Goal: Information Seeking & Learning: Learn about a topic

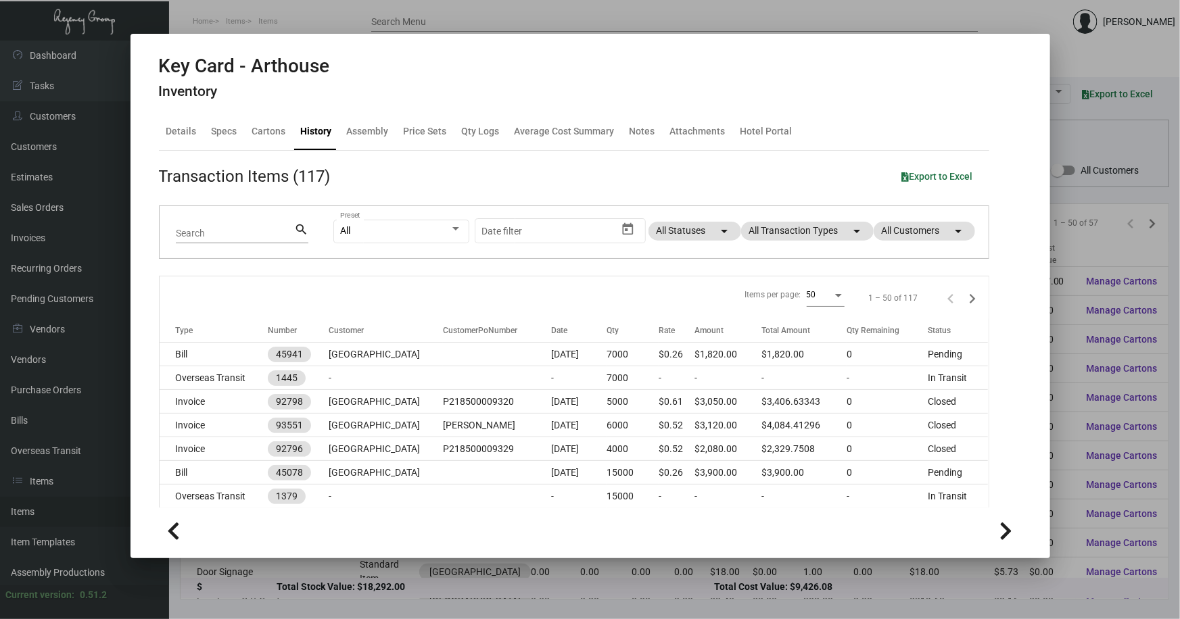
scroll to position [307, 0]
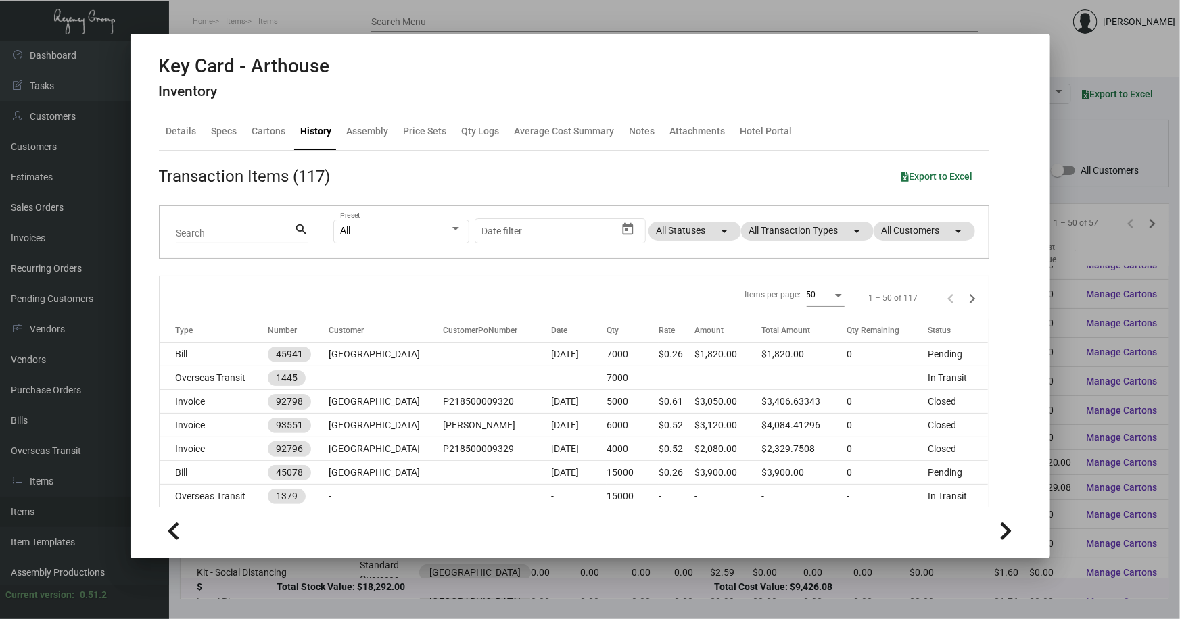
click at [1046, 247] on mat-dialog-container "Key Card - Arthouse Inventory Details Specs Cartons History Assembly Price Sets…" at bounding box center [589, 296] width 919 height 525
click at [1068, 242] on div at bounding box center [590, 309] width 1180 height 619
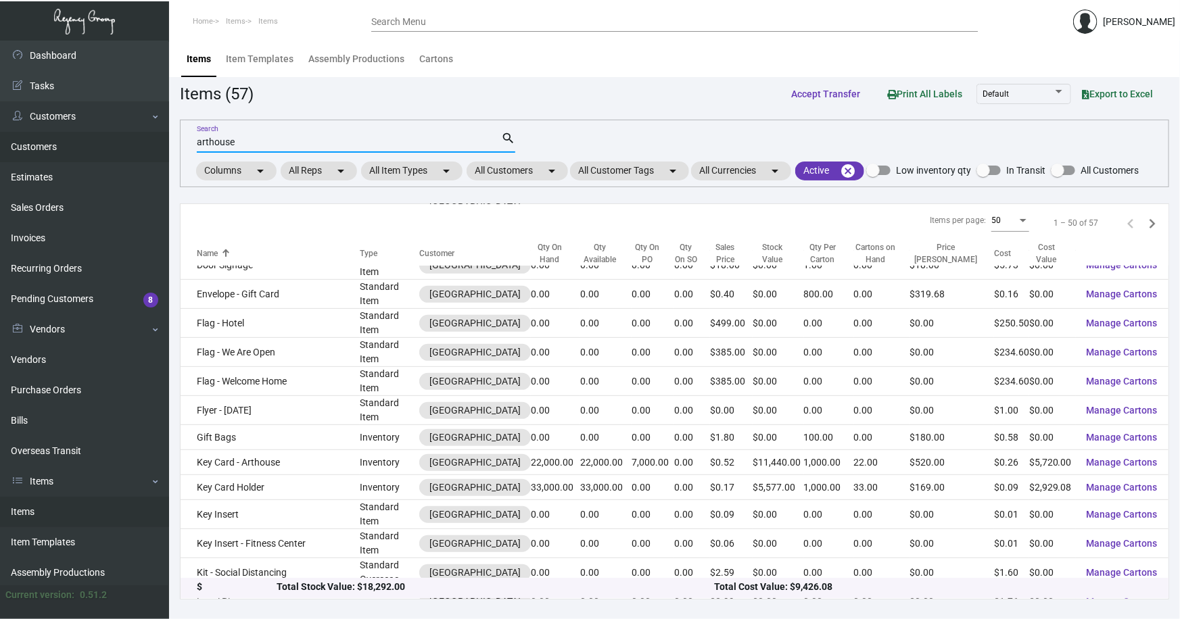
drag, startPoint x: 247, startPoint y: 139, endPoint x: 107, endPoint y: 150, distance: 139.7
click at [107, 149] on div "Dashboard Dashboard Tasks Customers Customers Estimates Sales Orders Invoices R…" at bounding box center [590, 330] width 1180 height 579
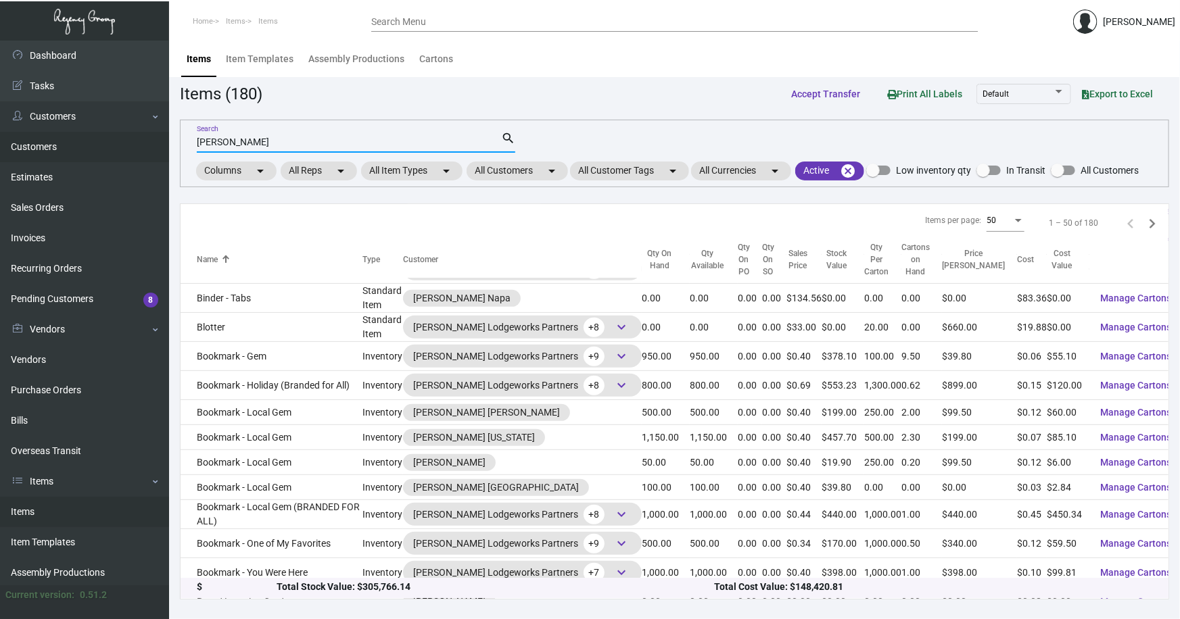
scroll to position [319, 0]
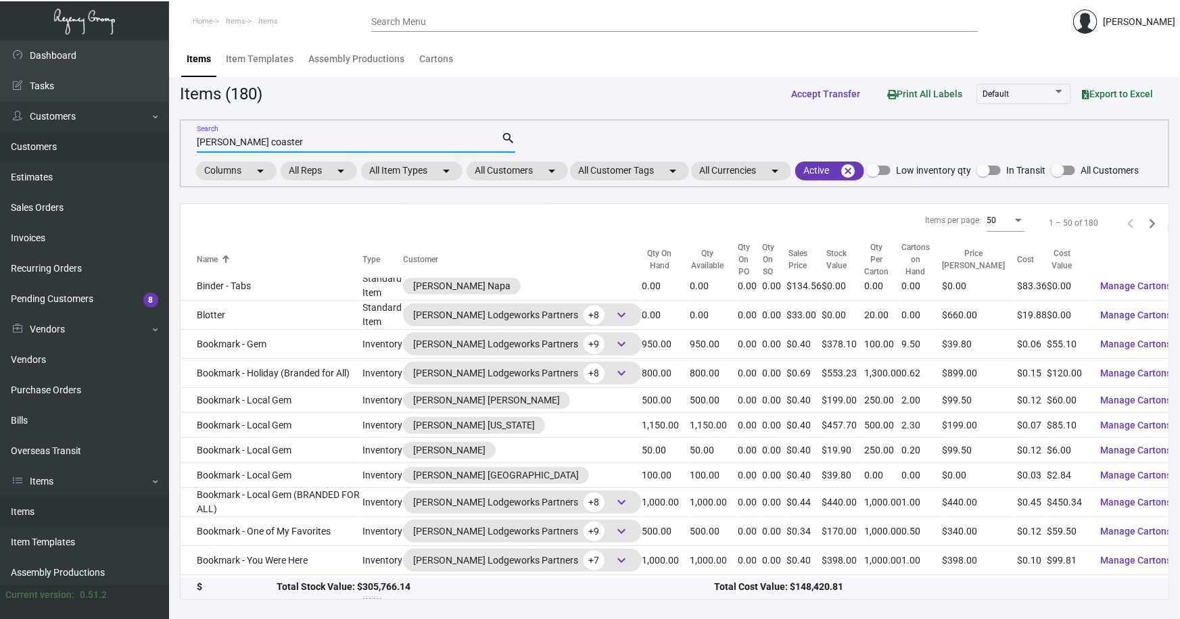
type input "archer coaster"
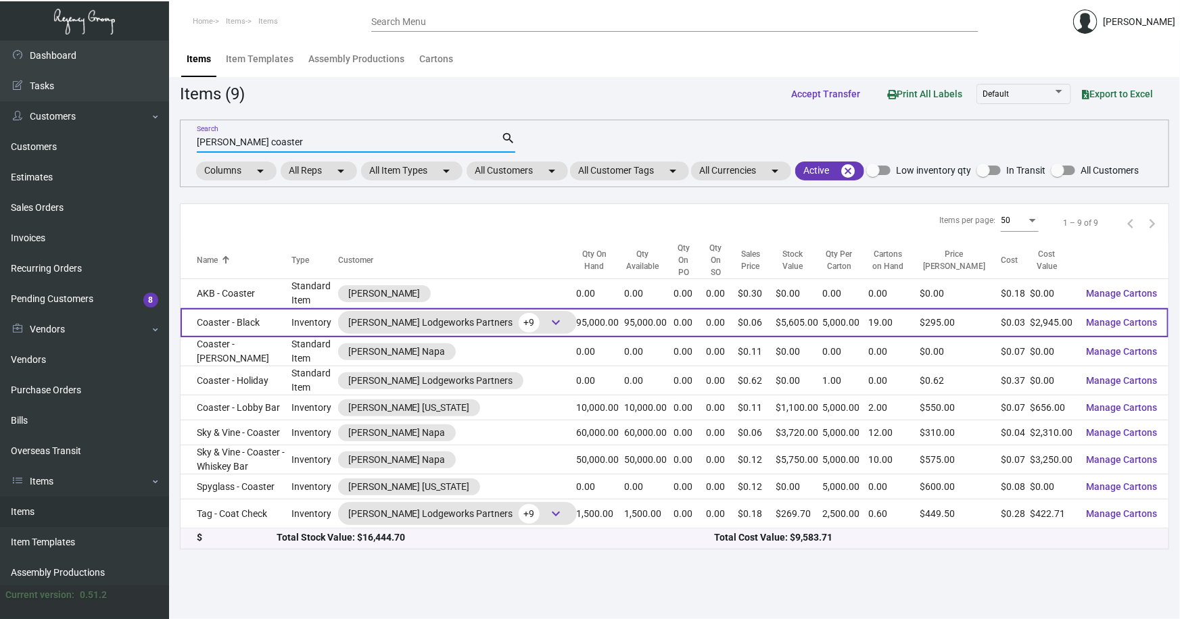
scroll to position [0, 0]
click at [206, 308] on td "Coaster - Black" at bounding box center [235, 322] width 111 height 29
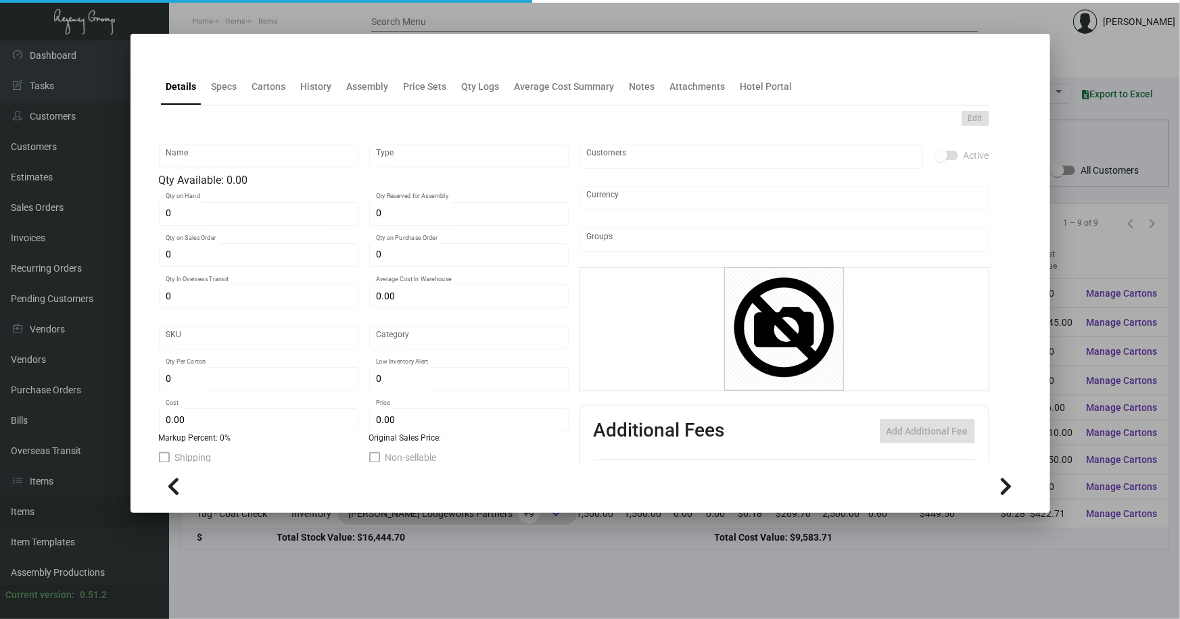
type input "Coaster - Black"
type input "Inventory"
type input "95,000"
type input "$ 0.0325"
type input "Standard"
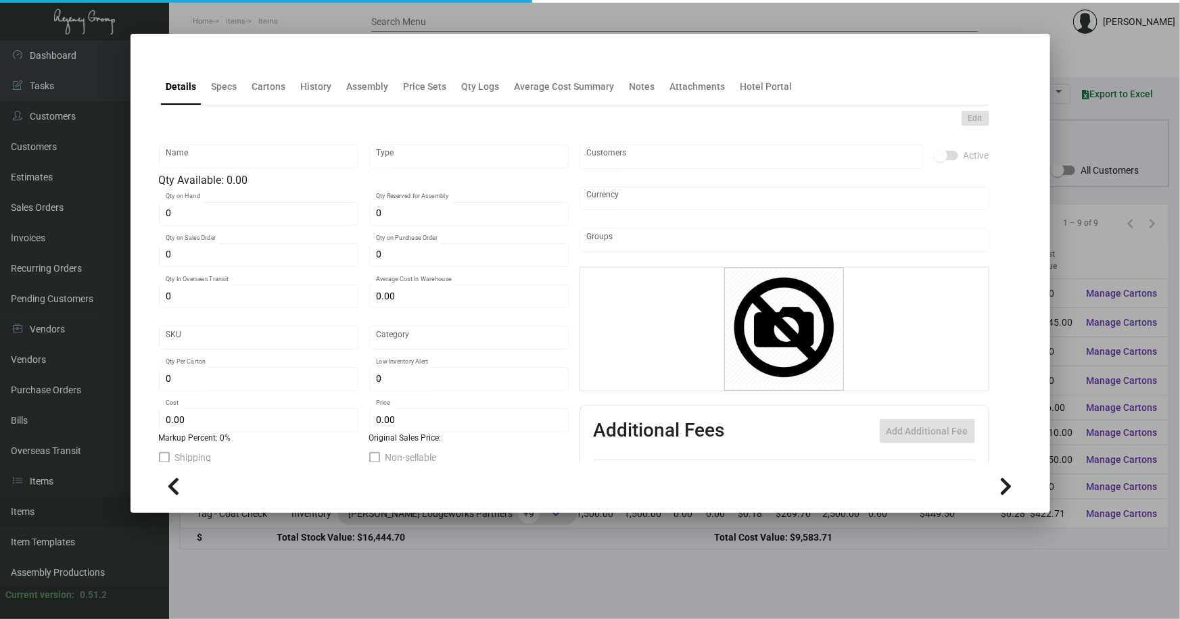
type input "5,000"
type input "30,000"
type input "$ 0.031"
type input "$ 0.059"
checkbox input "true"
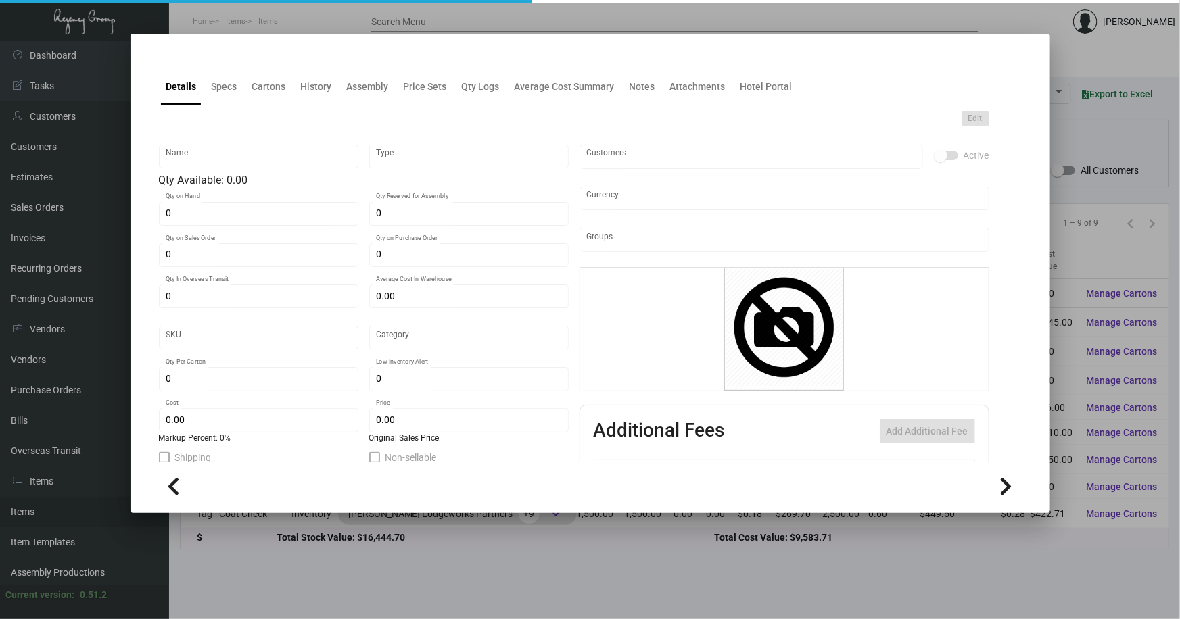
checkbox input "true"
type input "United States Dollar $"
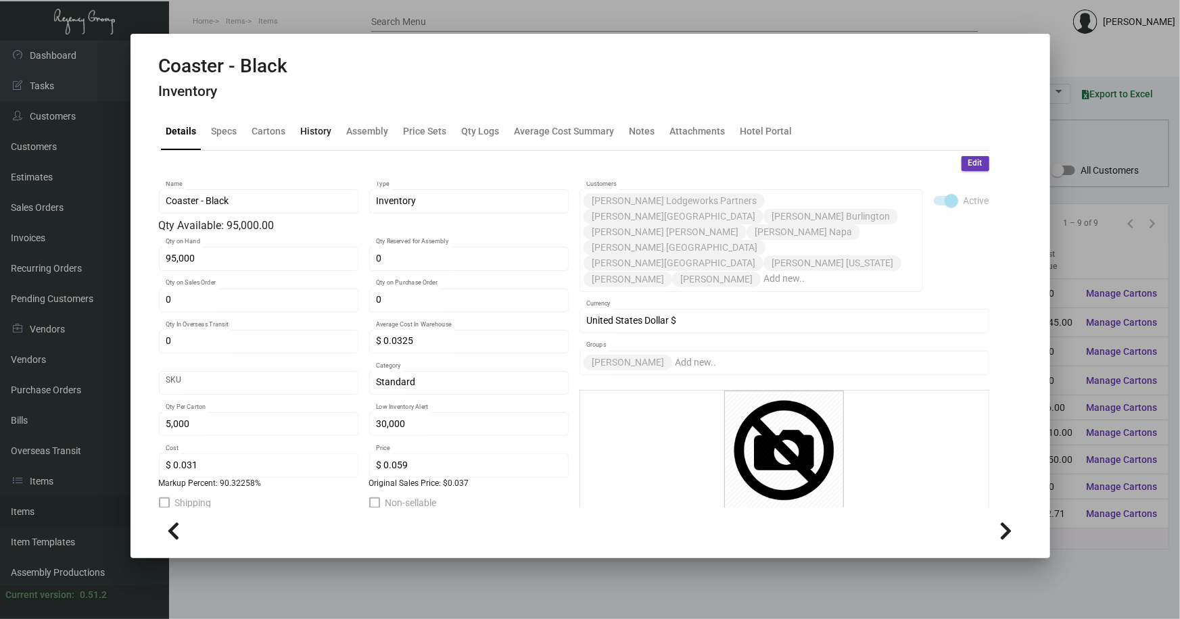
click at [311, 131] on div "History" at bounding box center [316, 131] width 31 height 14
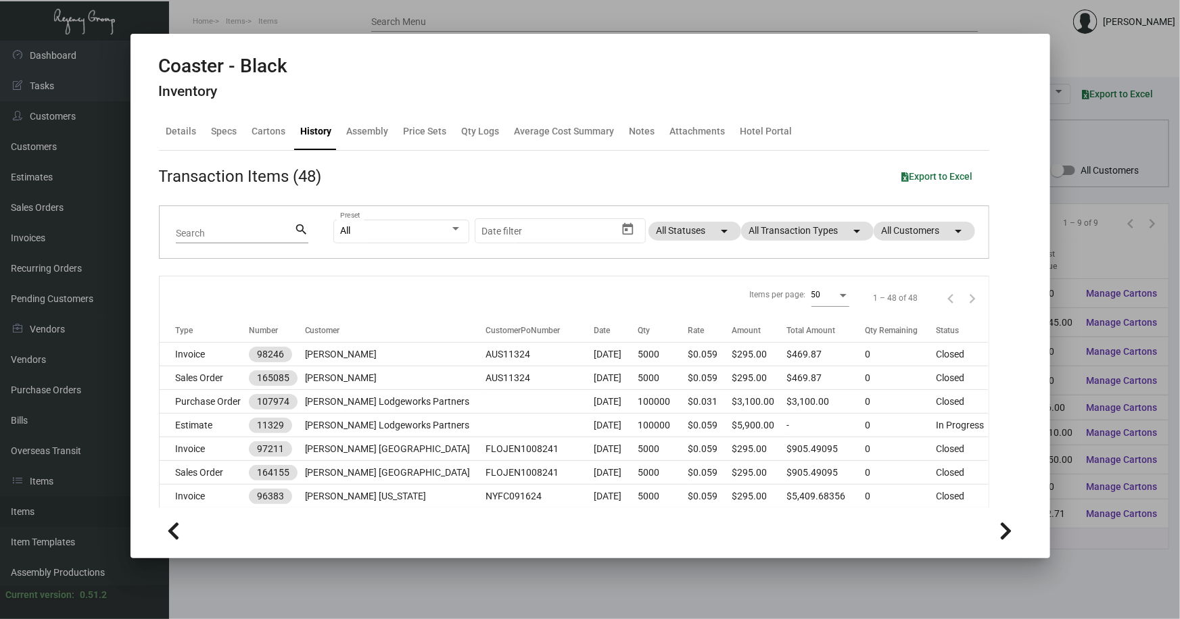
click at [1077, 250] on div at bounding box center [590, 309] width 1180 height 619
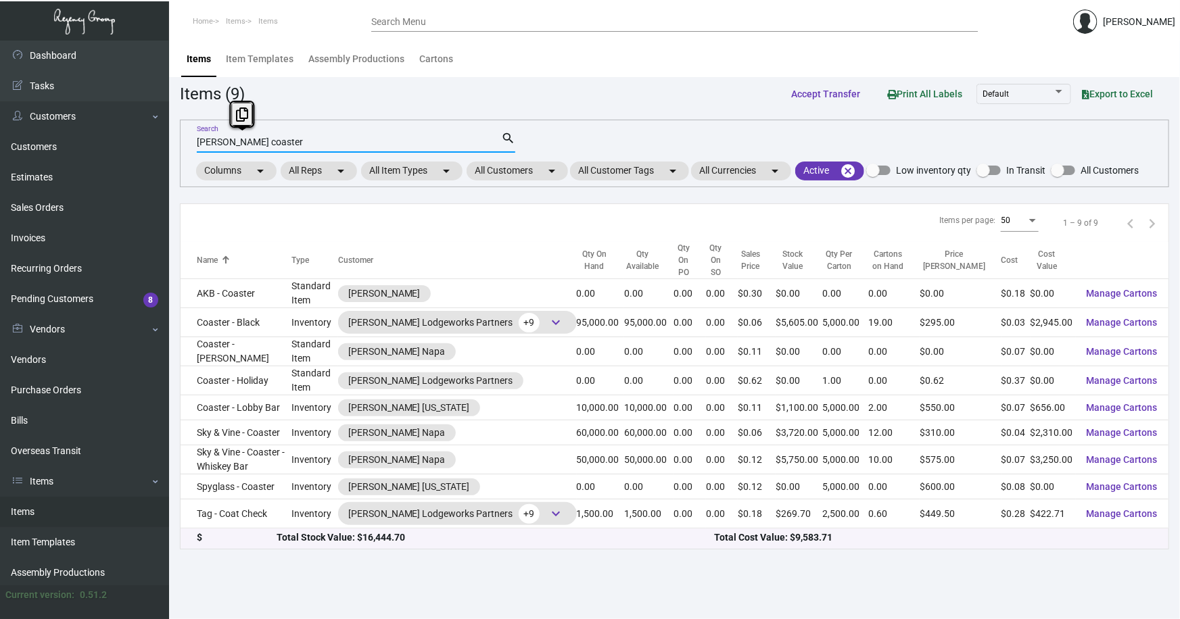
drag, startPoint x: 267, startPoint y: 140, endPoint x: 225, endPoint y: 139, distance: 41.9
click at [225, 139] on input "archer coaster" at bounding box center [349, 142] width 304 height 11
type input "archer business"
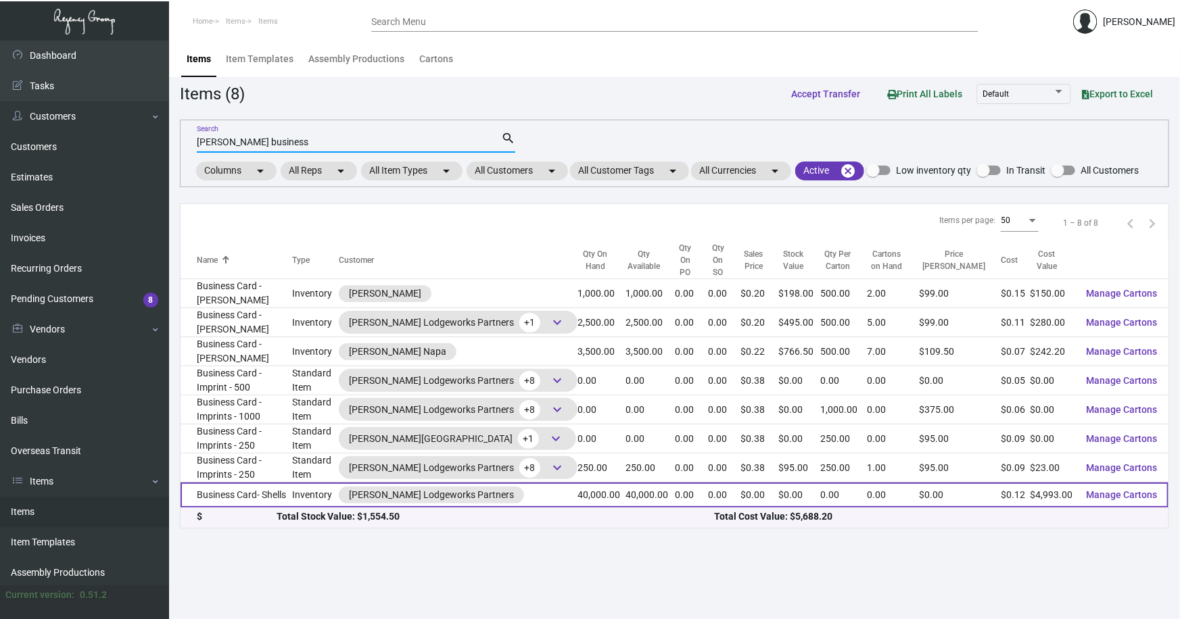
click at [277, 483] on td "Business Card- Shells" at bounding box center [236, 495] width 112 height 25
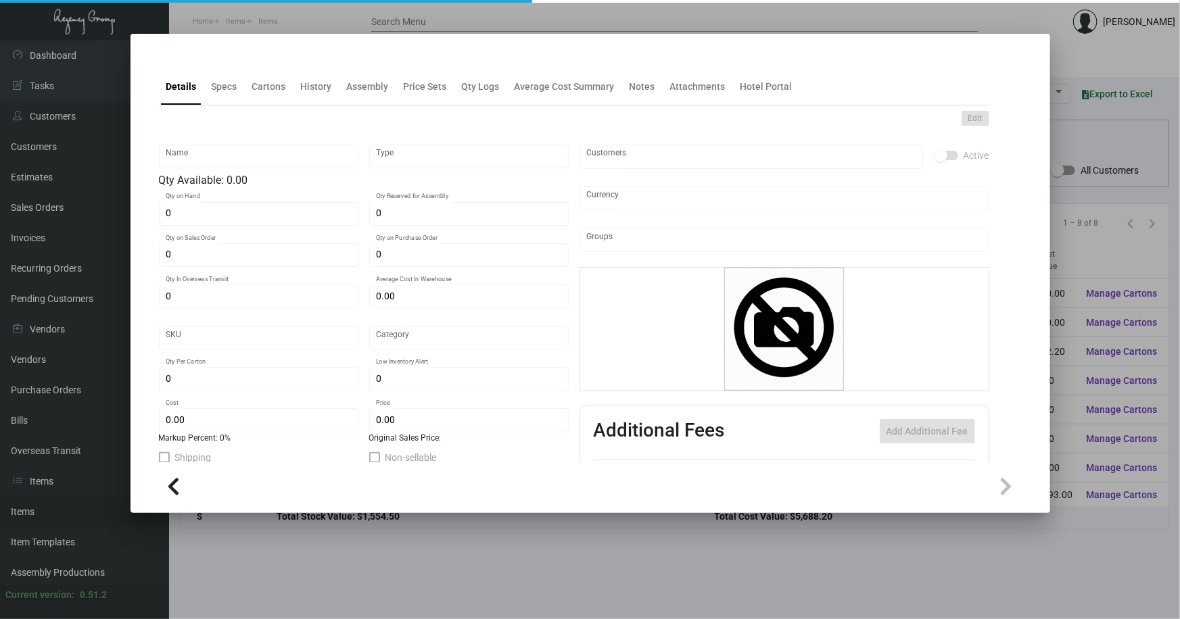
type input "Business Card- Shells"
type input "Inventory"
type input "40,000"
type input "$ 0.00"
type input "ARC-COR-Business Card-73-INV"
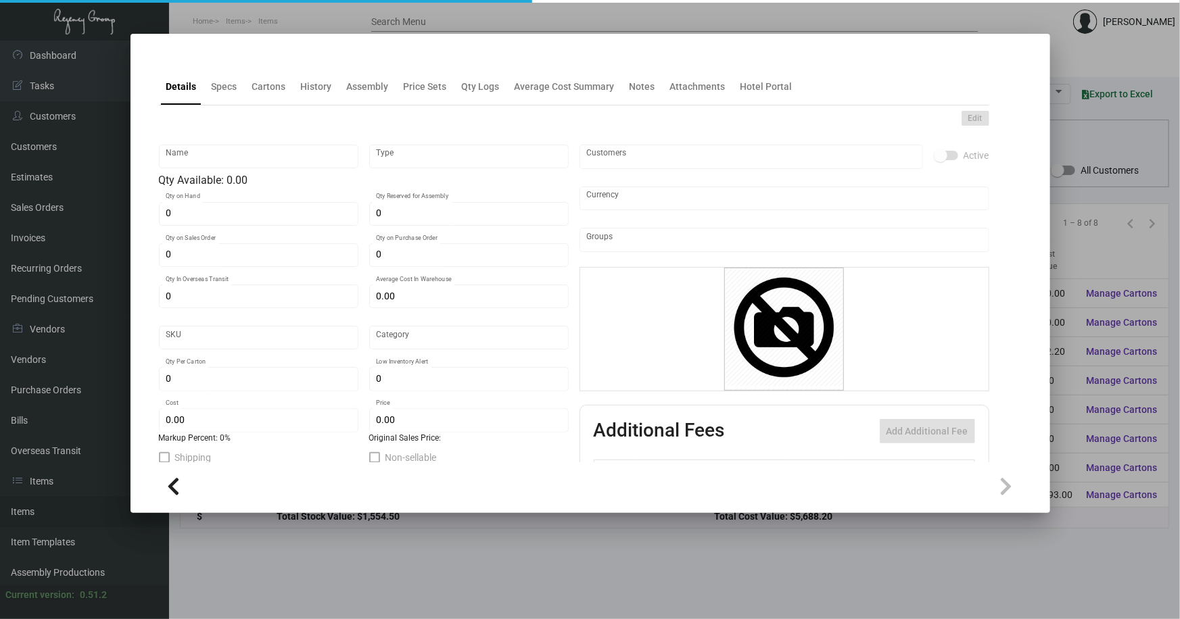
type input "Inventory"
type input "$ 0.12483"
type input "$ 0.00"
checkbox input "true"
type input "United States Dollar $"
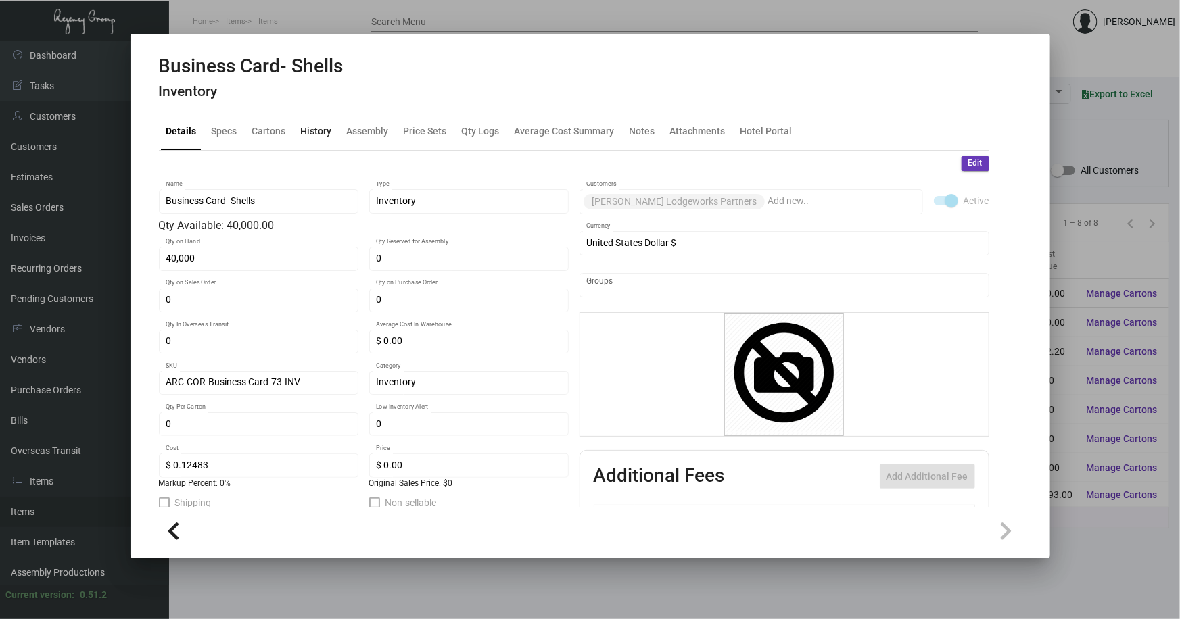
click at [320, 132] on div "History" at bounding box center [316, 131] width 31 height 14
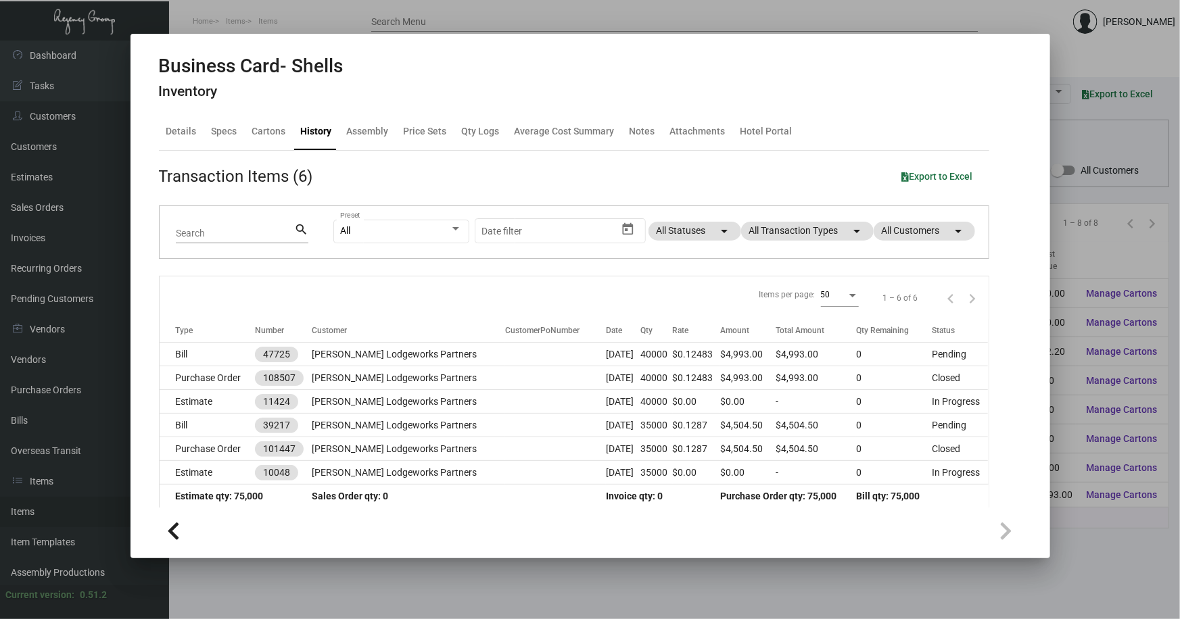
click at [356, 566] on div at bounding box center [590, 309] width 1180 height 619
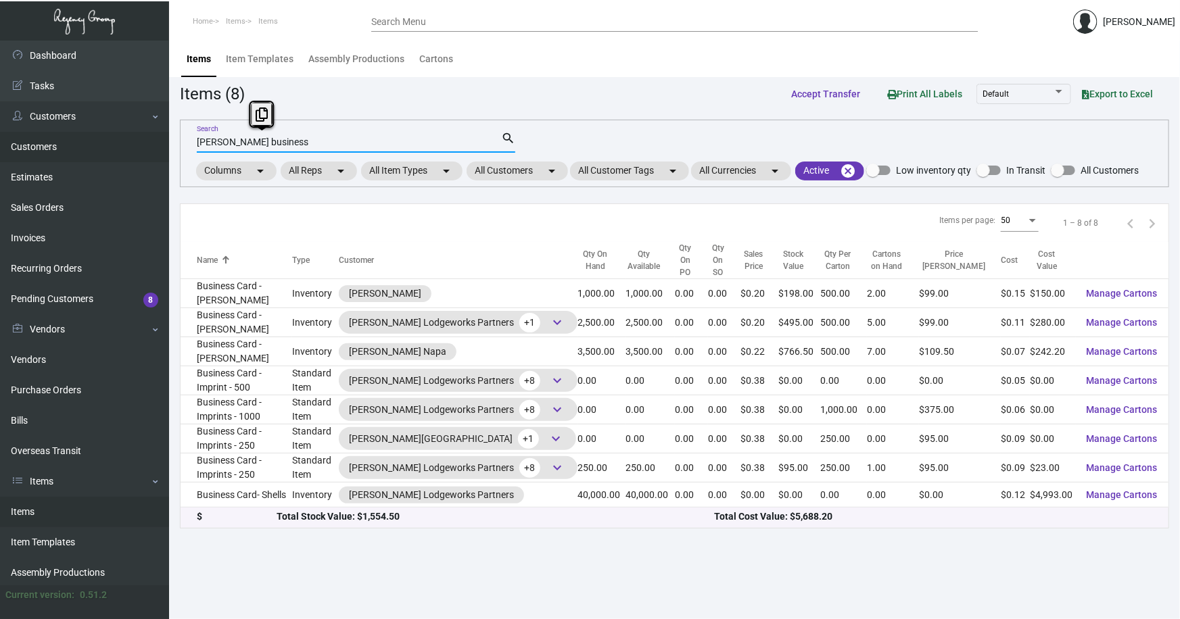
drag, startPoint x: 270, startPoint y: 140, endPoint x: 142, endPoint y: 156, distance: 129.5
click at [143, 157] on div "Dashboard Dashboard Tasks Customers Customers Estimates Sales Orders Invoices R…" at bounding box center [590, 330] width 1180 height 579
type input "popcorn"
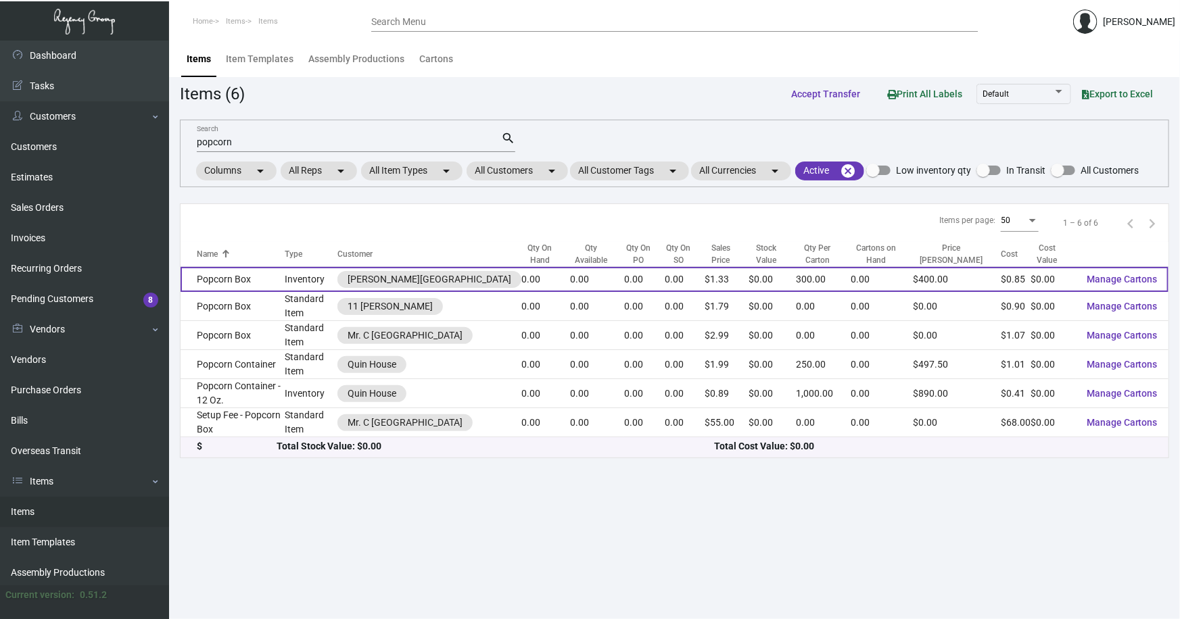
click at [254, 283] on td "Popcorn Box" at bounding box center [232, 279] width 104 height 25
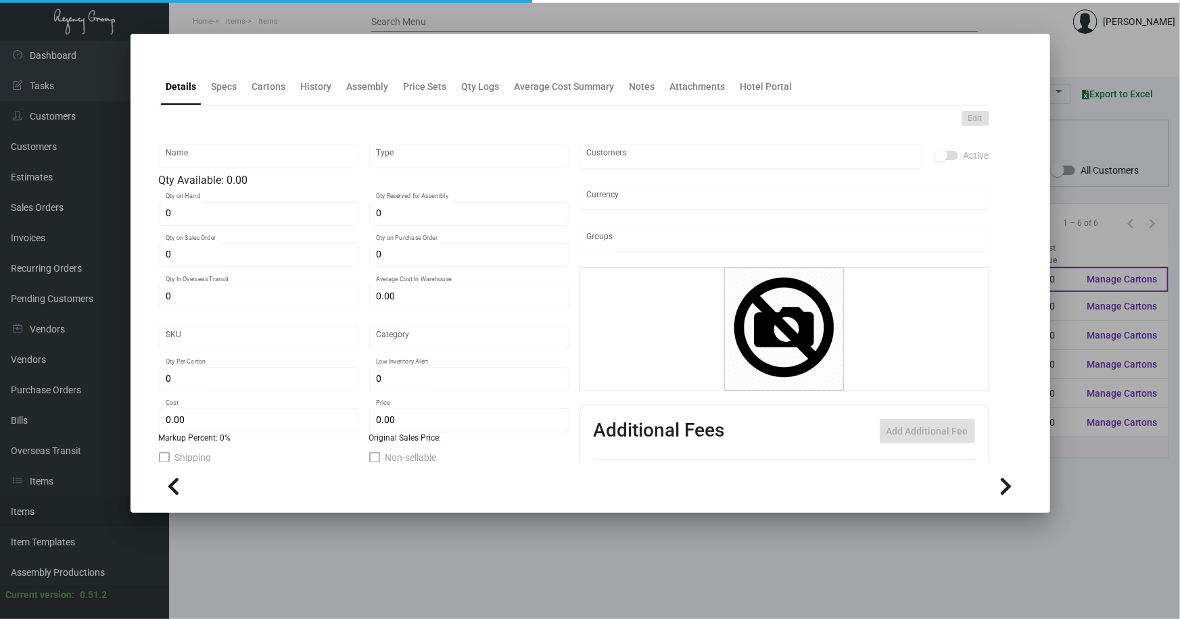
type input "Popcorn Box"
type input "Inventory"
type input "$ 0.00"
type input "2224"
type input "Standard"
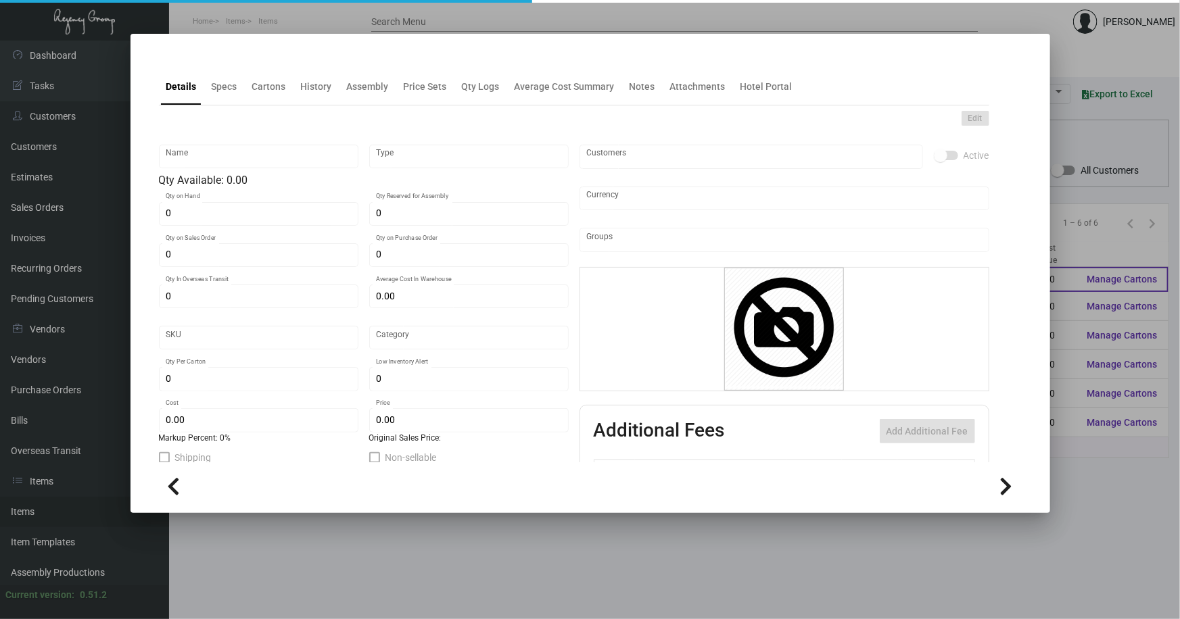
type input "300"
type input "$ 0.85333"
type input "$ 1.33333"
type textarea "Popcorn Box: Custom die cut popcorn box, with auto bottom (1 piece box, shippin…"
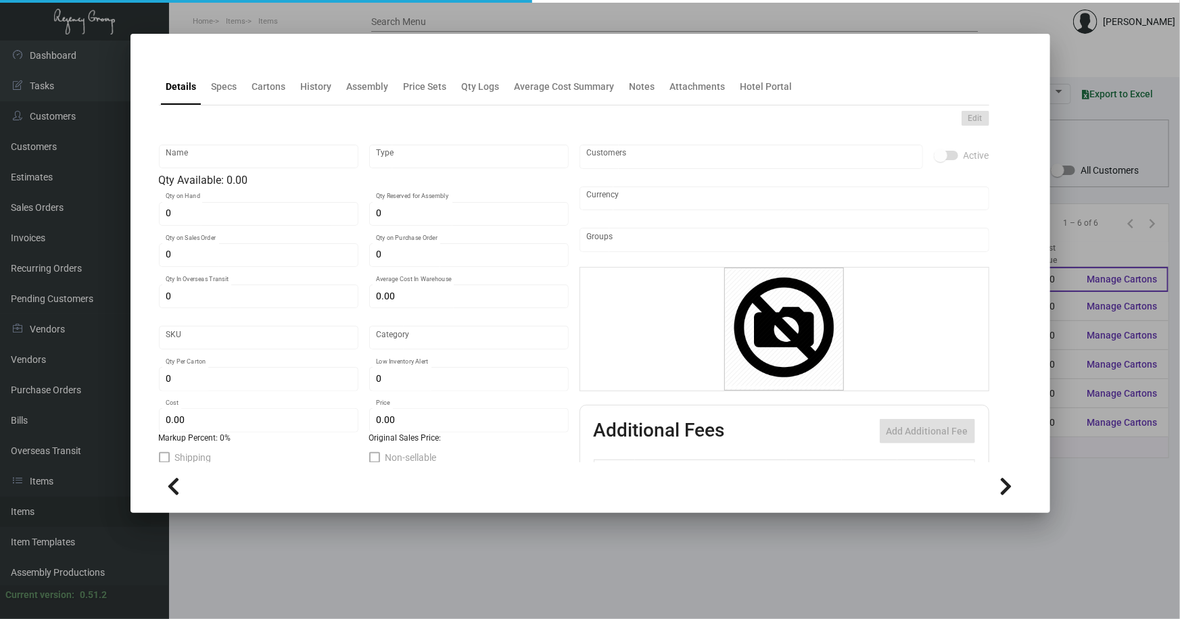
checkbox input "true"
type input "United States Dollar $"
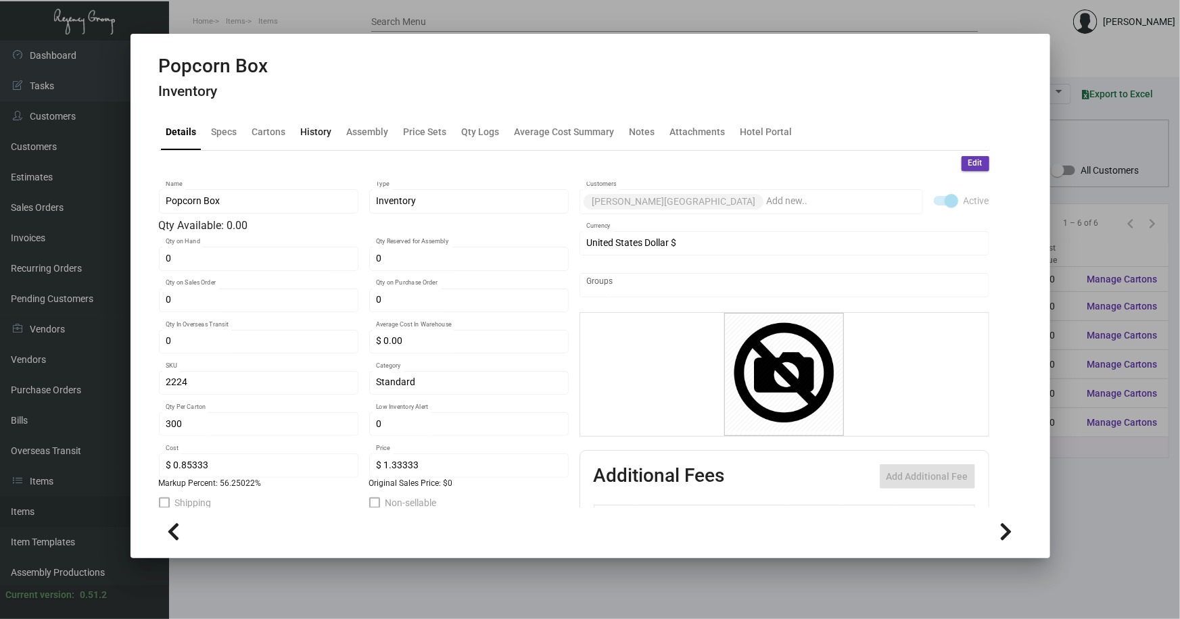
click at [318, 135] on div "History" at bounding box center [316, 131] width 31 height 14
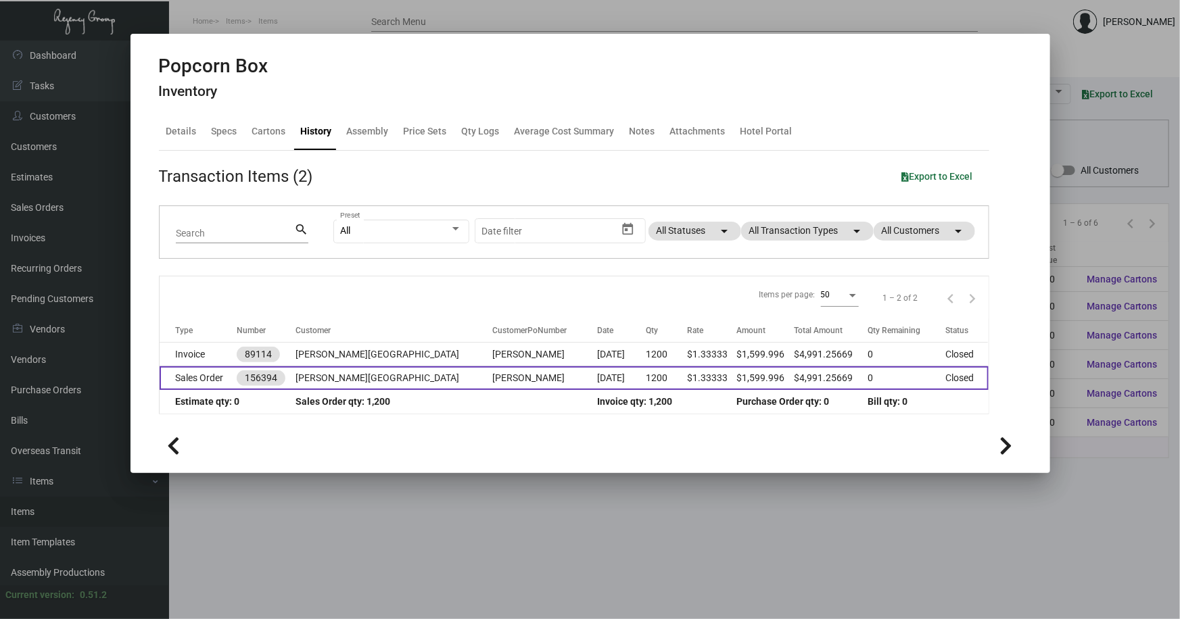
click at [195, 381] on td "Sales Order" at bounding box center [199, 378] width 78 height 24
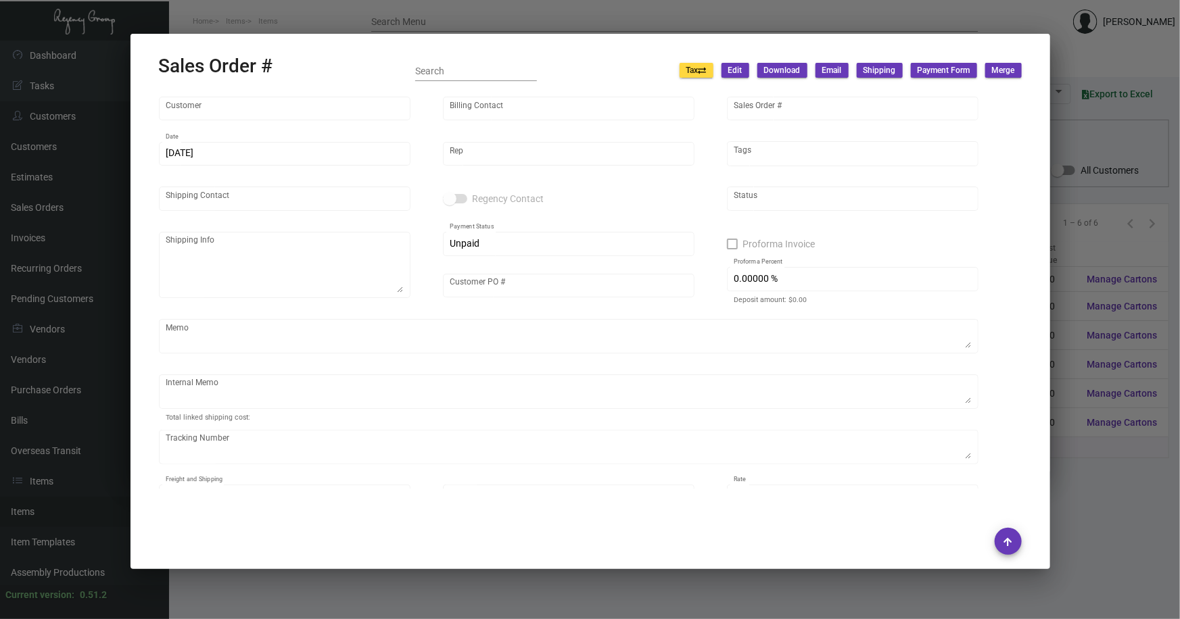
type input "[PERSON_NAME][GEOGRAPHIC_DATA]"
type input "Alex Petrov"
type input "156394"
type input "3/26/2024"
type input "Kyle Kliebhan"
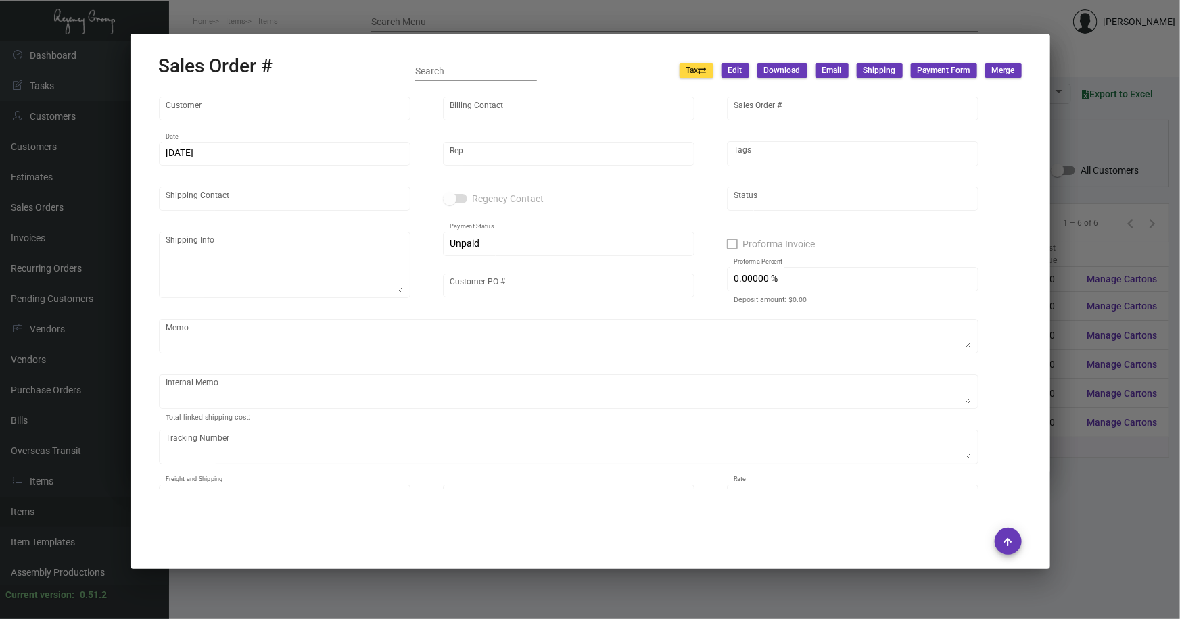
type input "Marie-Sophie Petin"
type textarea "Mercer Hotel - Marie-Sophie Petin 147 Mercer Street New York, NY, 10012 US"
type input "Marie-Sophie Petin"
type textarea "3/27/24. Miguel. NY. Delivery."
type input "United States Dollar $"
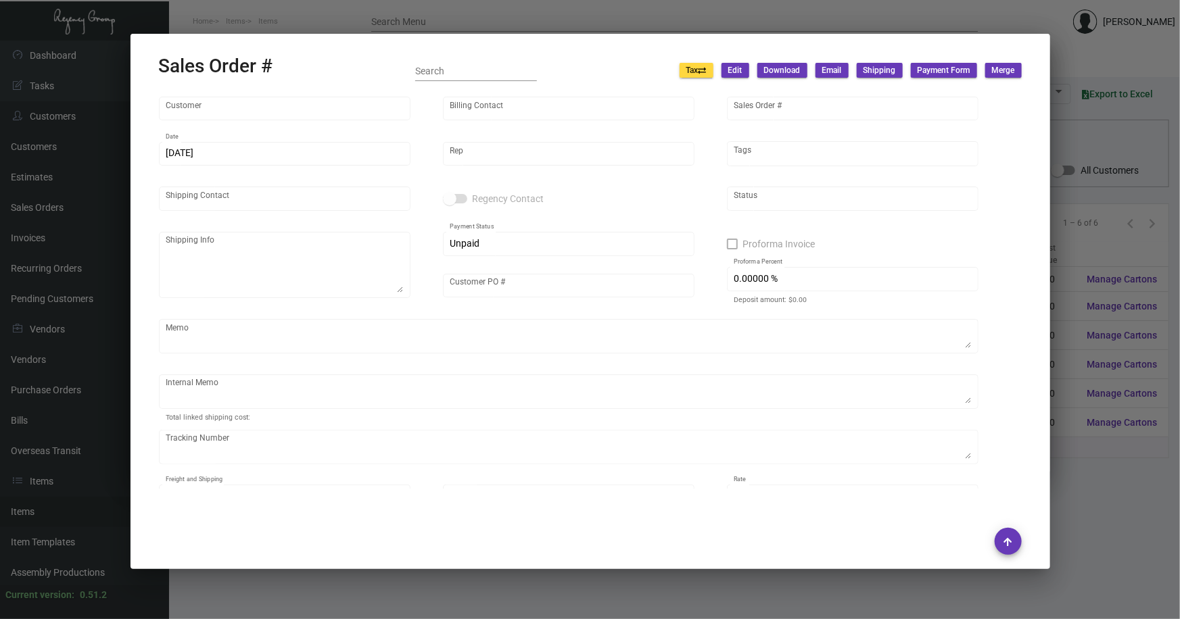
type input "8.50000 %"
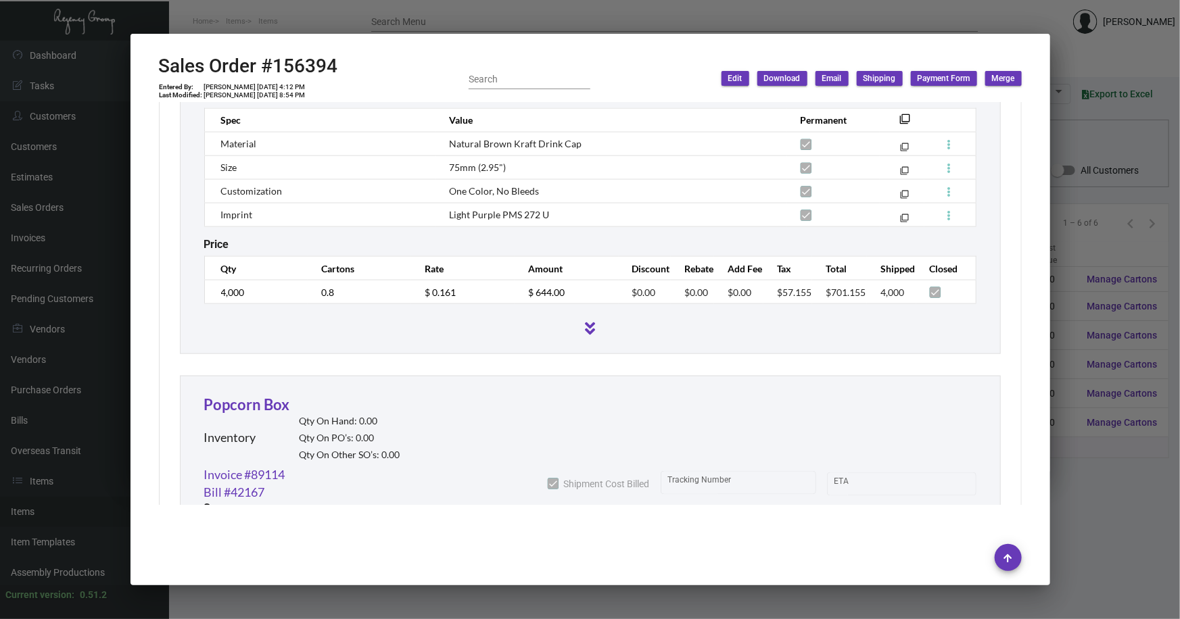
scroll to position [1044, 0]
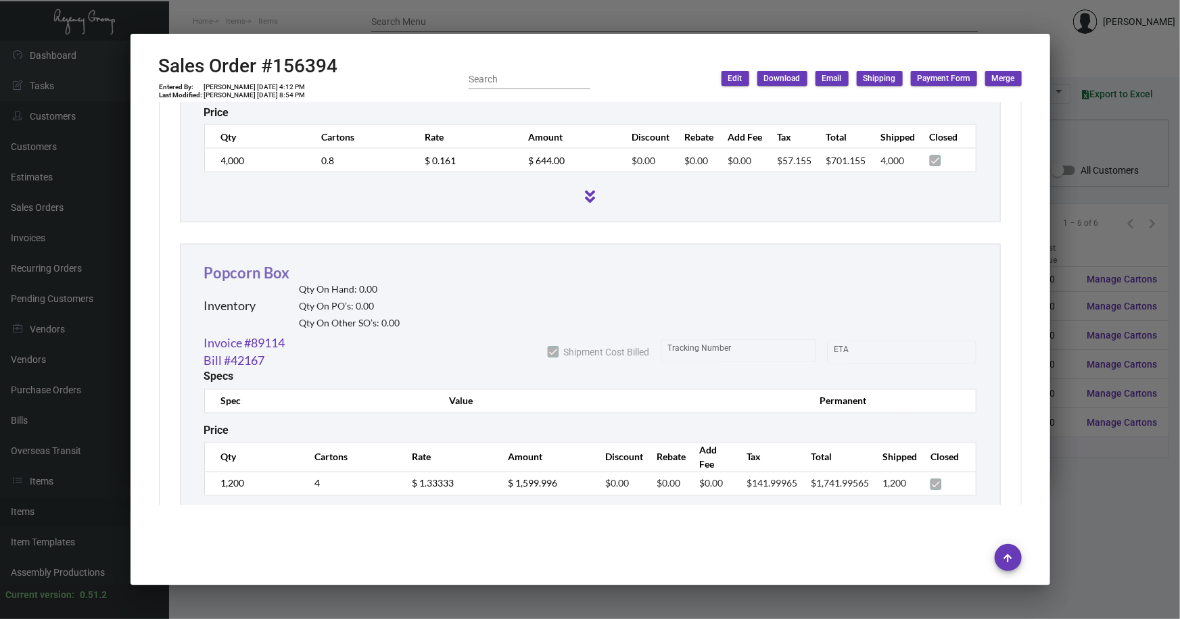
click at [235, 264] on link "Popcorn Box" at bounding box center [247, 273] width 86 height 18
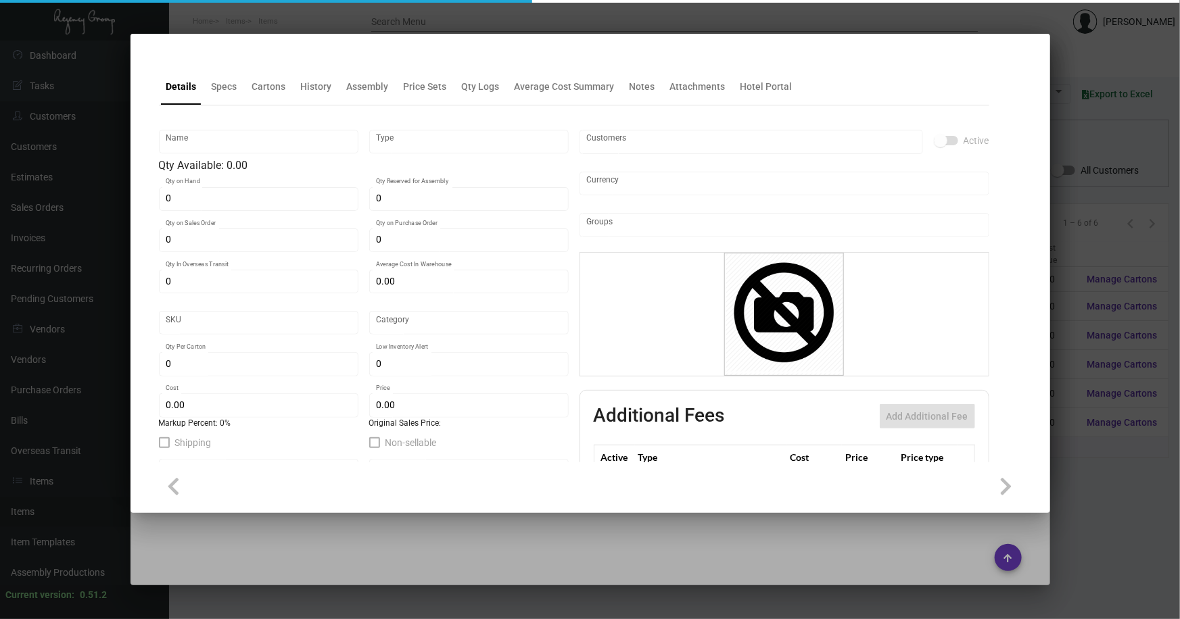
type input "Popcorn Box"
type input "Inventory"
type input "$ 0.00"
type input "2224"
type input "Standard"
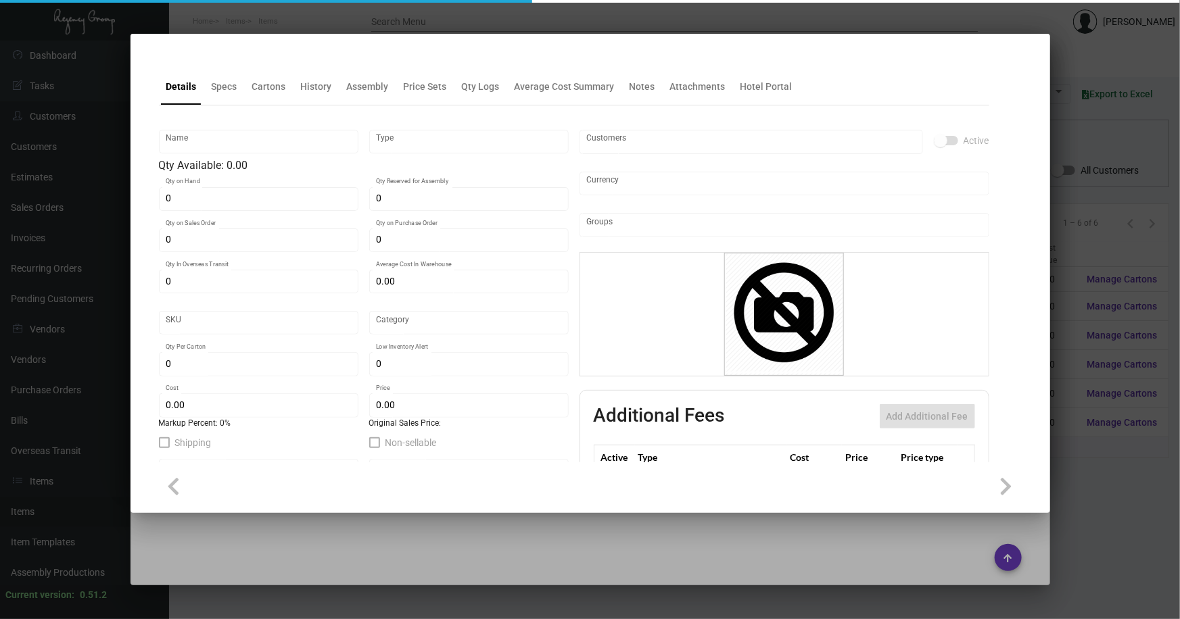
type input "300"
type input "$ 0.85333"
type input "$ 1.33333"
type textarea "Popcorn Box: Custom die cut popcorn box, with auto bottom (1 piece box, shippin…"
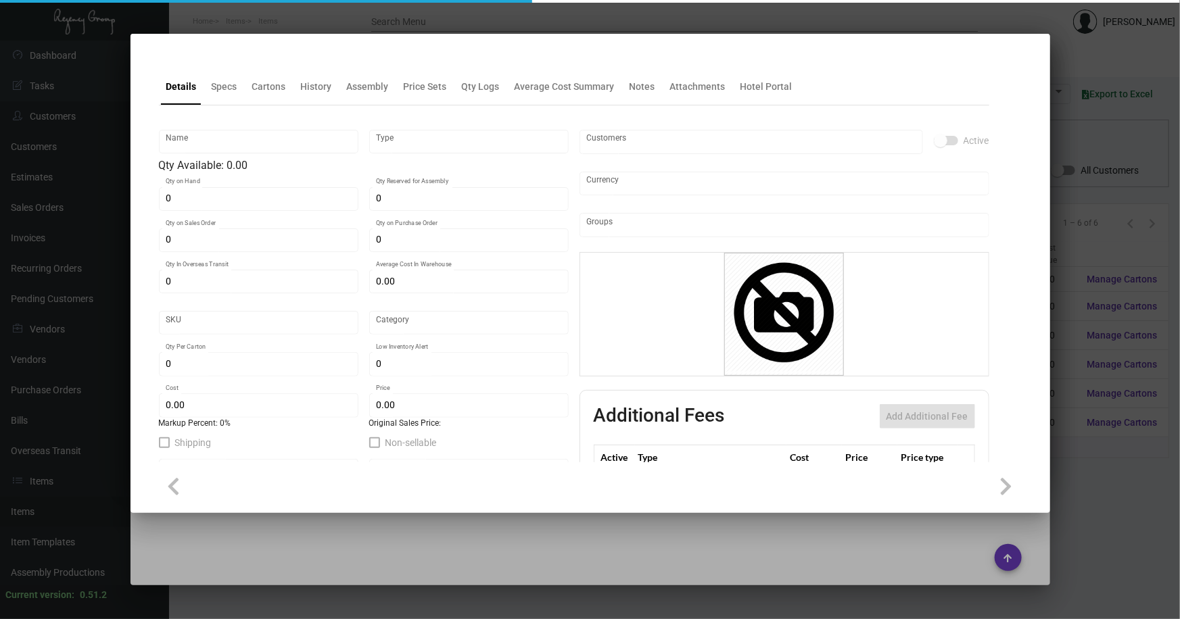
checkbox input "true"
type input "United States Dollar $"
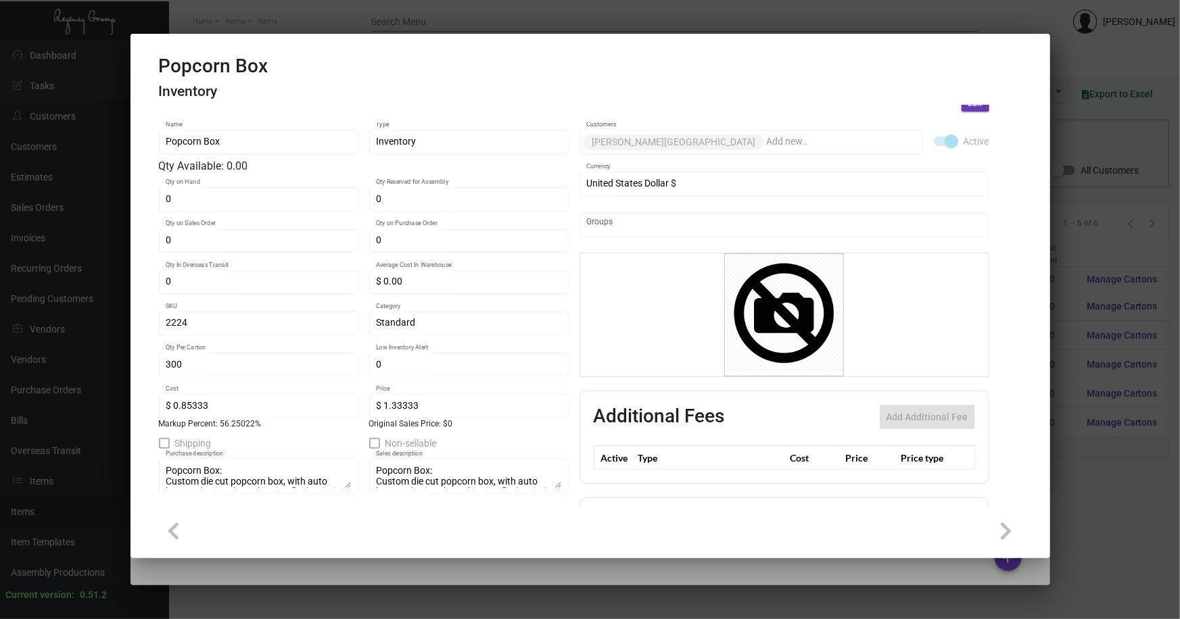
scroll to position [0, 0]
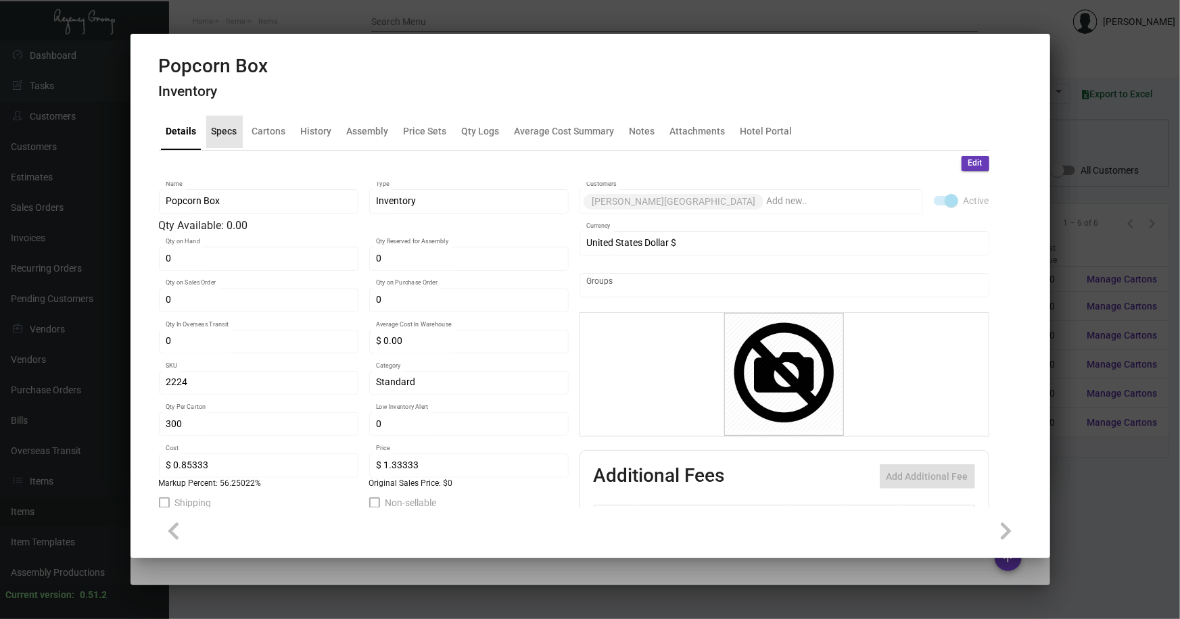
click at [224, 131] on div "Specs" at bounding box center [225, 131] width 26 height 14
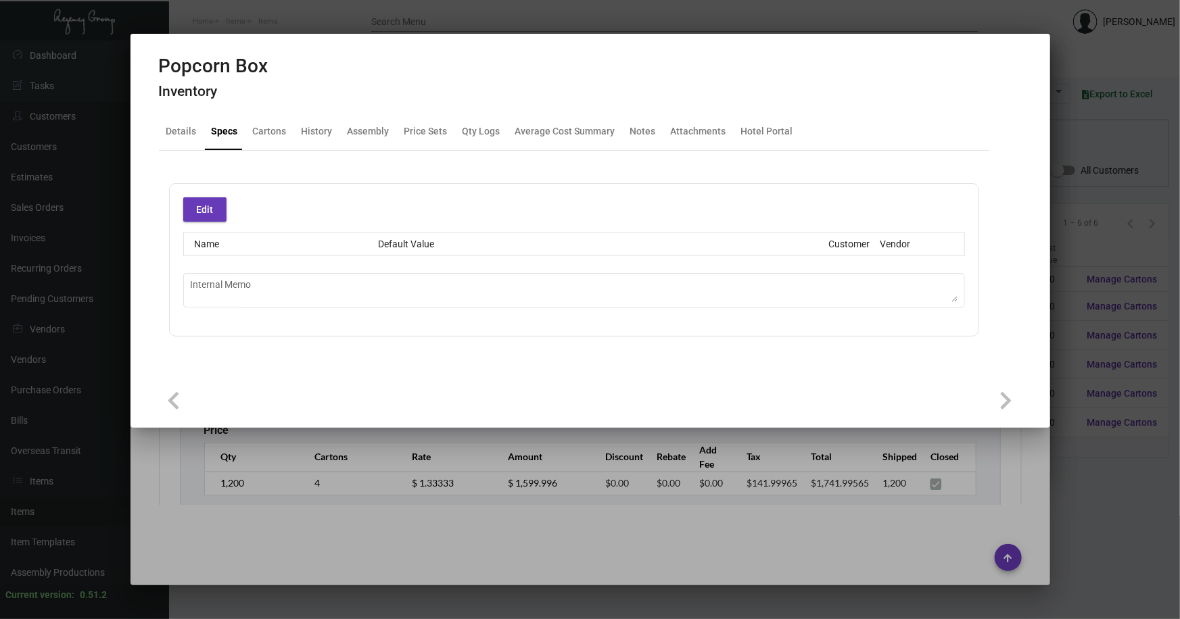
click at [1090, 229] on div at bounding box center [590, 309] width 1180 height 619
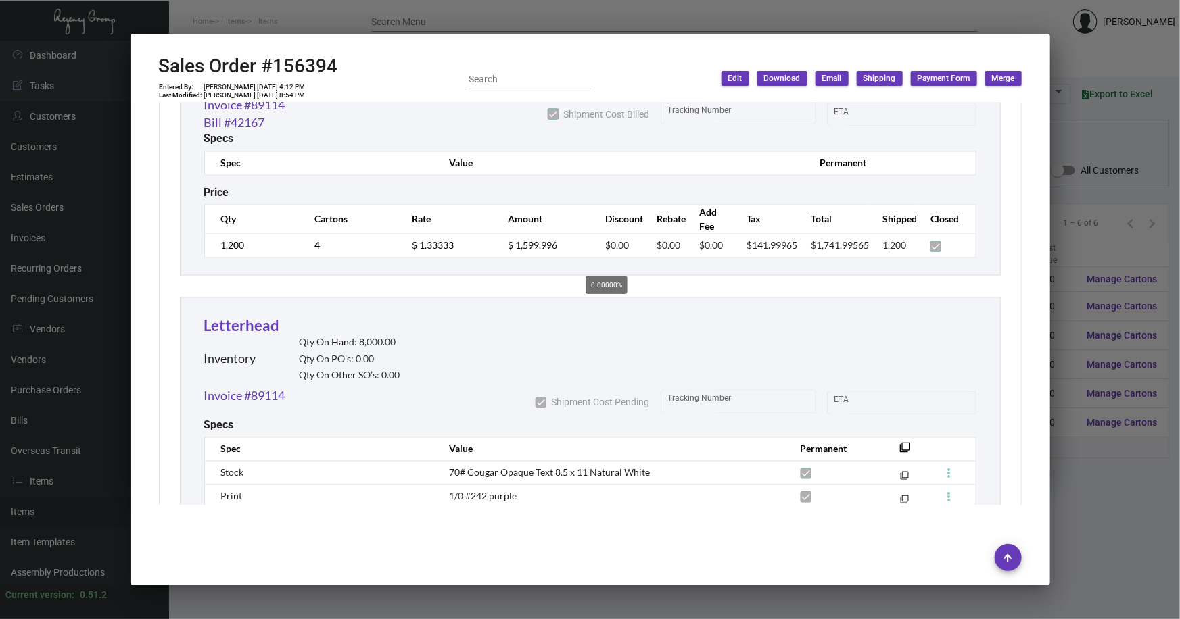
scroll to position [1290, 0]
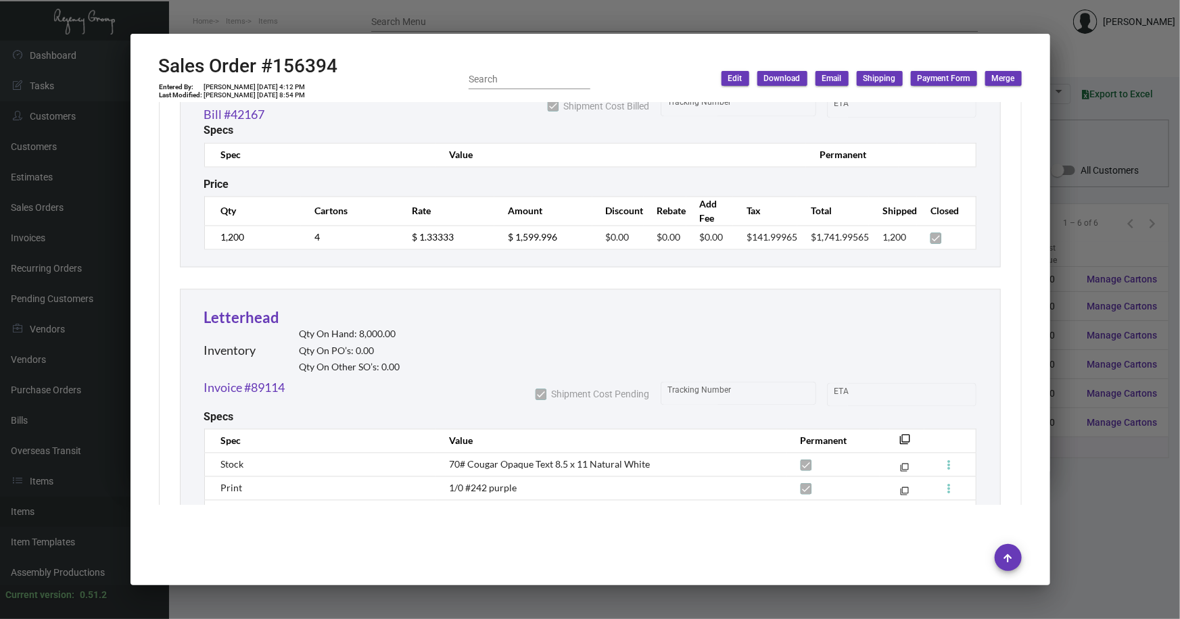
click at [1080, 234] on div at bounding box center [590, 309] width 1180 height 619
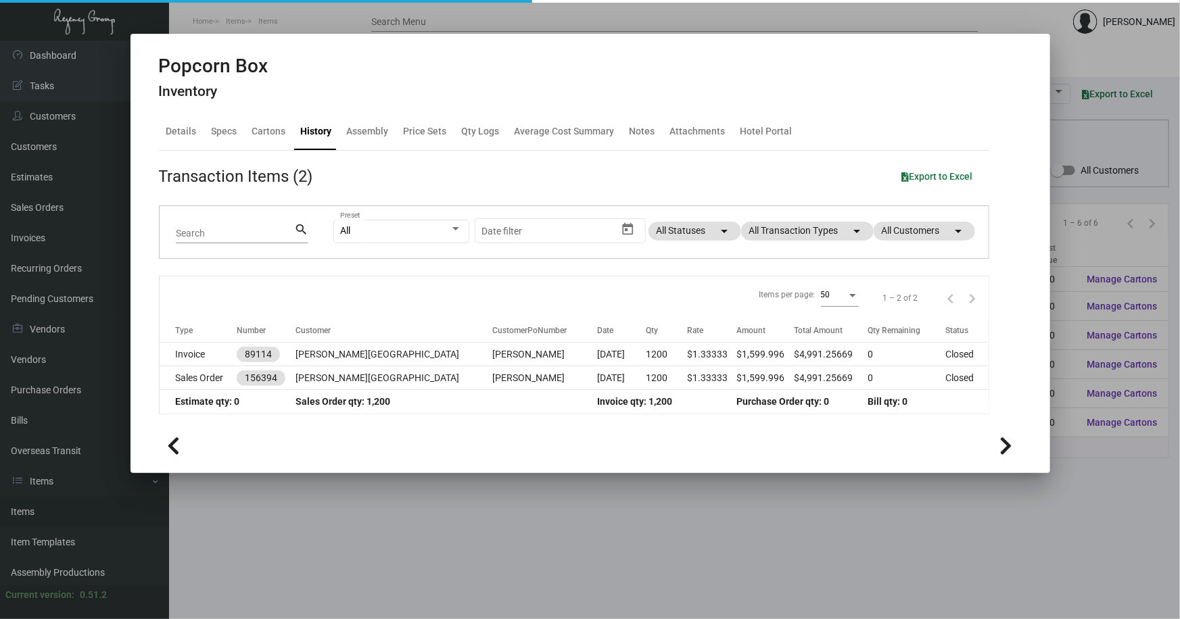
click at [1080, 234] on div at bounding box center [590, 309] width 1180 height 619
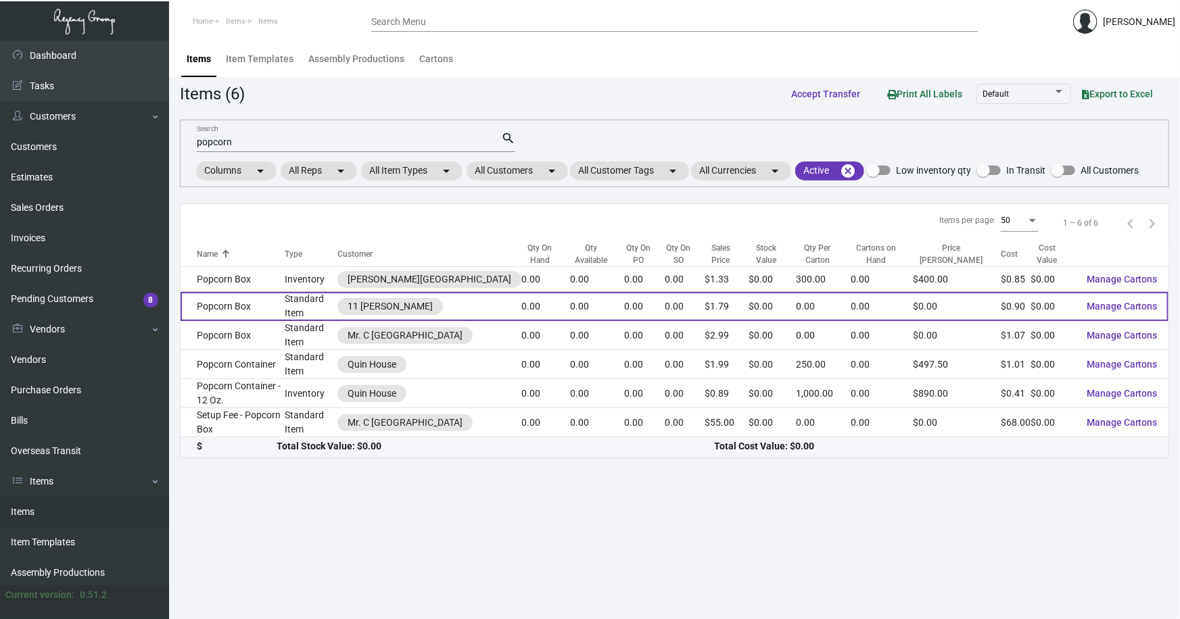
click at [258, 315] on td "Popcorn Box" at bounding box center [232, 306] width 104 height 29
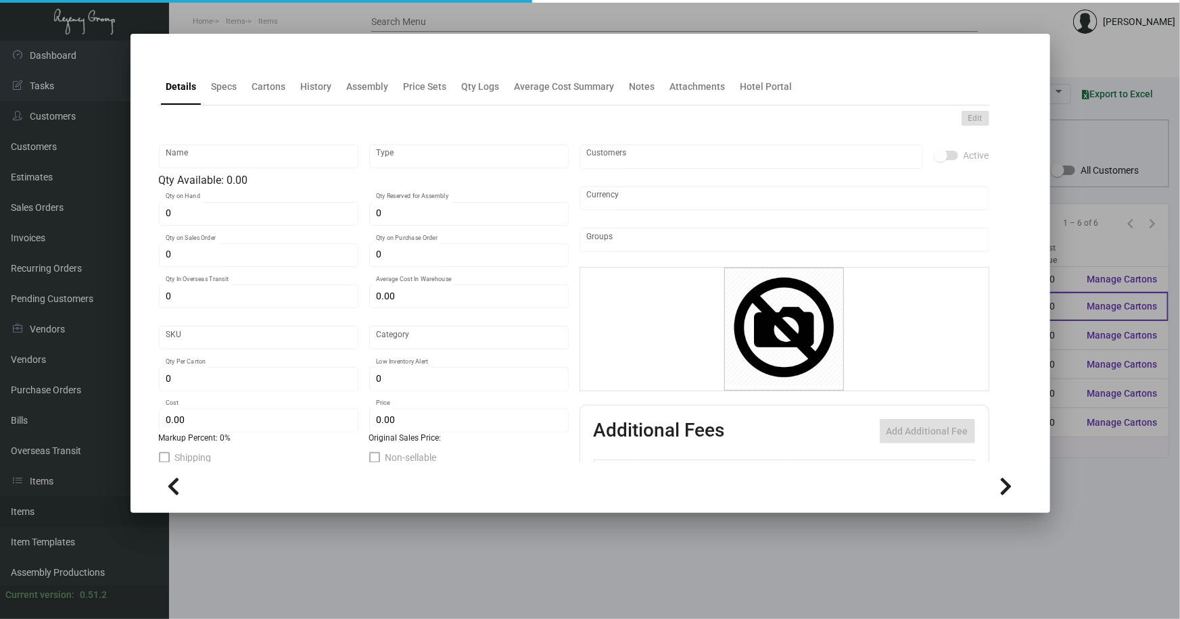
type input "Popcorn Box"
type input "Standard Item"
type input "$ 0.00"
type input "11H-Box-22"
type input "Standard"
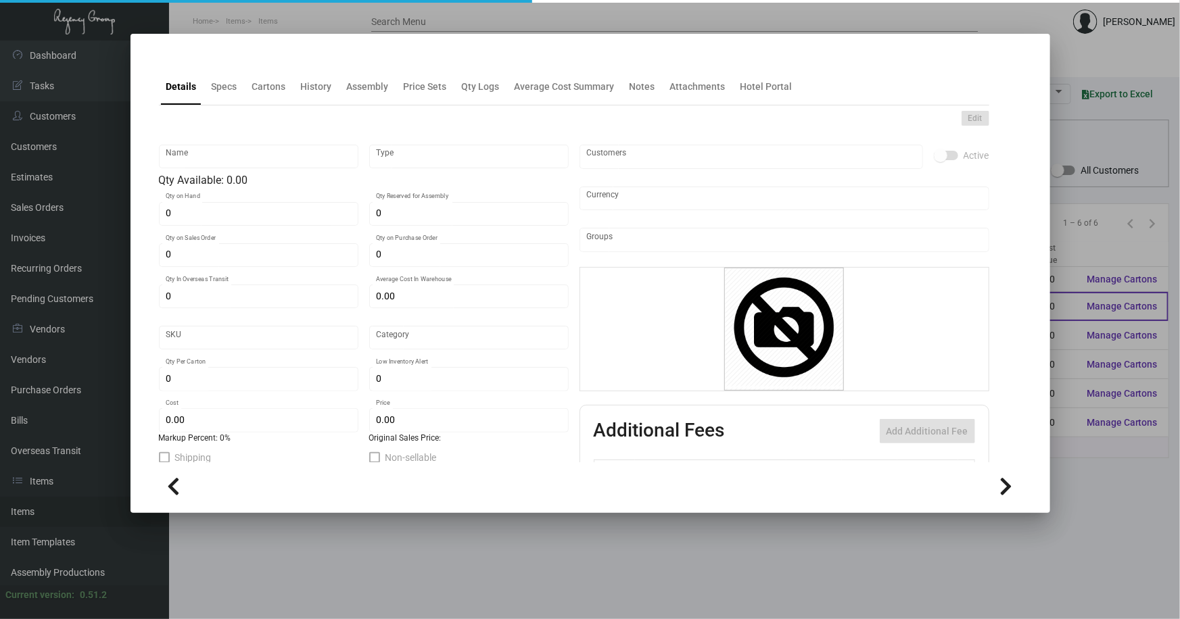
type input "$ 0.90"
type input "$ 1.79"
checkbox input "true"
type input "United States Dollar $"
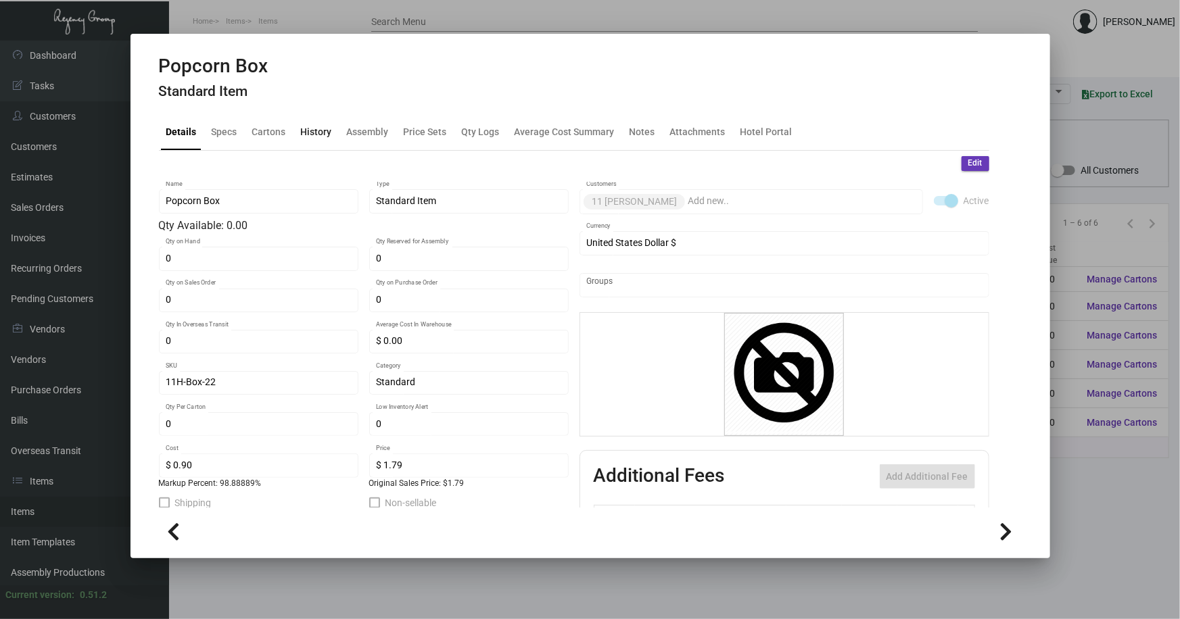
click at [308, 130] on div "History" at bounding box center [316, 131] width 31 height 14
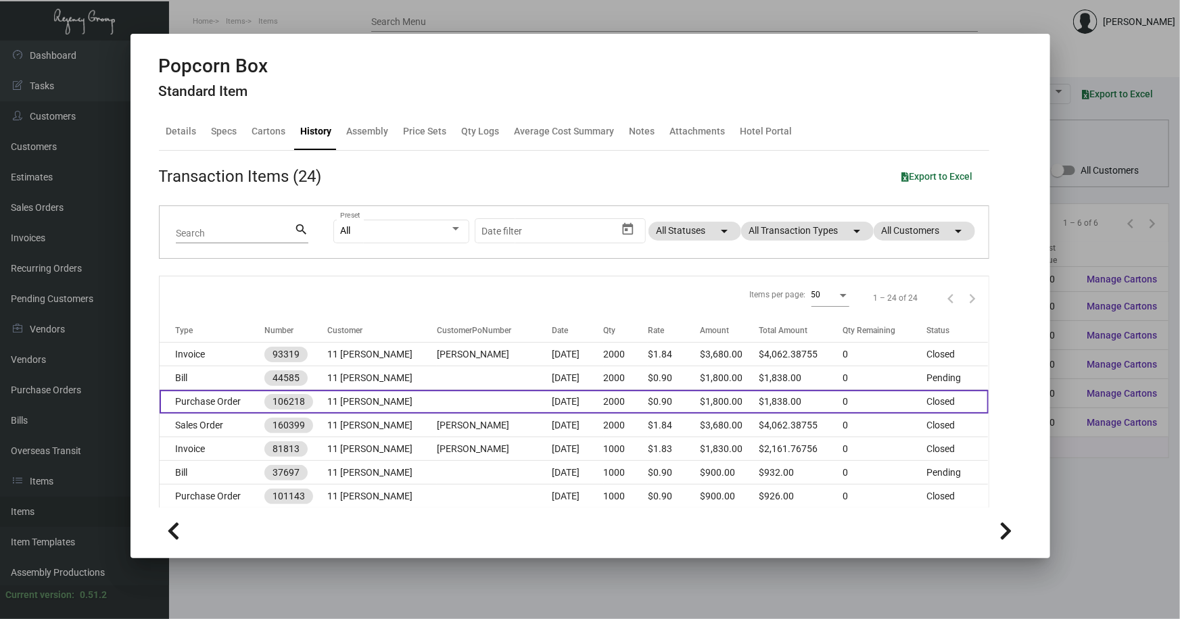
click at [465, 402] on td at bounding box center [494, 402] width 115 height 24
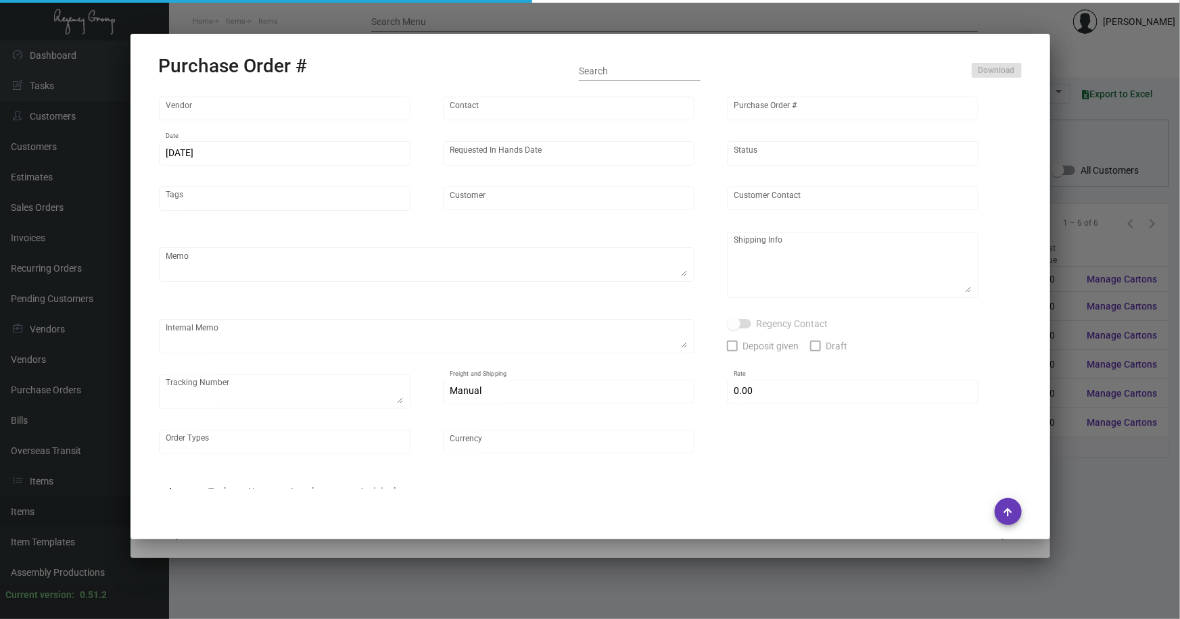
type input "Hit Promo"
type input "Rosealyn Kazouris"
type input "106218"
type input "7/3/2024"
type input "7/17/2024"
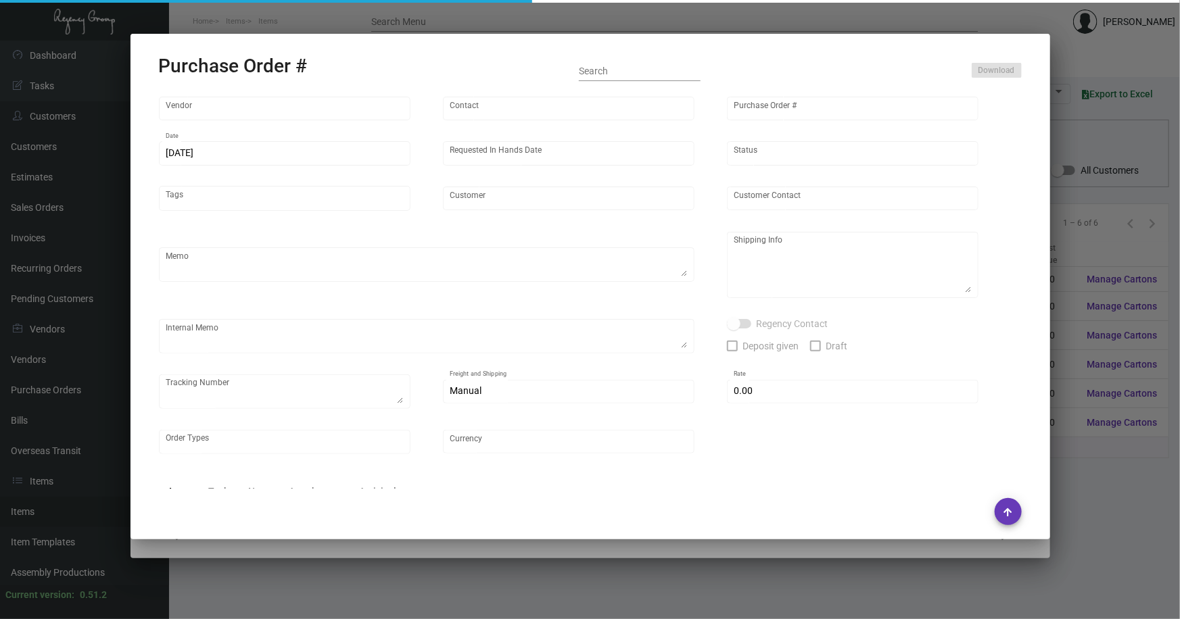
type input "11 [PERSON_NAME]"
type input "Christophe Auguet"
type textarea "BLIND Ship via UPS Ground Acct# 1AY276."
type textarea "Christophe Auguet 11 Howard 11 Howard Street New York, NY, 10013 US"
type input "$ 12.00"
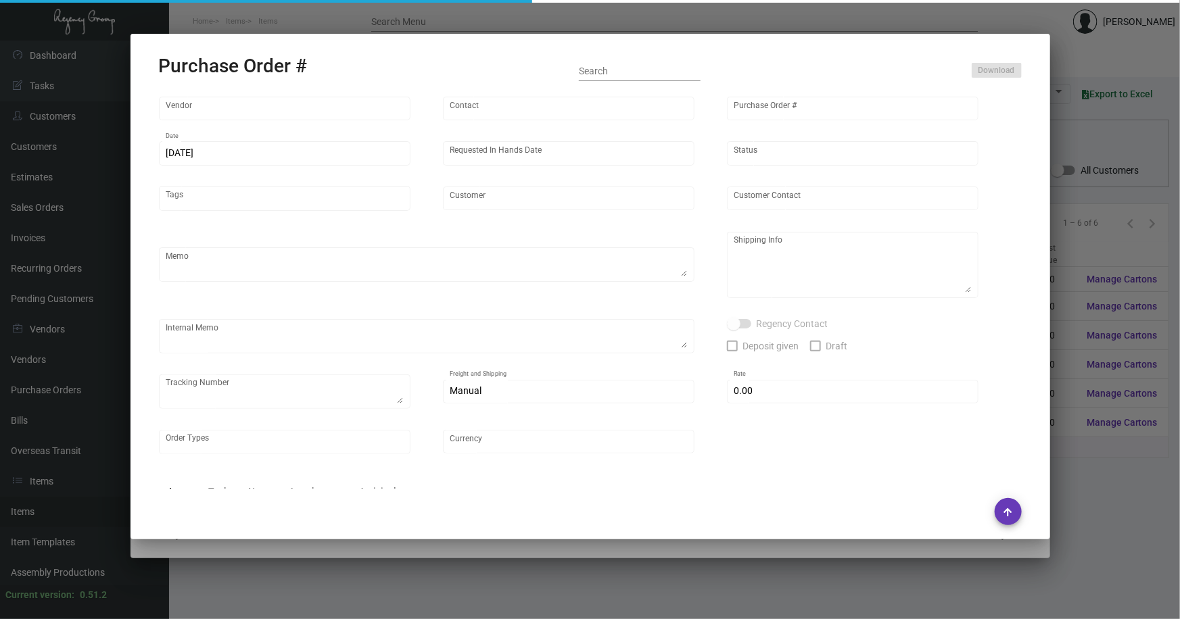
type input "United States Dollar $"
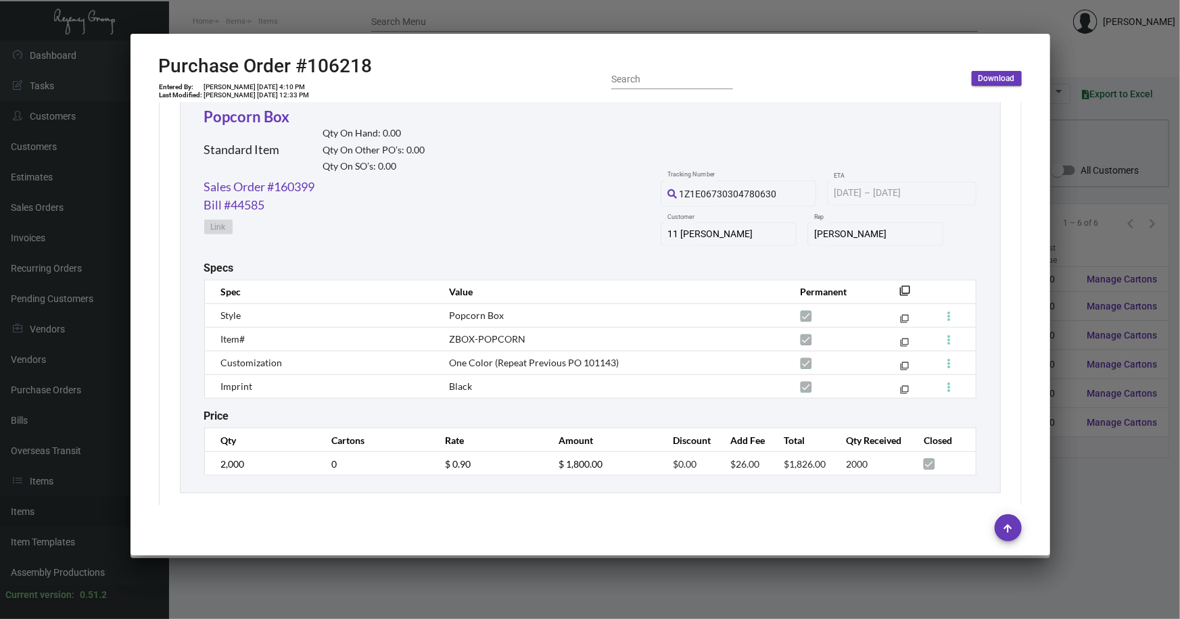
scroll to position [661, 0]
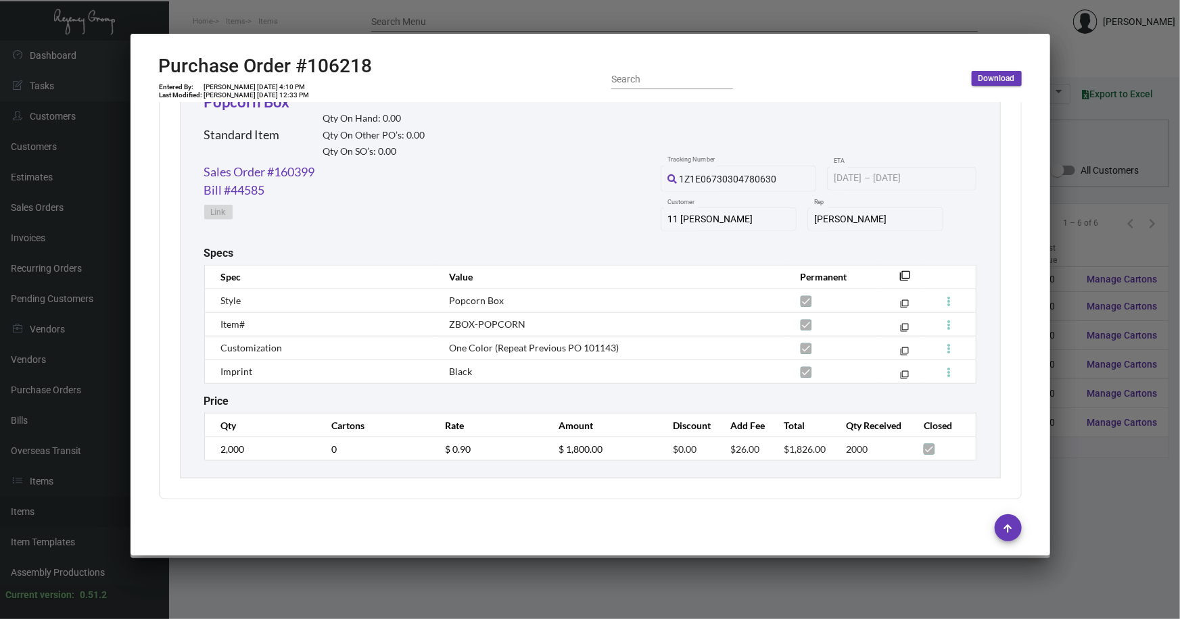
click at [1109, 257] on div at bounding box center [590, 309] width 1180 height 619
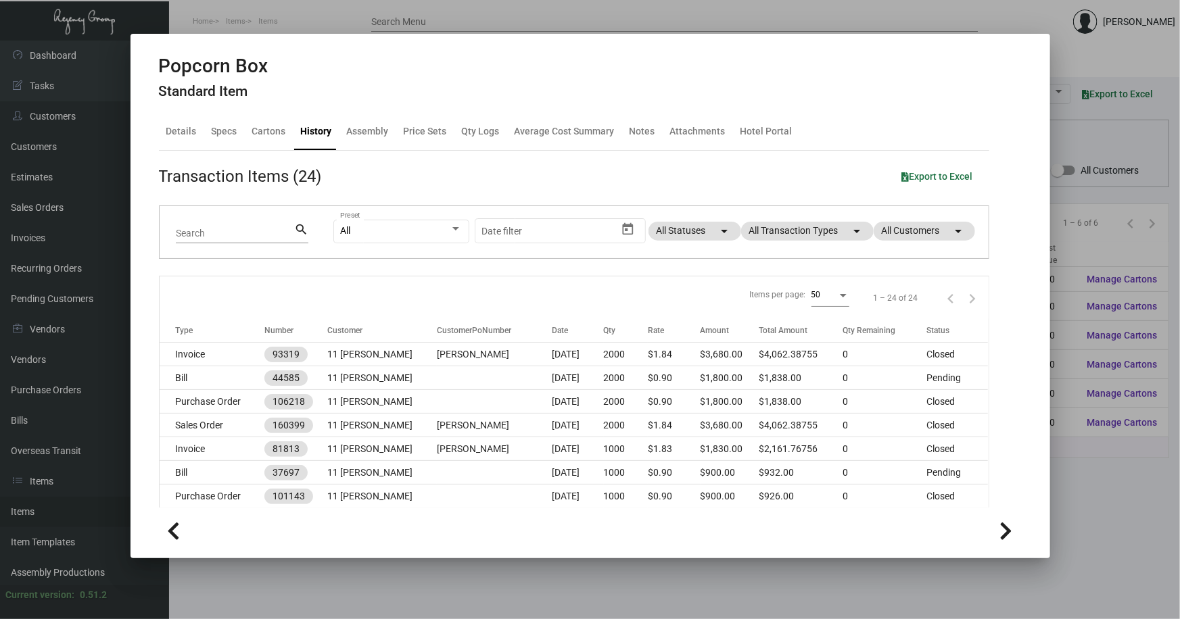
click at [1109, 257] on div at bounding box center [590, 309] width 1180 height 619
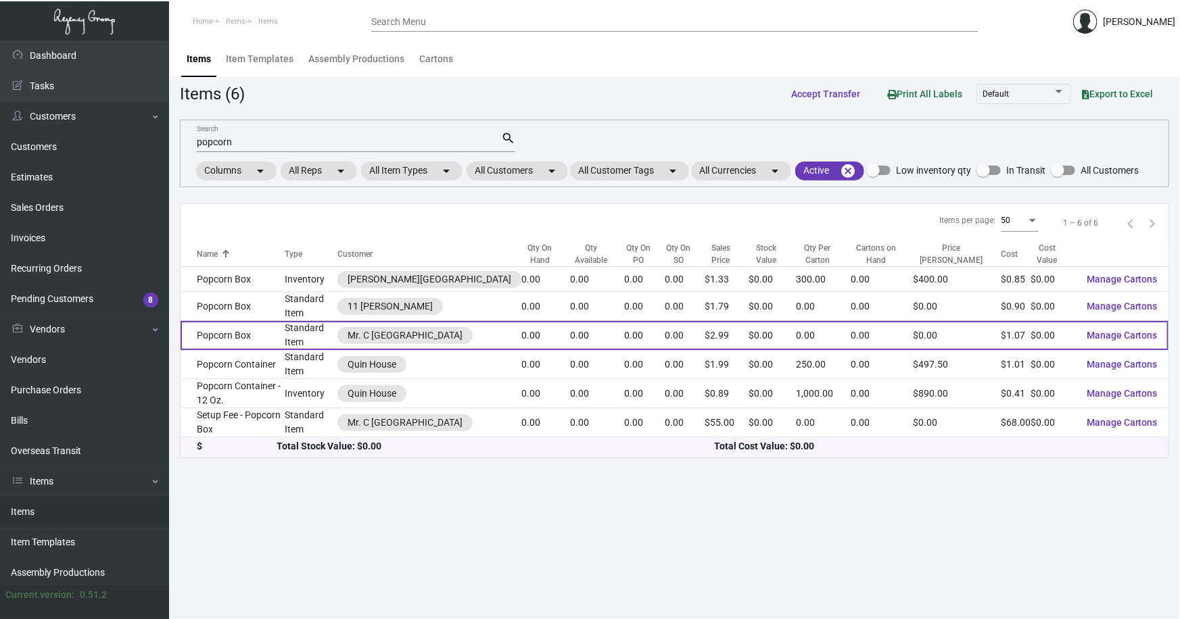
click at [228, 340] on td "Popcorn Box" at bounding box center [232, 335] width 104 height 29
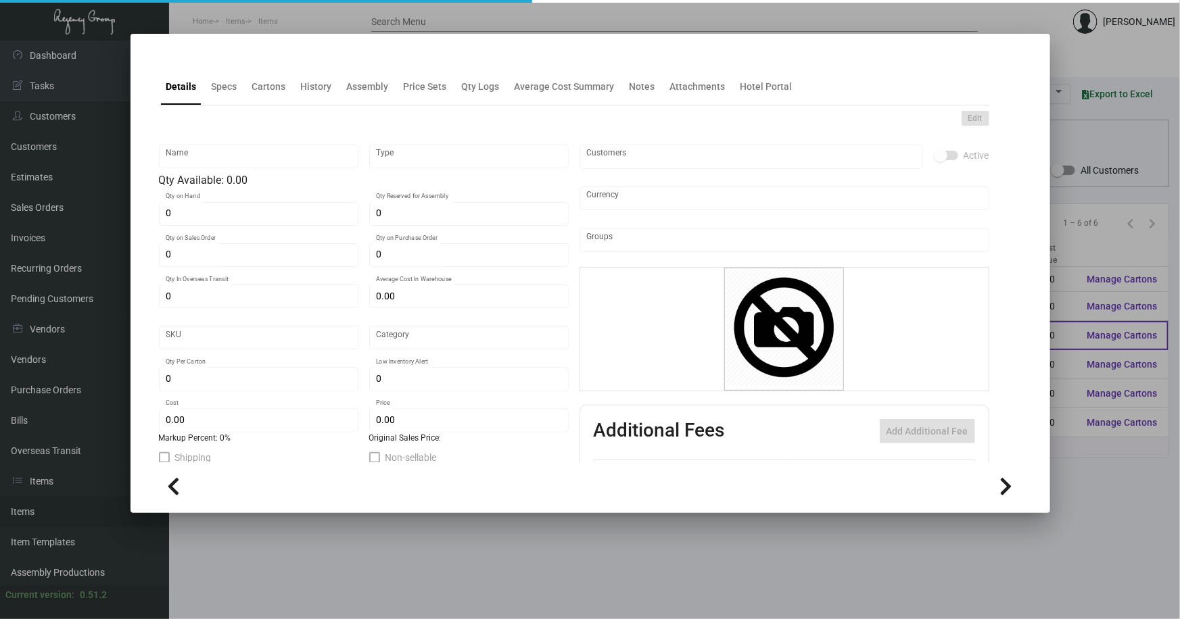
type input "Popcorn Box"
type input "Standard Item"
type input "$ 0.00"
type input "MRCCG-Box-97"
type input "Standard"
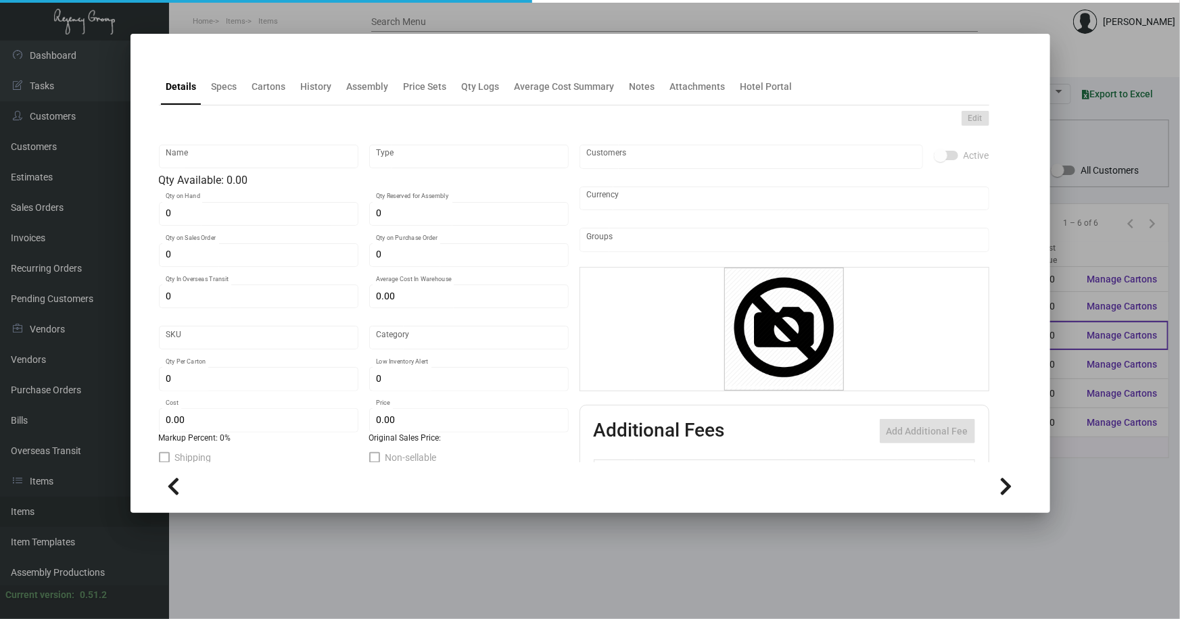
type input "$ 1.07"
type input "$ 2.99"
checkbox input "true"
type input "United States Dollar $"
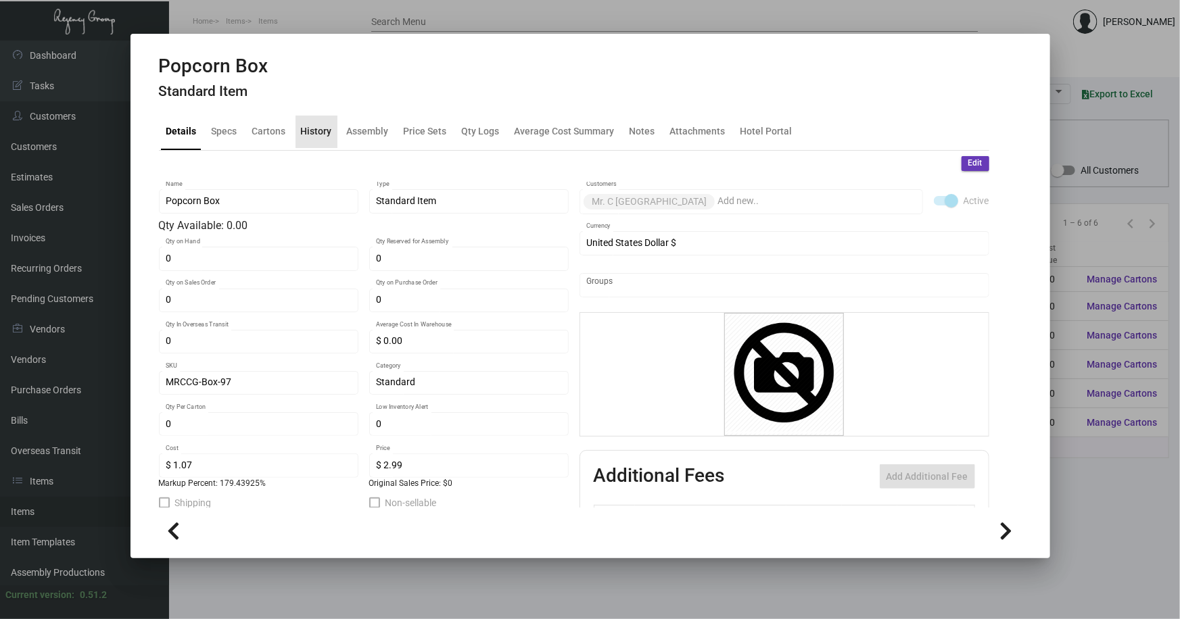
click at [322, 137] on div "History" at bounding box center [316, 131] width 31 height 14
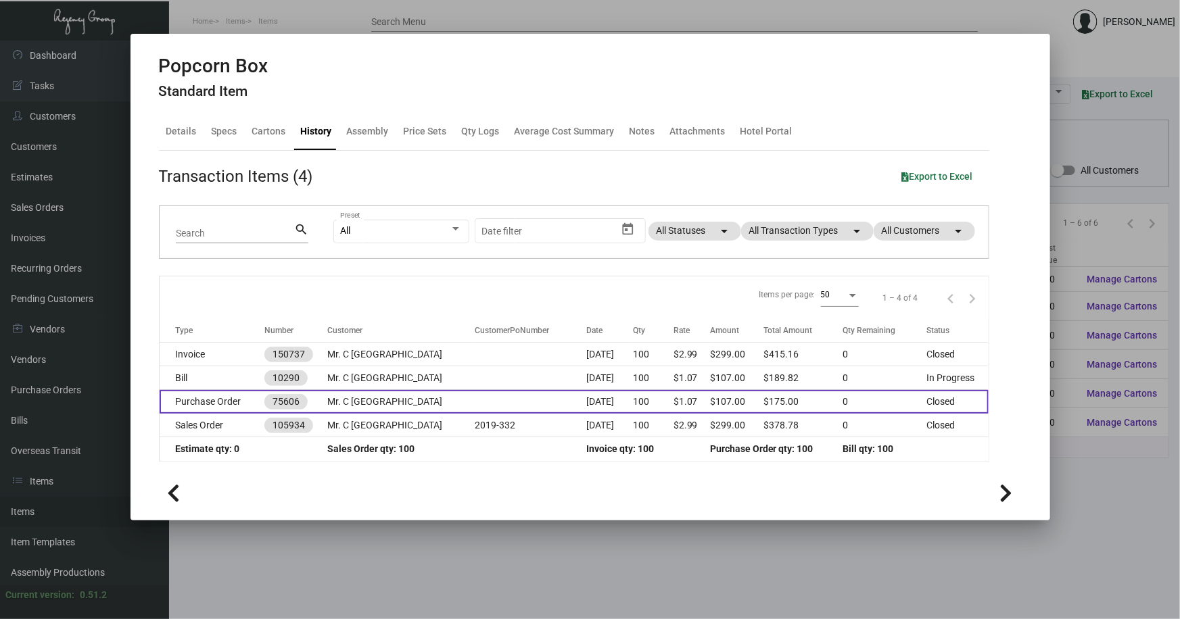
click at [498, 399] on td at bounding box center [531, 402] width 112 height 24
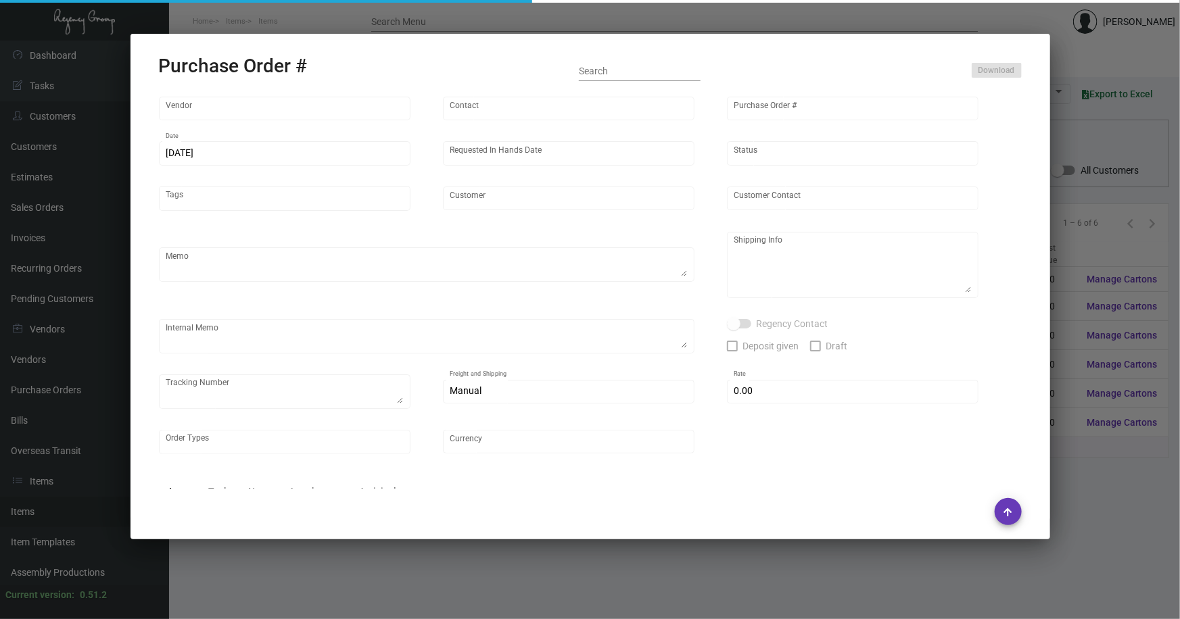
type input "Logomark Inc."
type input "[PERSON_NAME]"
type input "75606"
type input "[DATE]"
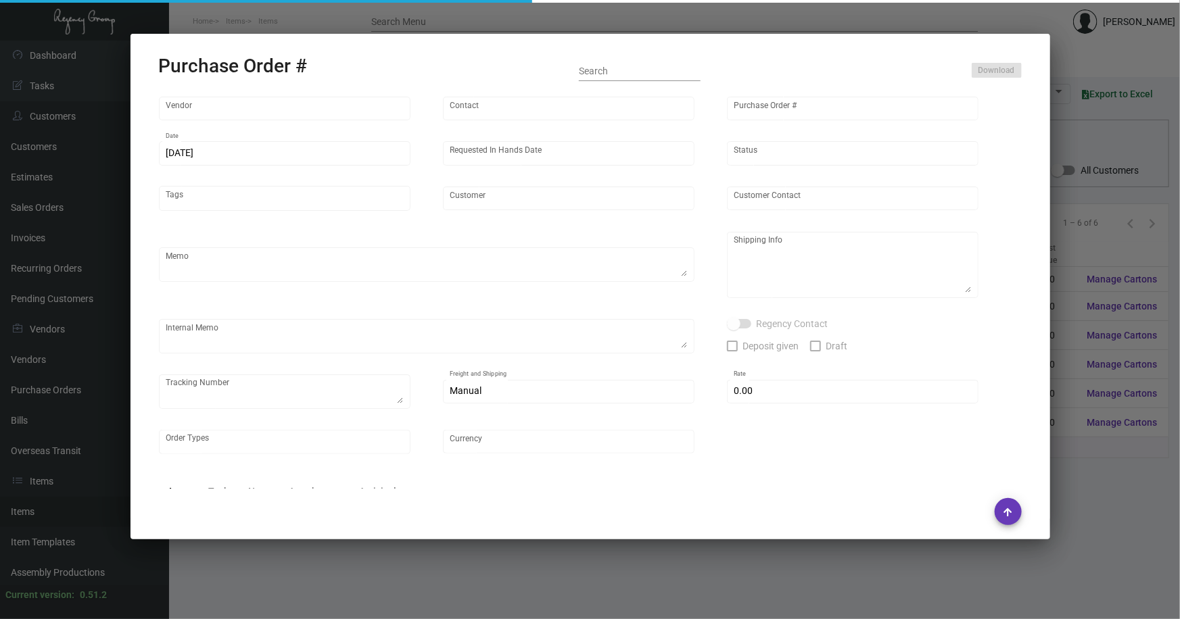
type input "Mr. C [GEOGRAPHIC_DATA]"
type input "[PERSON_NAME]"
type textarea "Mr. C Coconut Grove [PERSON_NAME] [STREET_ADDRESS][PERSON_NAME]"
type input "$ 0.00"
type input "United States Dollar $"
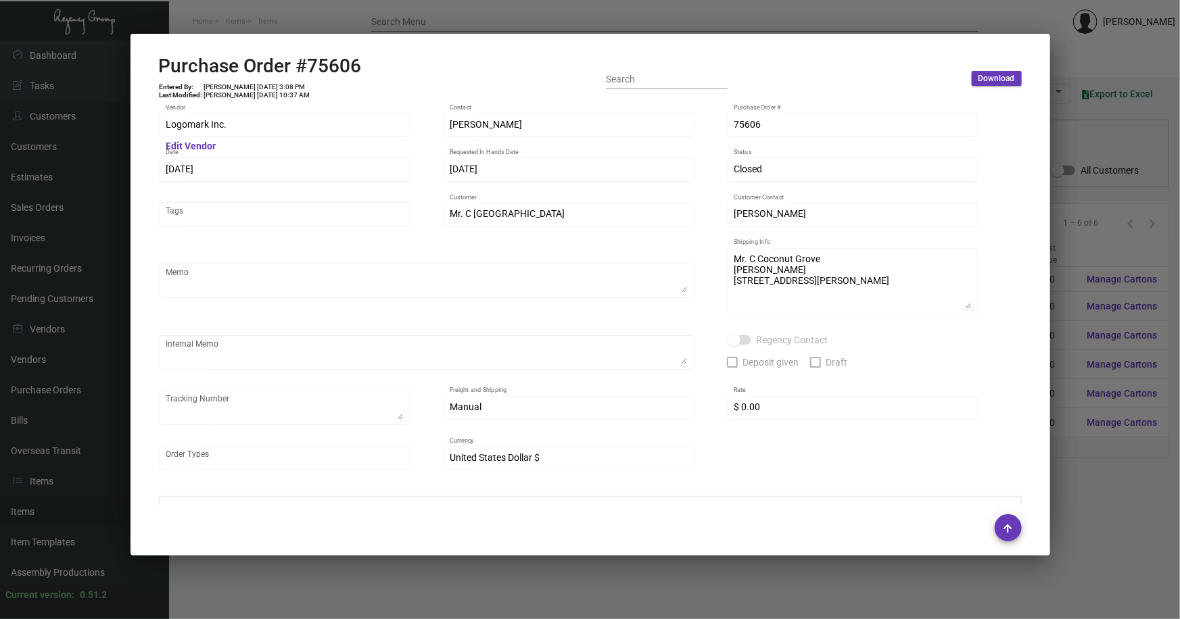
click at [1088, 232] on div at bounding box center [590, 309] width 1180 height 619
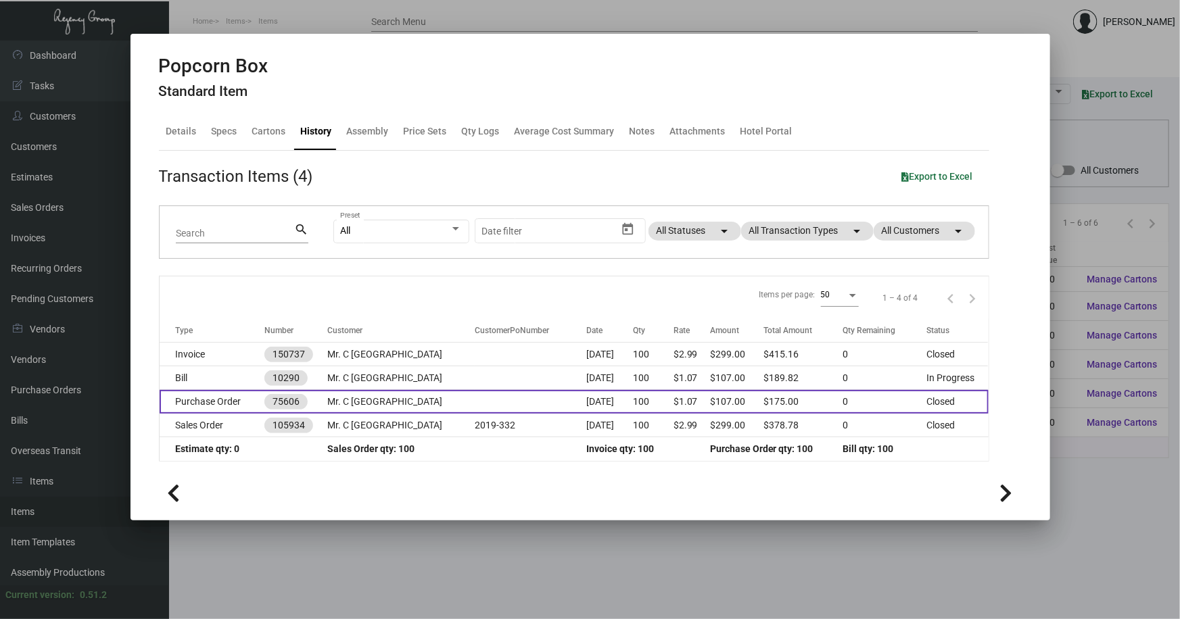
click at [249, 408] on td "Purchase Order" at bounding box center [212, 402] width 105 height 24
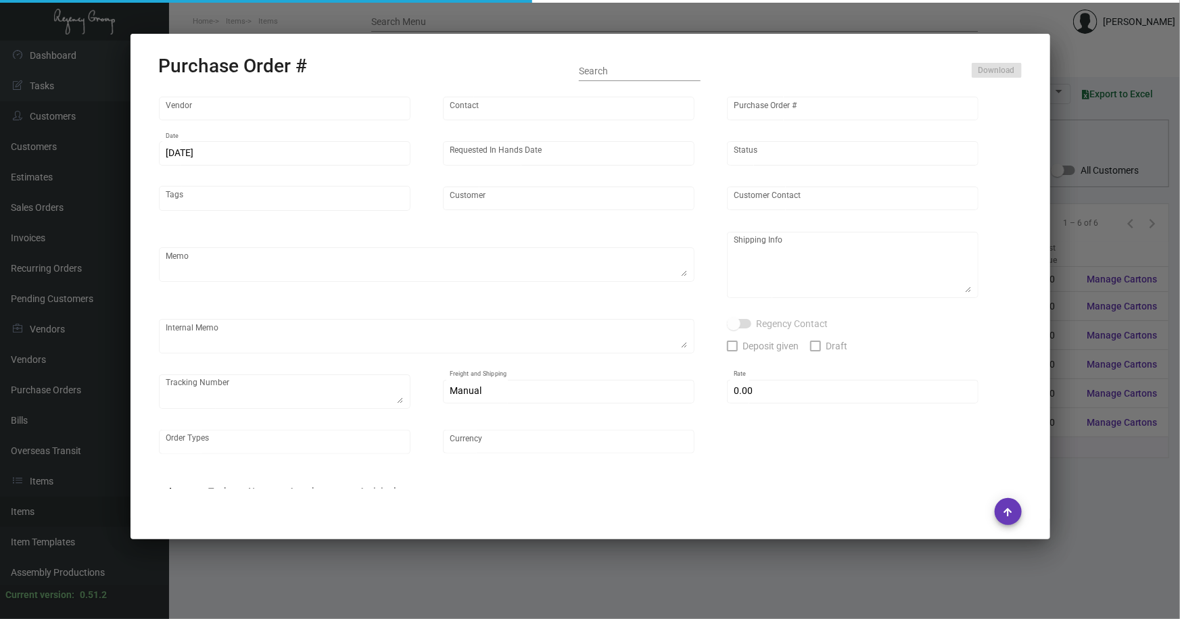
type input "Logomark Inc."
type input "[PERSON_NAME]"
type input "75606"
type input "[DATE]"
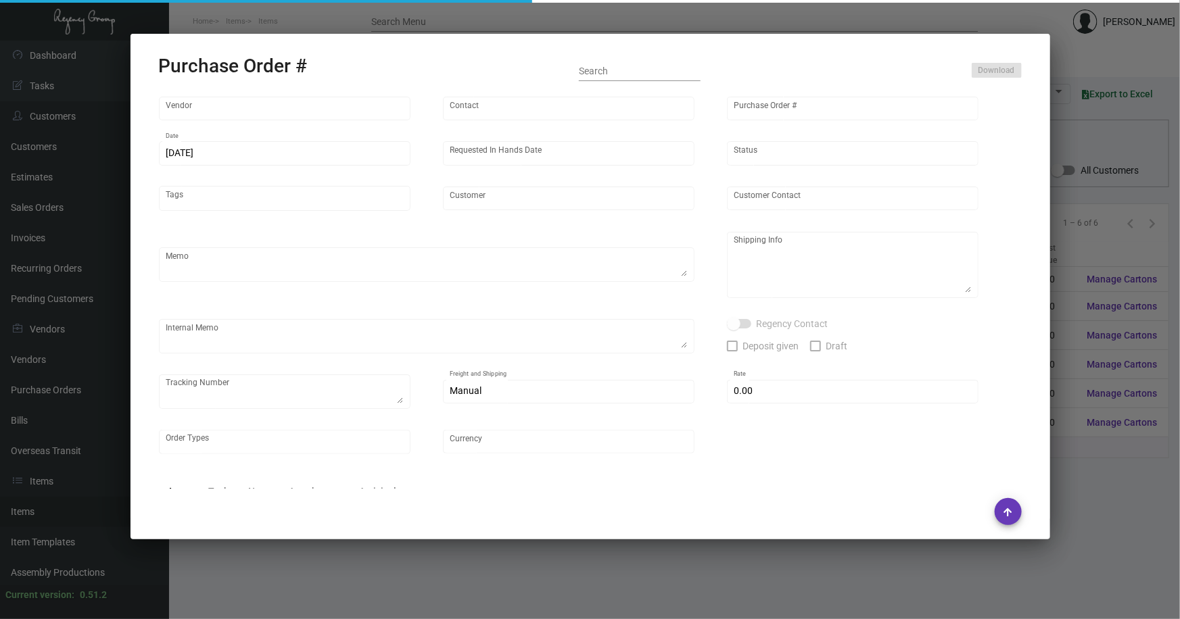
type input "Mr. C [GEOGRAPHIC_DATA]"
type input "[PERSON_NAME]"
type textarea "Mr. C Coconut Grove [PERSON_NAME] [STREET_ADDRESS][PERSON_NAME]"
type input "$ 0.00"
type input "United States Dollar $"
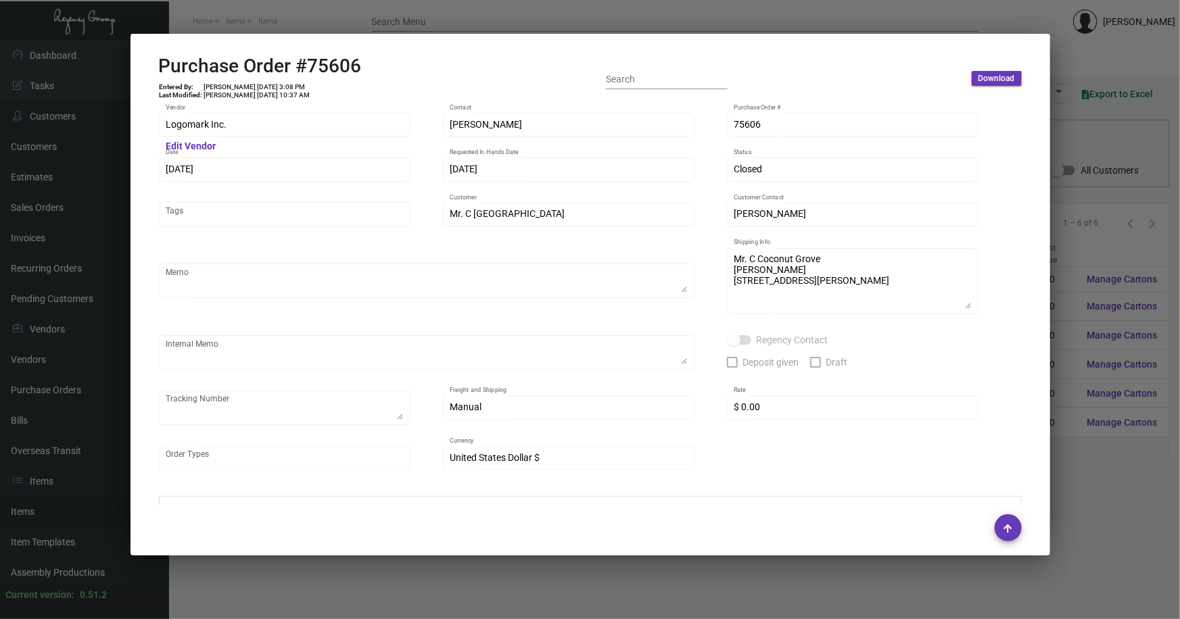
click at [318, 568] on div at bounding box center [590, 309] width 1180 height 619
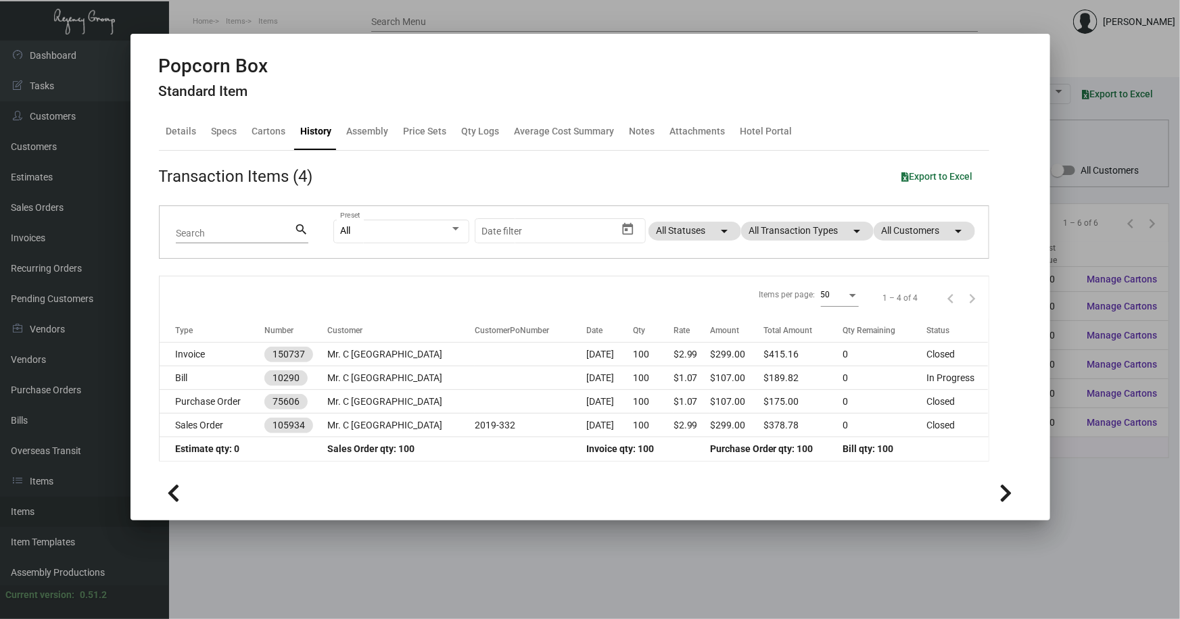
click at [318, 568] on div at bounding box center [590, 309] width 1180 height 619
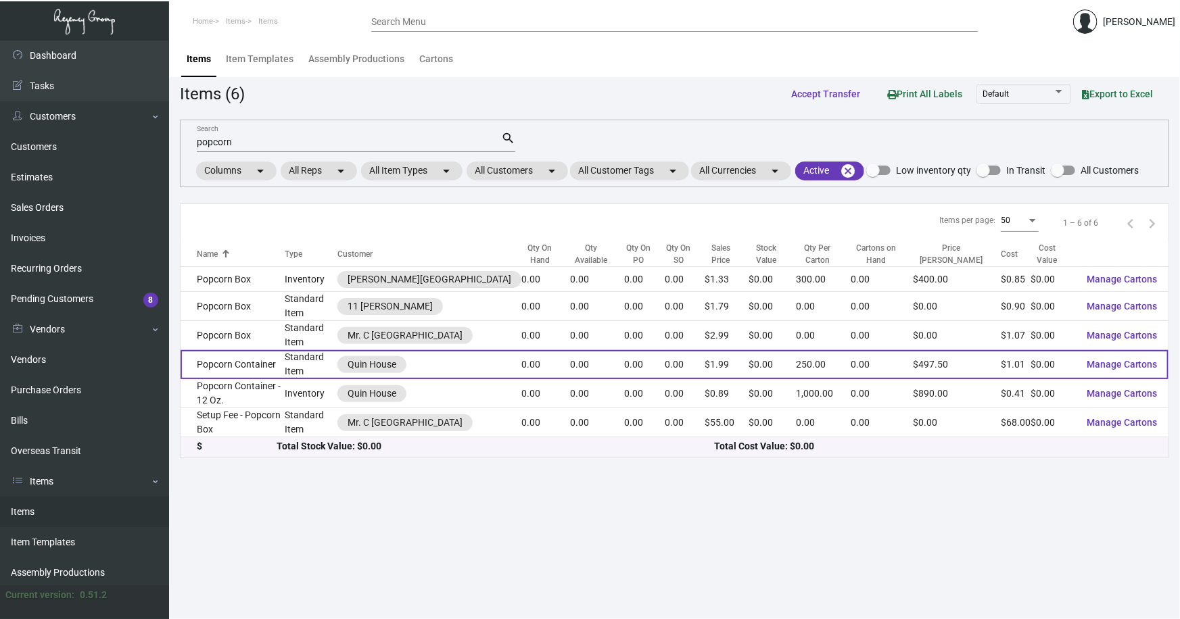
click at [261, 366] on td "Popcorn Container" at bounding box center [232, 364] width 104 height 29
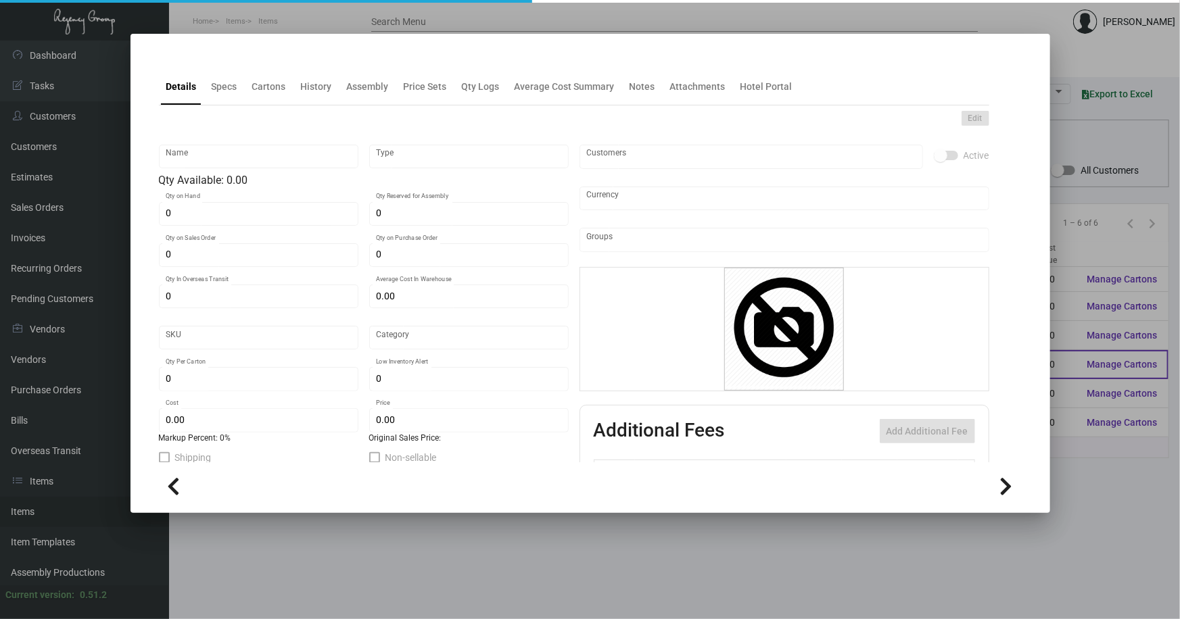
type input "Popcorn Container"
type input "Standard Item"
type input "$ 0.00"
type input "Standard"
type input "250"
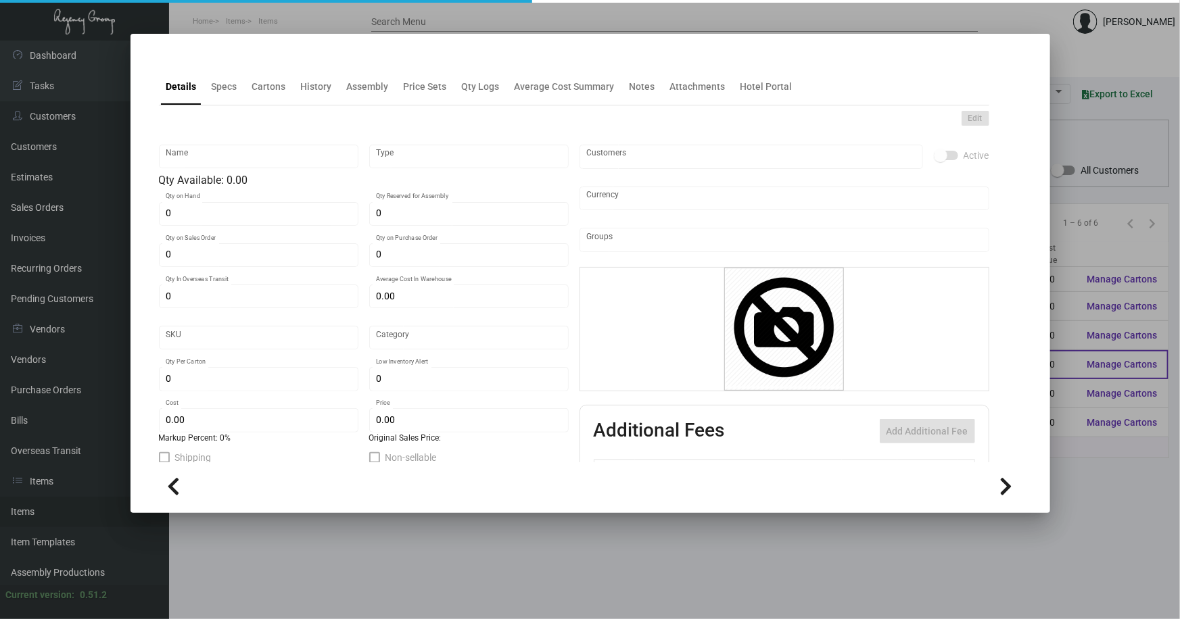
type input "$ 1.01"
type input "$ 1.99"
checkbox input "true"
type input "United States Dollar $"
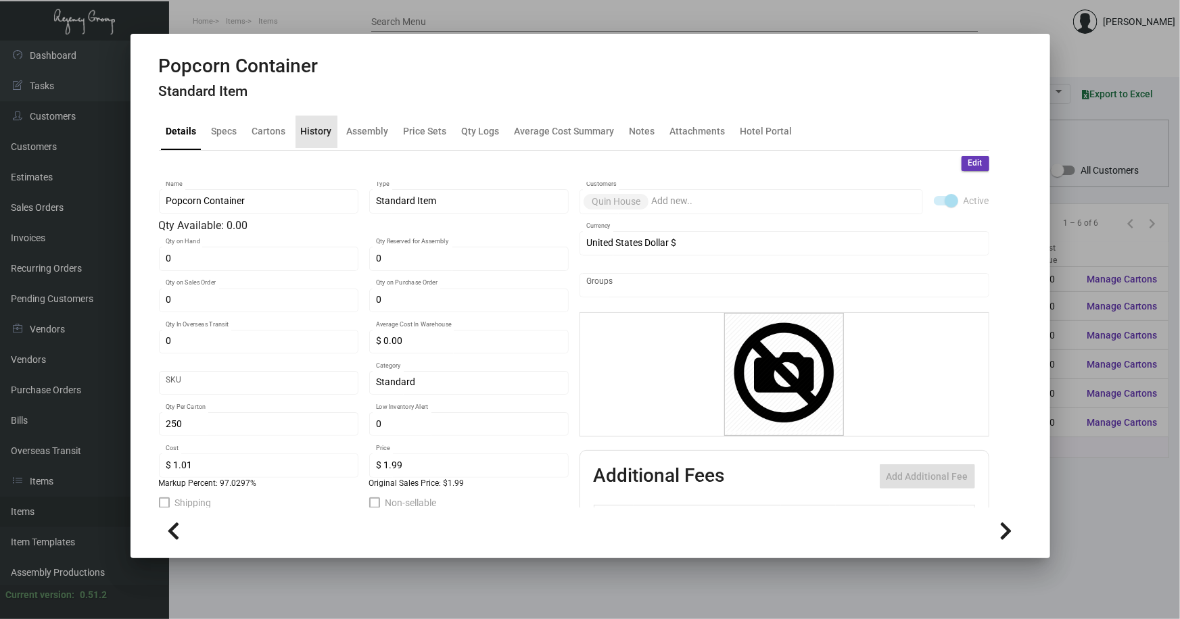
click at [320, 130] on div "History" at bounding box center [316, 131] width 31 height 14
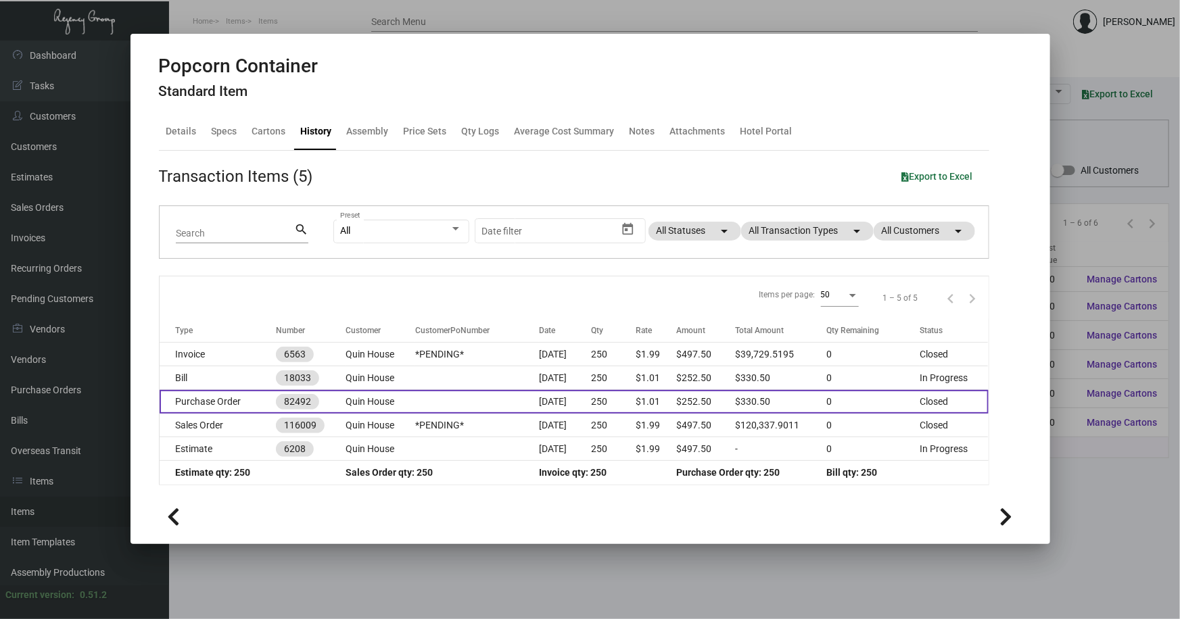
click at [464, 396] on td at bounding box center [477, 402] width 124 height 24
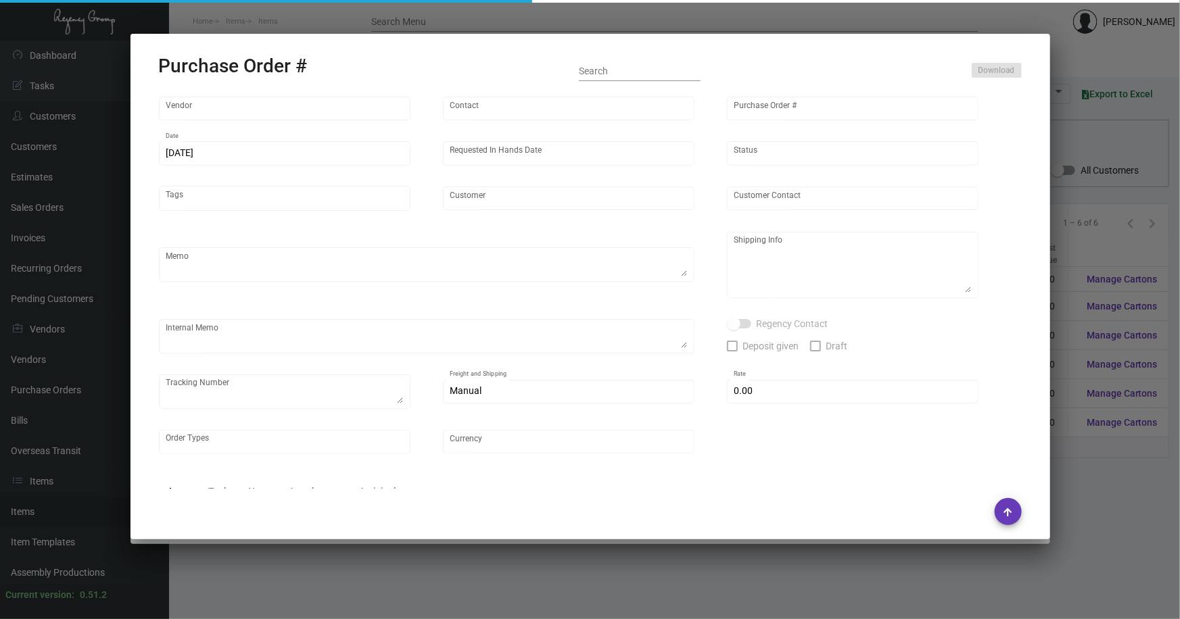
type input "Logomark Inc."
type input "[PERSON_NAME]"
type input "82492"
type input "4/26/2021"
type input "5/21/2021"
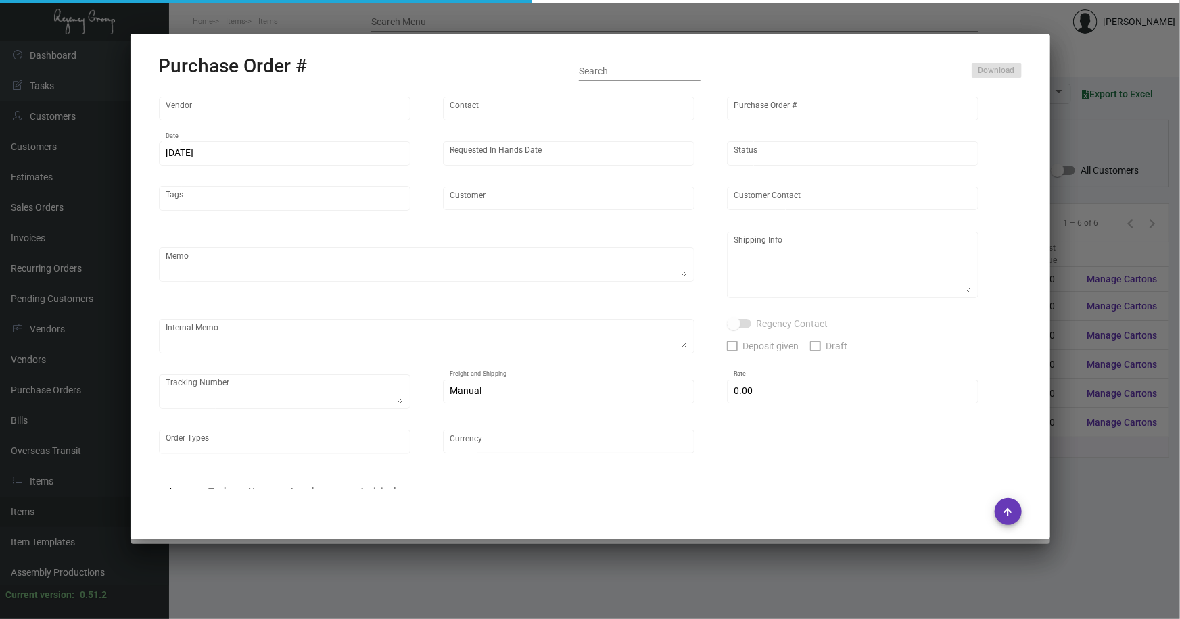
type input "Quin House"
type textarea "Ship via UPS Ground Acct# 1AY276."
type textarea "Regency Group NJ Isaac Cohen 22 Belgrove Dr. Kearny, NJ 07032 US"
type textarea "HOLD SHIPPING TO THE HOTEL TILL GIVEN THE GREEN LIGHT"
checkbox input "true"
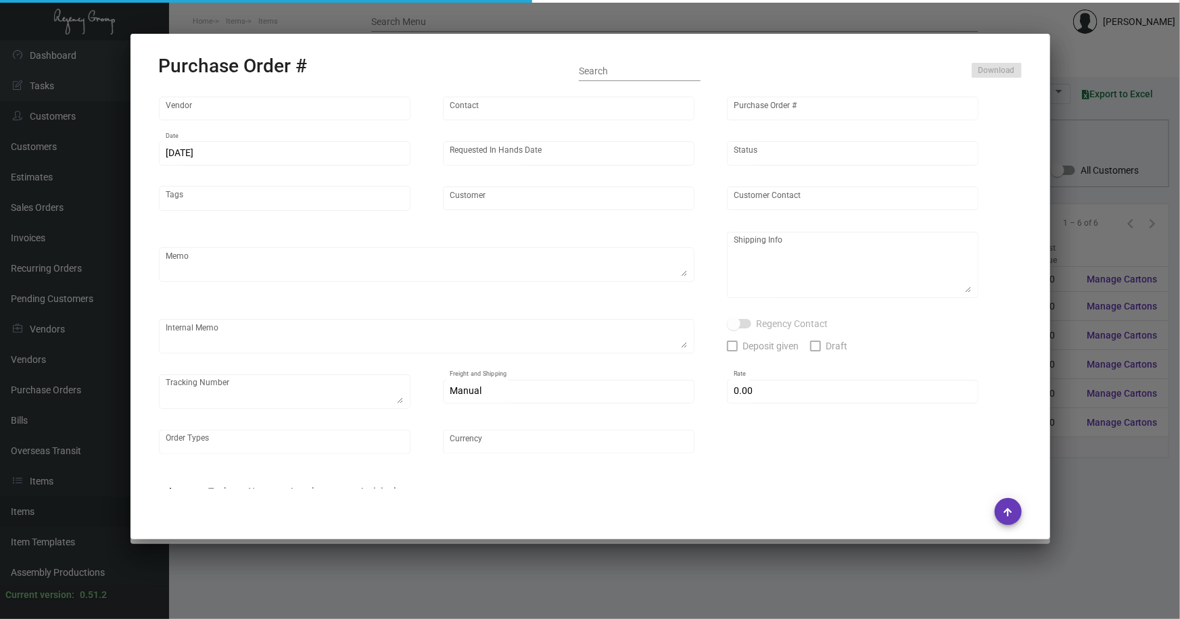
type input "$ 10.00"
type input "United States Dollar $"
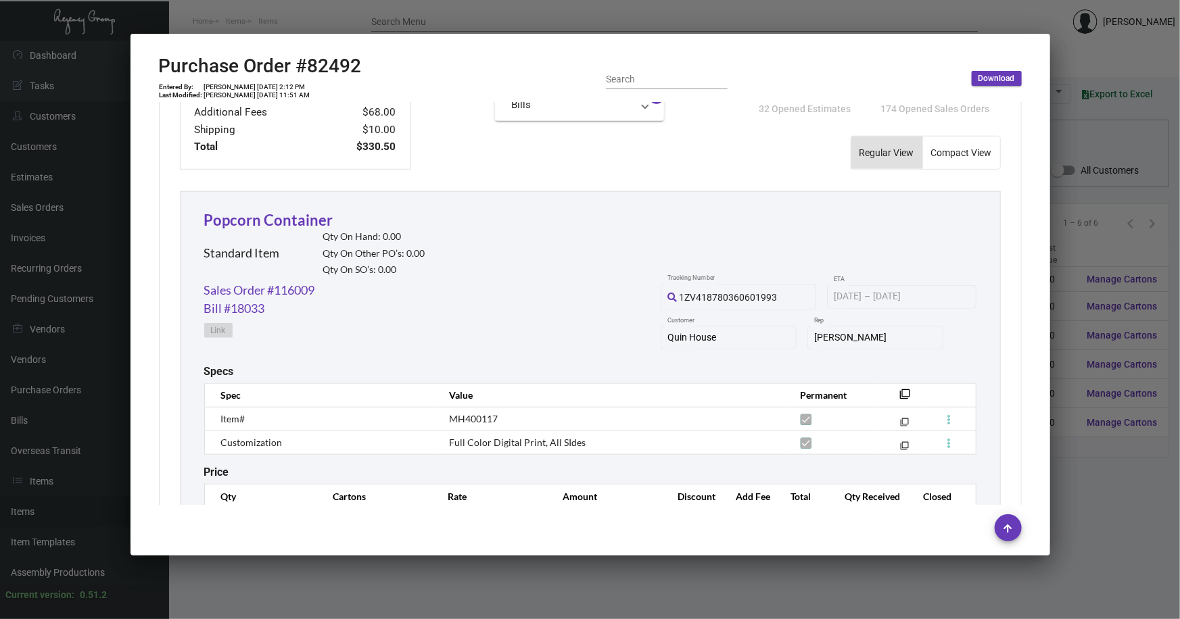
scroll to position [614, 0]
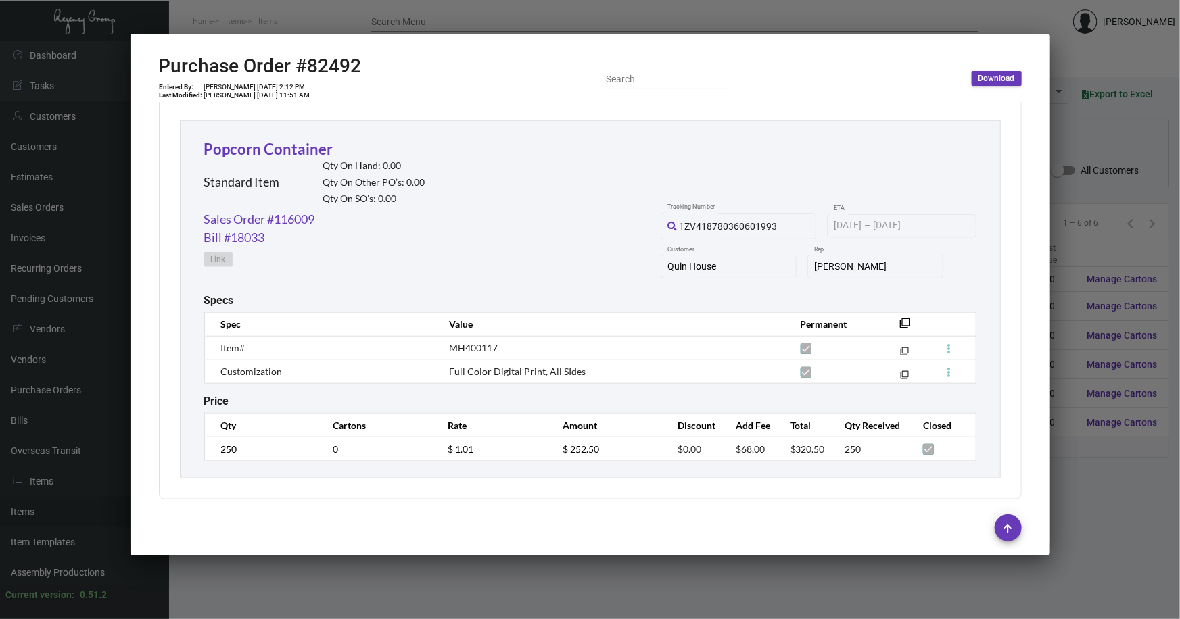
click at [382, 577] on div at bounding box center [590, 309] width 1180 height 619
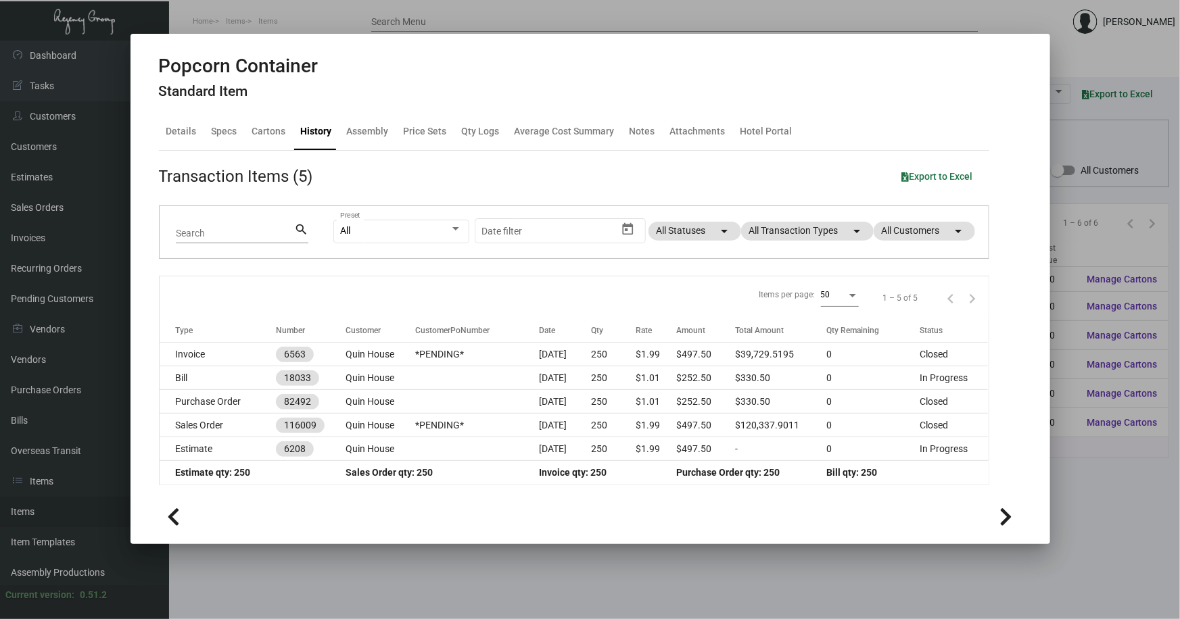
click at [382, 577] on div at bounding box center [590, 309] width 1180 height 619
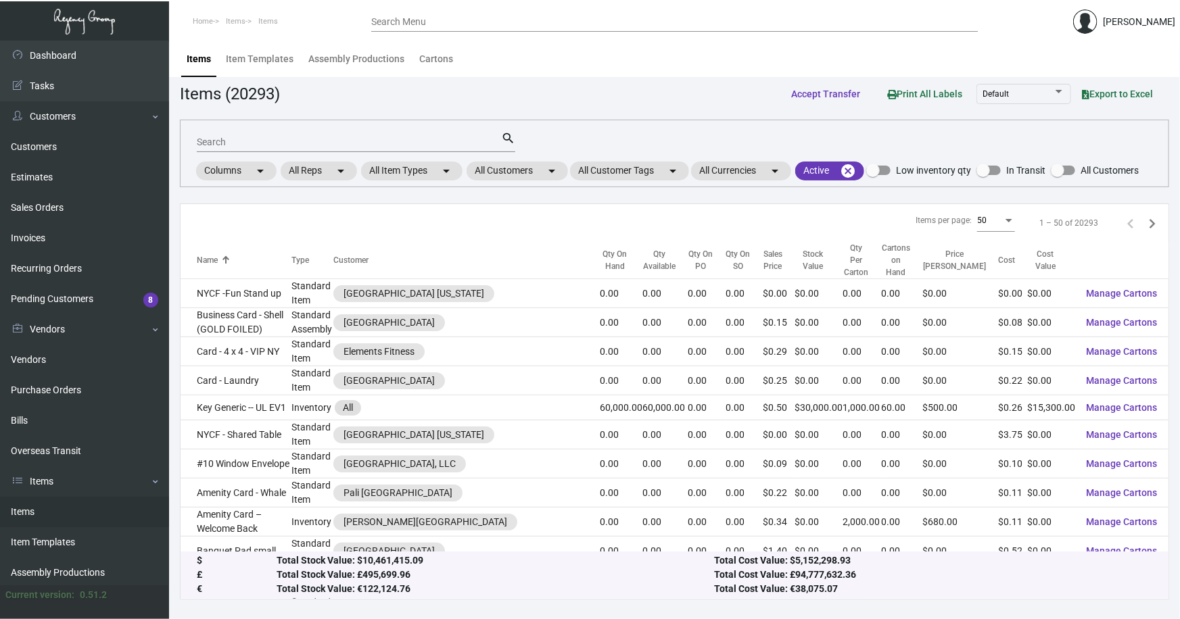
click at [20, 511] on link "Items" at bounding box center [84, 512] width 169 height 30
click at [259, 145] on input "Search" at bounding box center [349, 142] width 304 height 11
type input "popcorn"
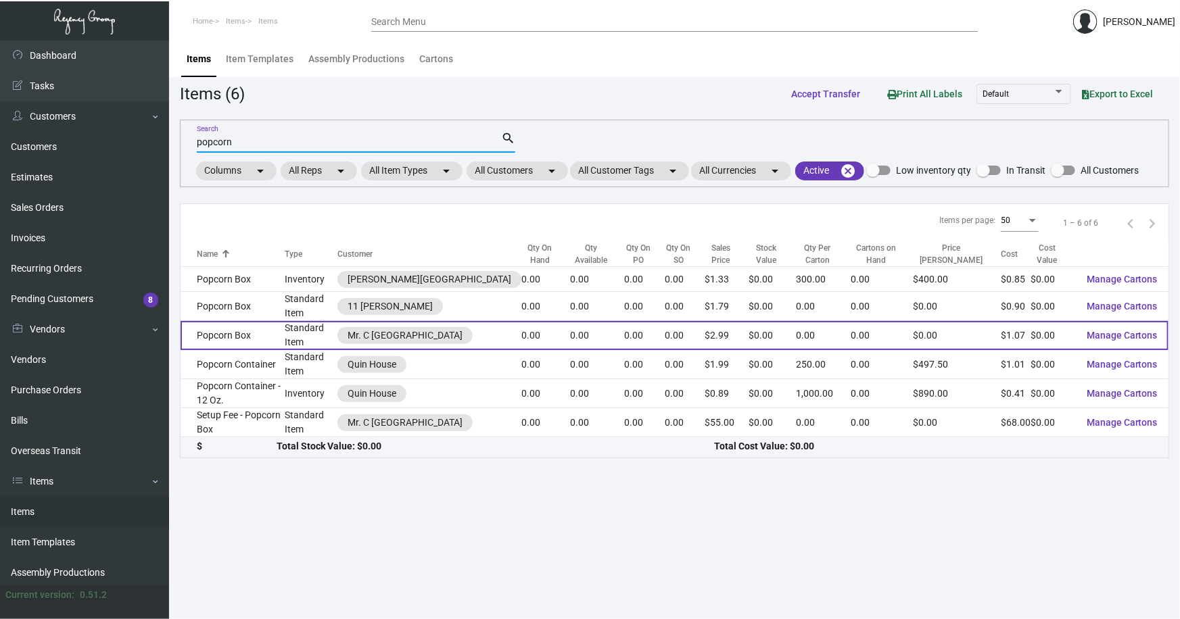
click at [264, 336] on td "Popcorn Box" at bounding box center [232, 335] width 104 height 29
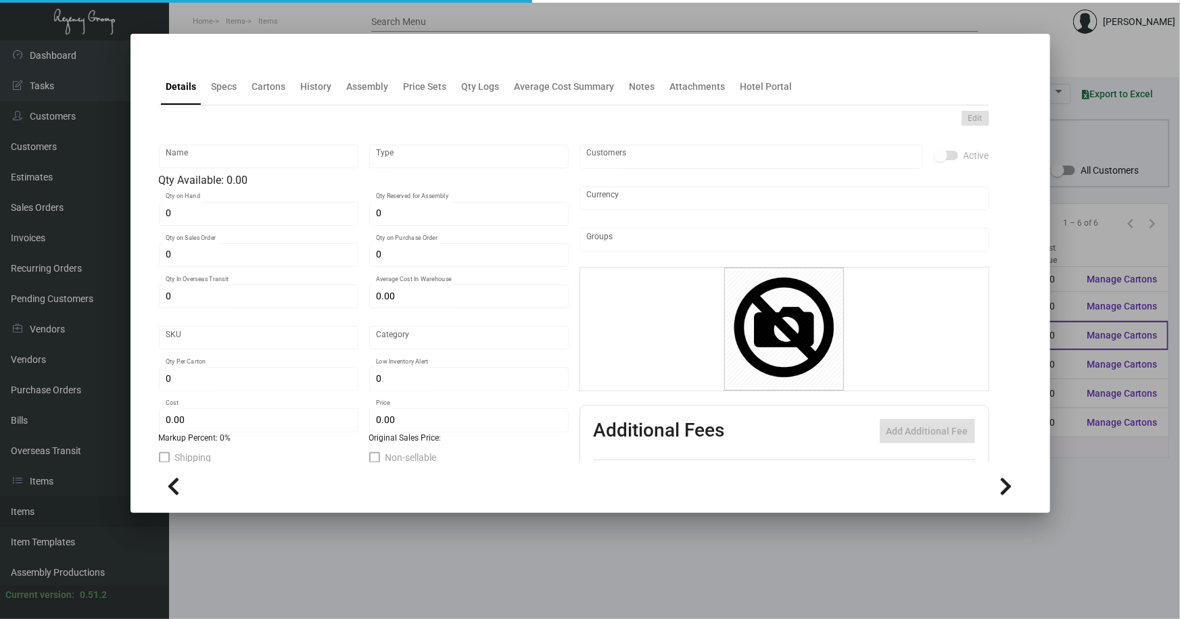
type input "Popcorn Box"
type input "Standard Item"
type input "$ 0.00"
type input "MRCCG-Box-97"
type input "Standard"
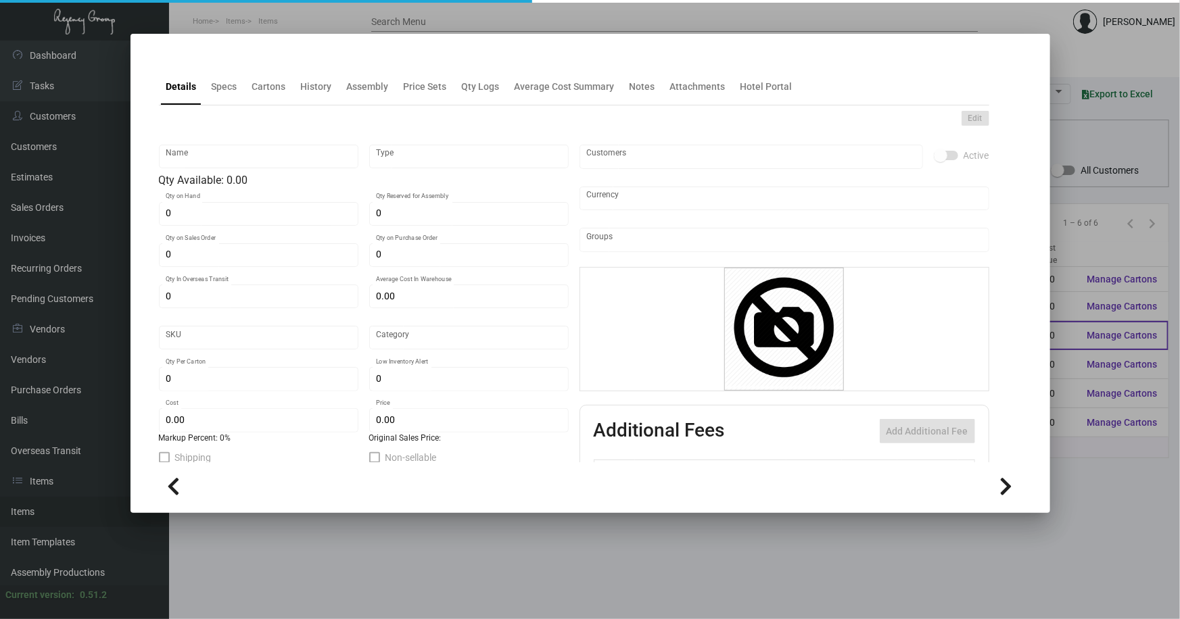
type input "$ 1.07"
type input "$ 2.99"
checkbox input "true"
type input "United States Dollar $"
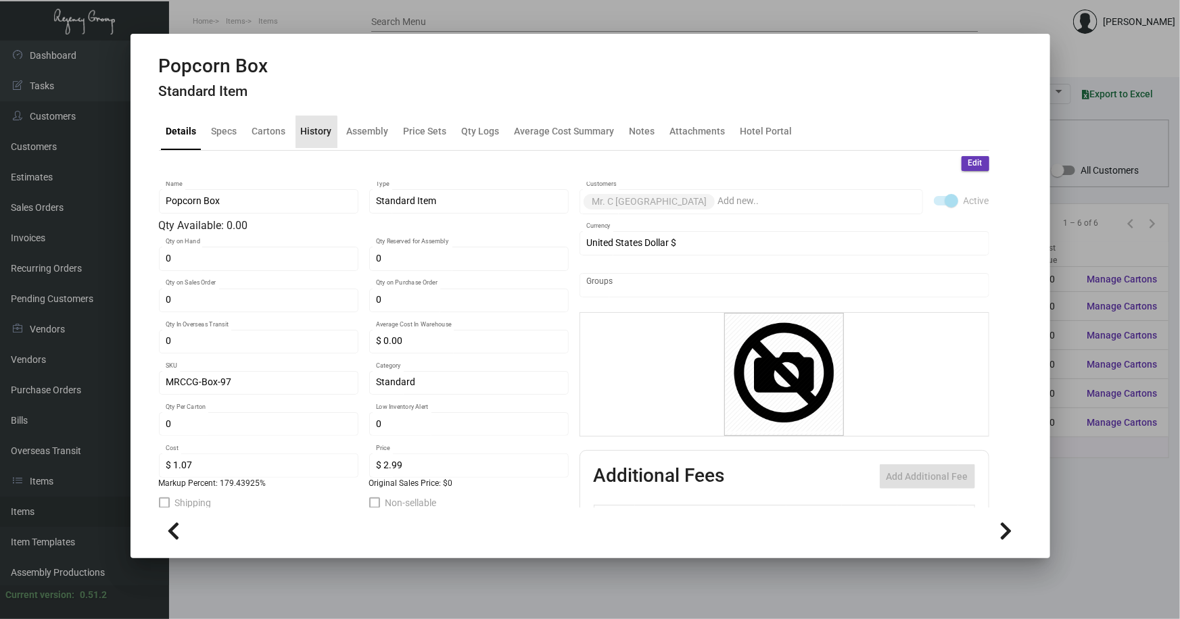
click at [312, 136] on div "History" at bounding box center [316, 131] width 31 height 14
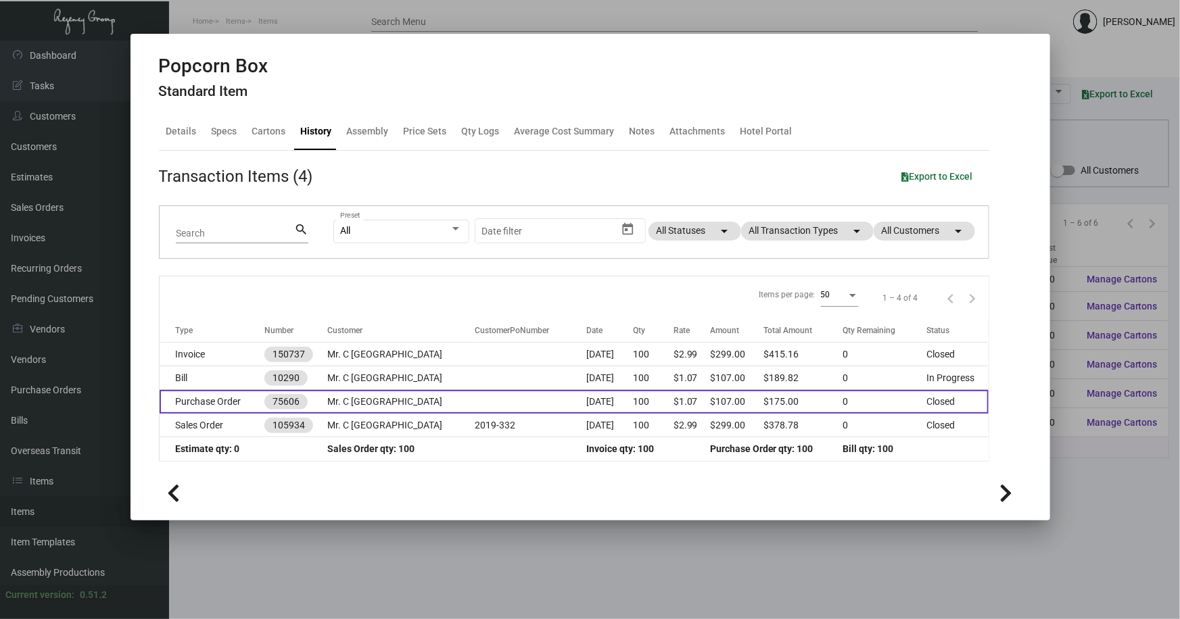
click at [475, 394] on td at bounding box center [531, 402] width 112 height 24
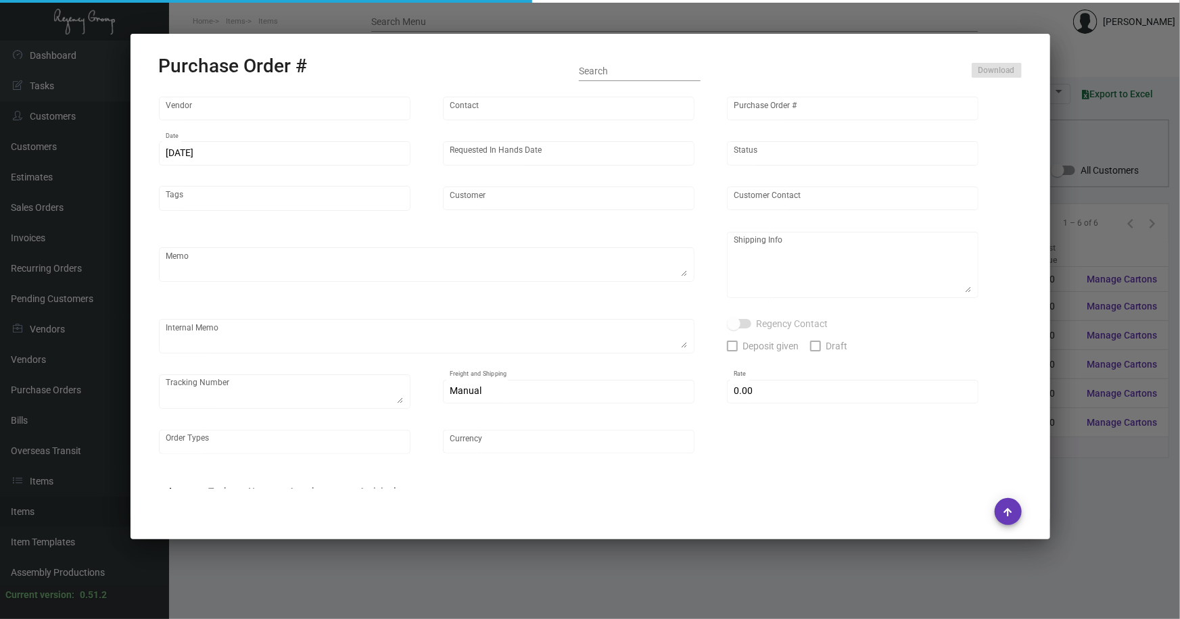
type input "Logomark Inc."
type input "[PERSON_NAME]"
type input "75606"
type input "[DATE]"
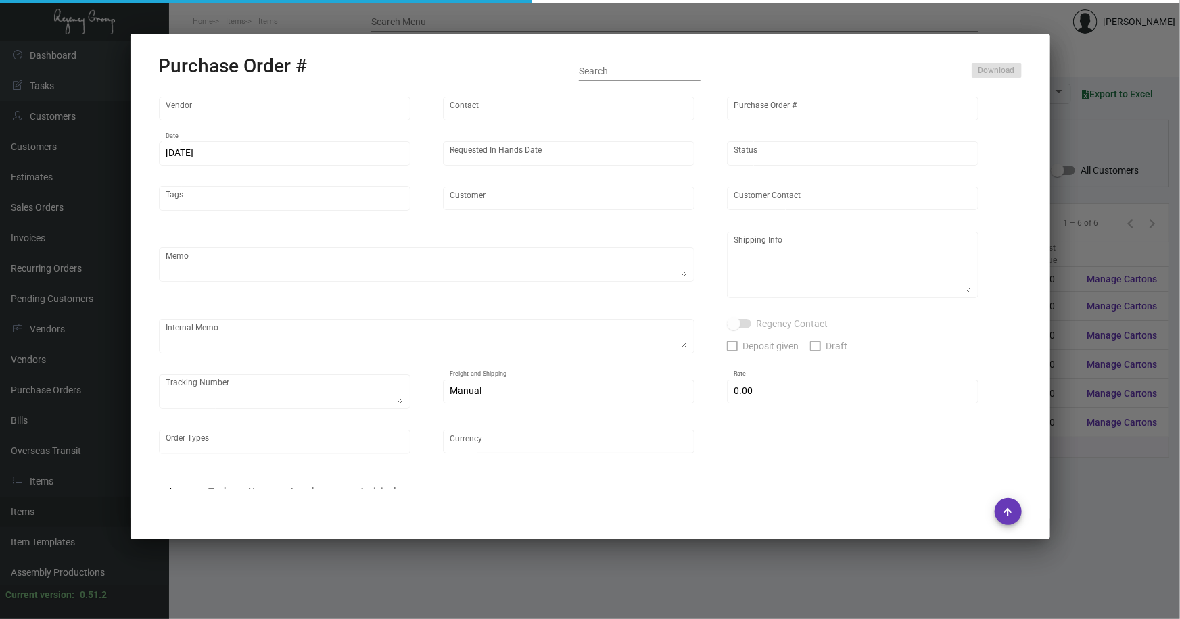
type input "Mr. C [GEOGRAPHIC_DATA]"
type input "[PERSON_NAME]"
type textarea "Mr. C Coconut Grove [PERSON_NAME] [STREET_ADDRESS][PERSON_NAME]"
type input "$ 0.00"
type input "United States Dollar $"
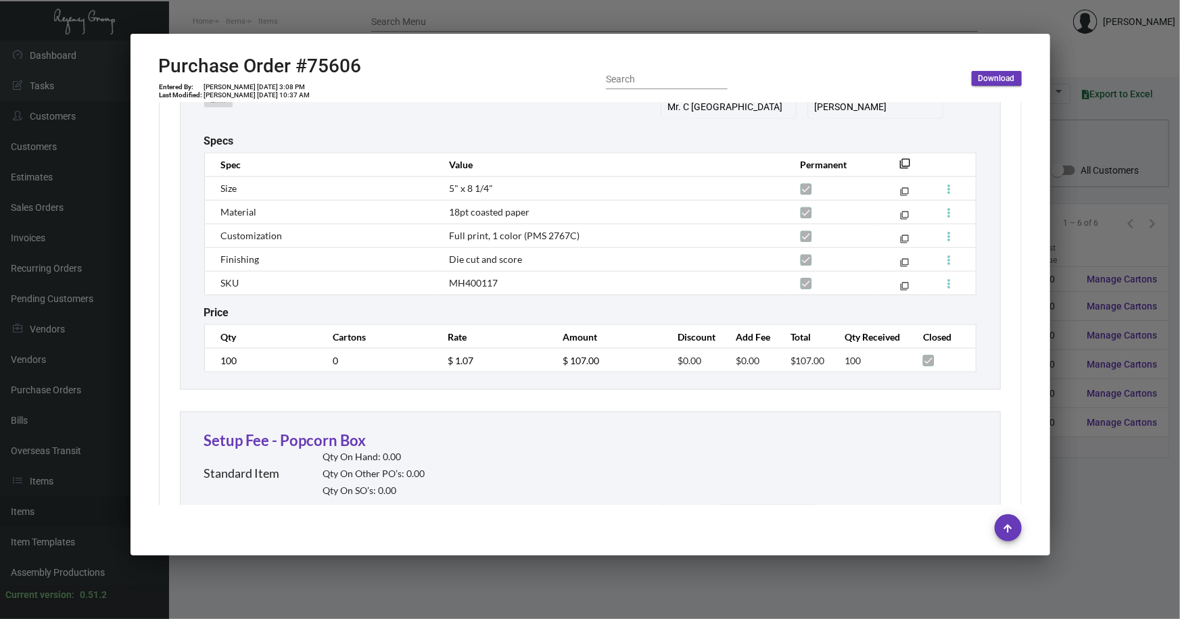
scroll to position [734, 0]
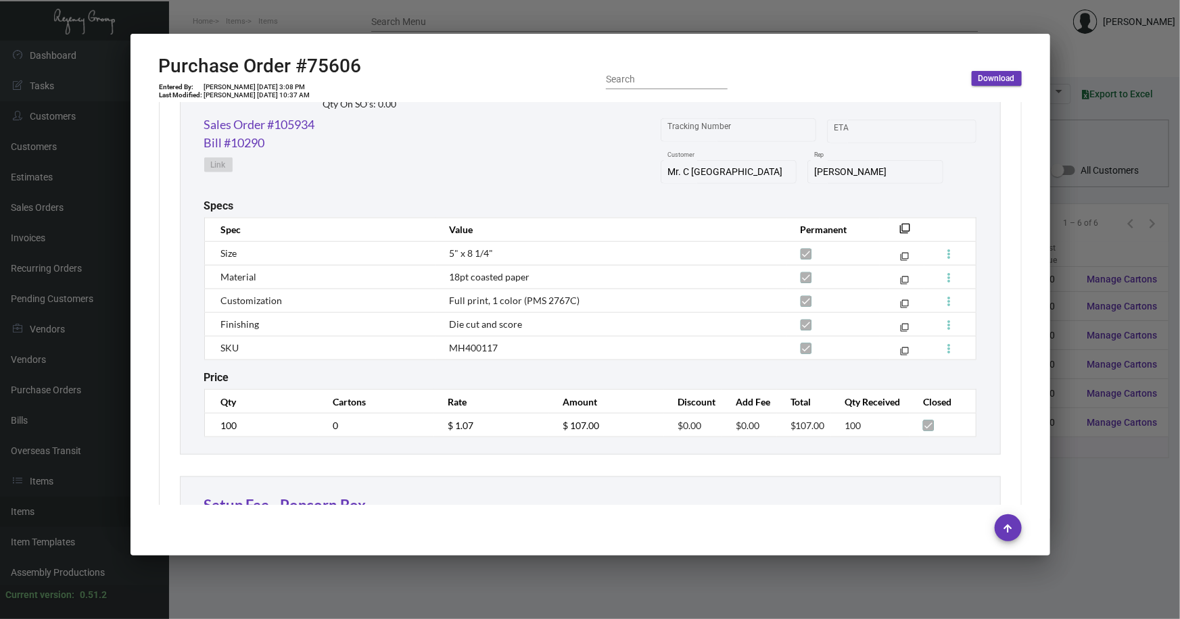
click at [1094, 255] on div at bounding box center [590, 309] width 1180 height 619
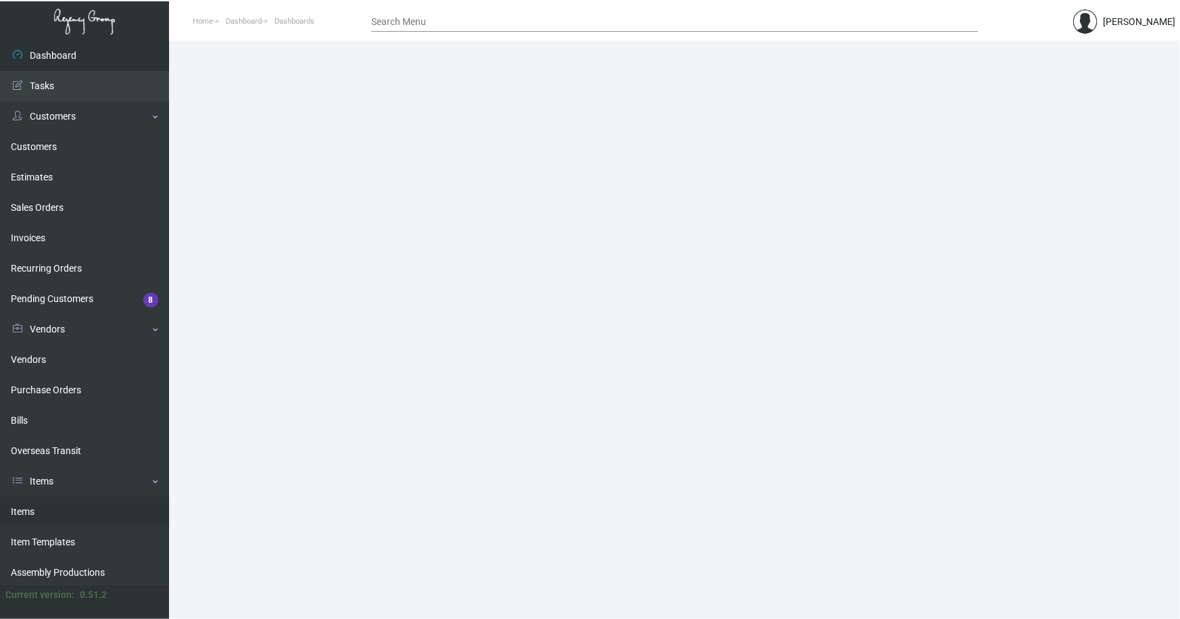
click at [26, 507] on link "Items" at bounding box center [84, 512] width 169 height 30
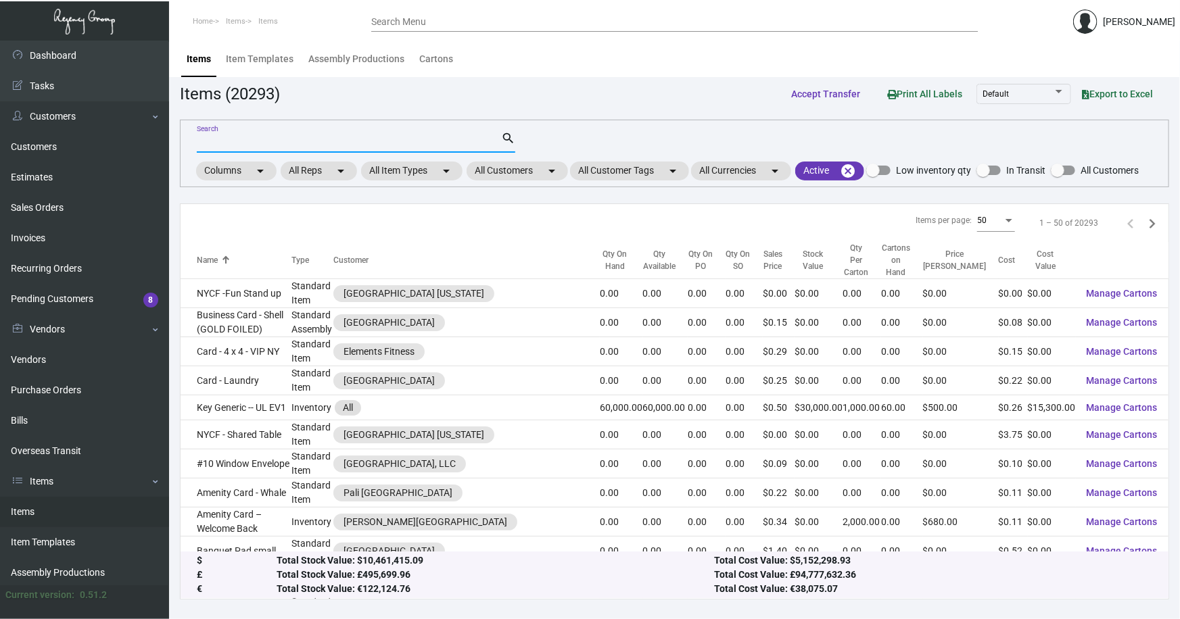
click at [253, 143] on input "Search" at bounding box center [349, 142] width 304 height 11
type input "nh coll"
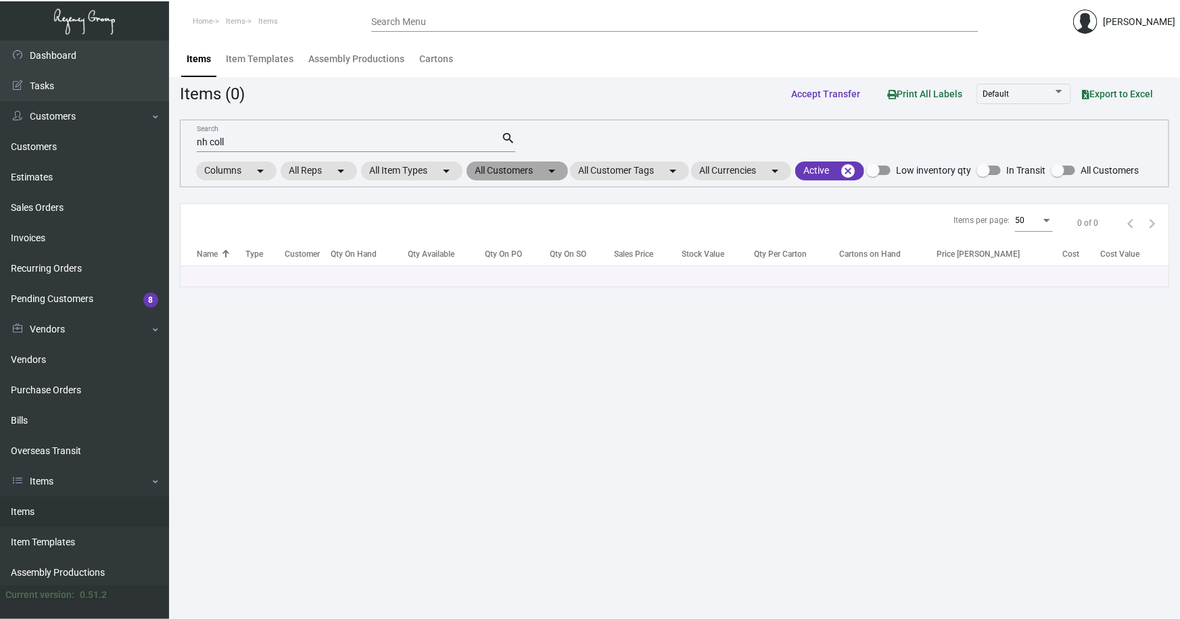
click at [517, 179] on mat-chip "All Customers arrow_drop_down" at bounding box center [516, 171] width 101 height 19
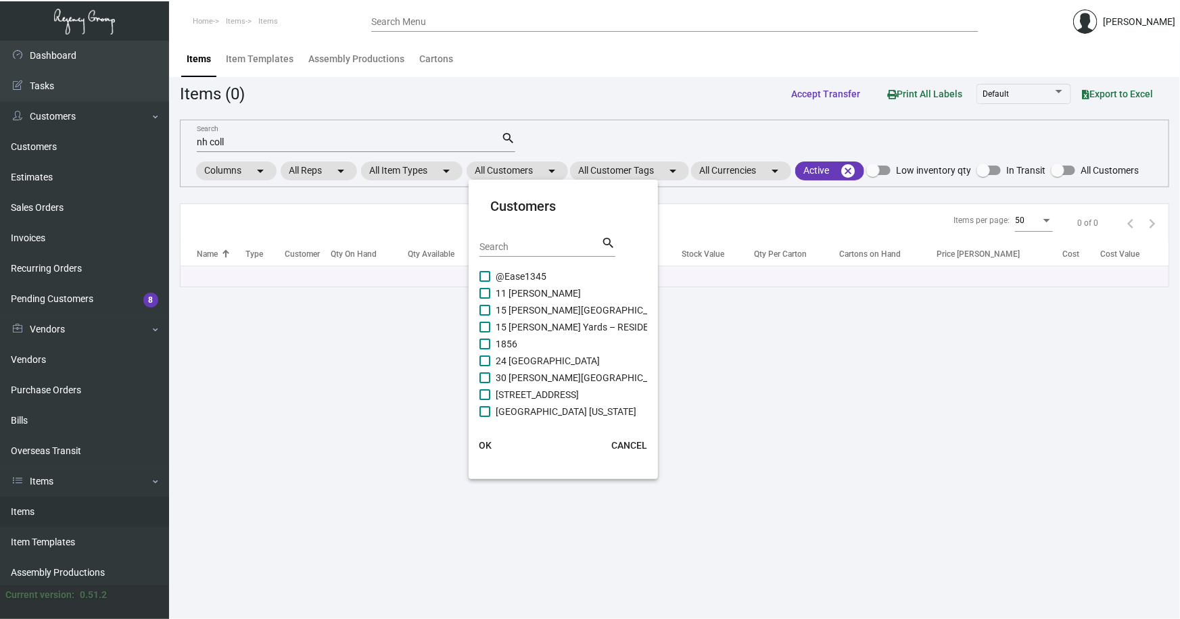
click at [526, 253] on div "Search" at bounding box center [540, 246] width 122 height 21
type input "NH collec"
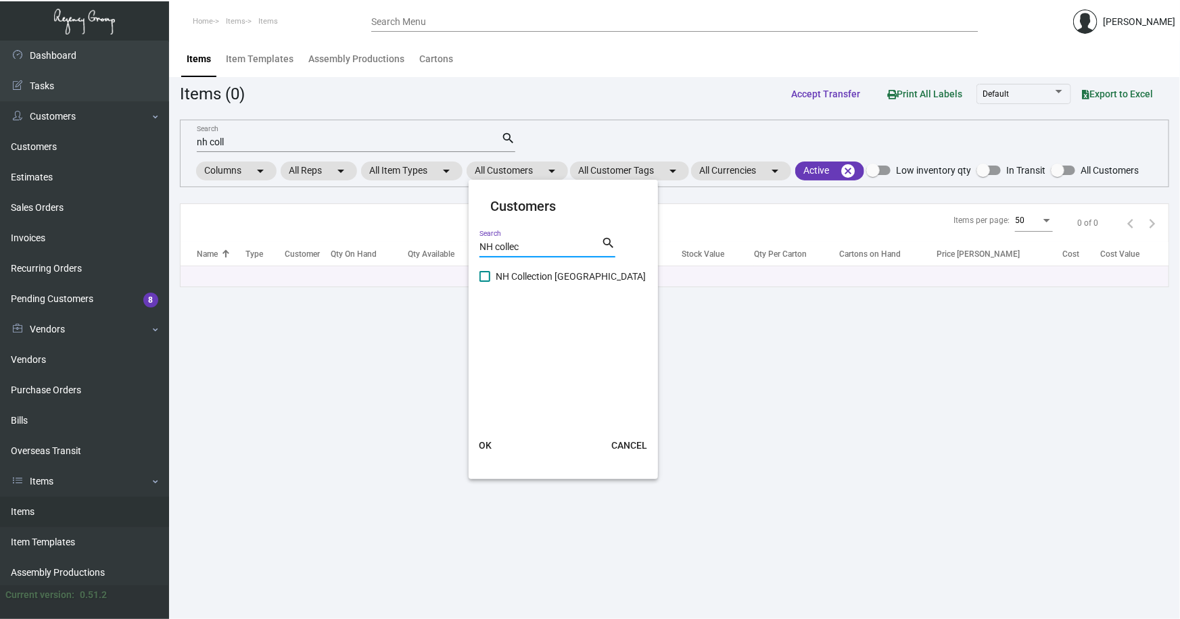
click at [545, 274] on span "NH Collection Madison Avenue" at bounding box center [570, 276] width 150 height 16
click at [485, 282] on input "NH Collection Madison Avenue" at bounding box center [484, 282] width 1 height 1
checkbox input "true"
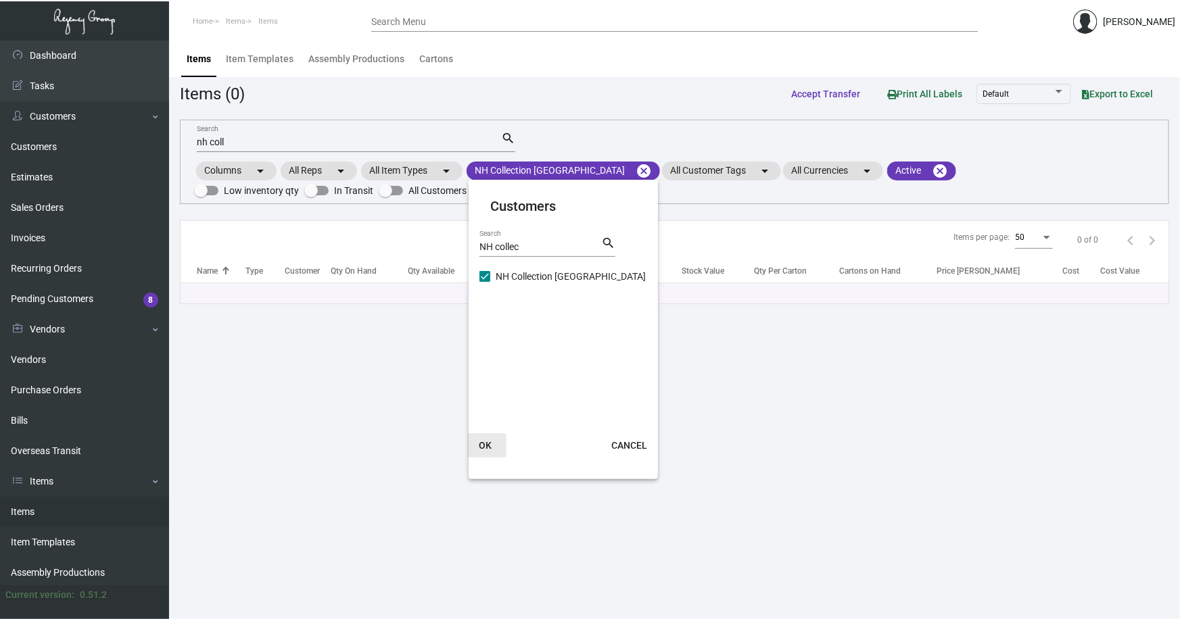
click at [487, 443] on span "OK" at bounding box center [485, 445] width 13 height 11
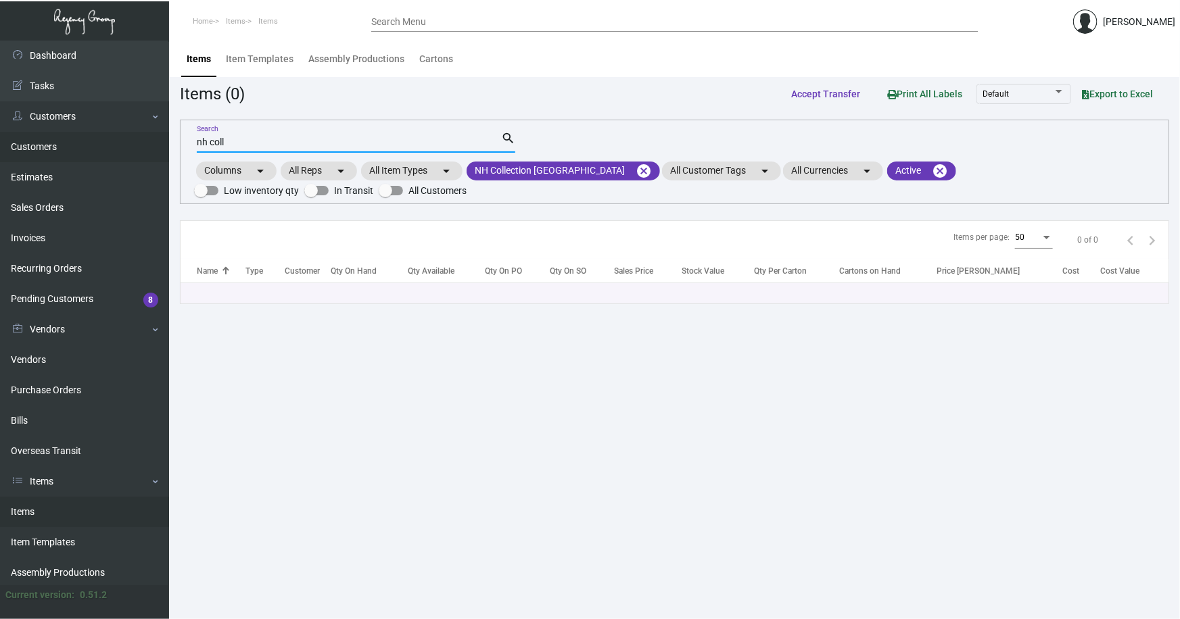
drag, startPoint x: 228, startPoint y: 144, endPoint x: 135, endPoint y: 143, distance: 92.6
click at [136, 144] on div "Dashboard Dashboard Tasks Customers Customers Estimates Sales Orders Invoices R…" at bounding box center [590, 330] width 1180 height 579
type input "napk"
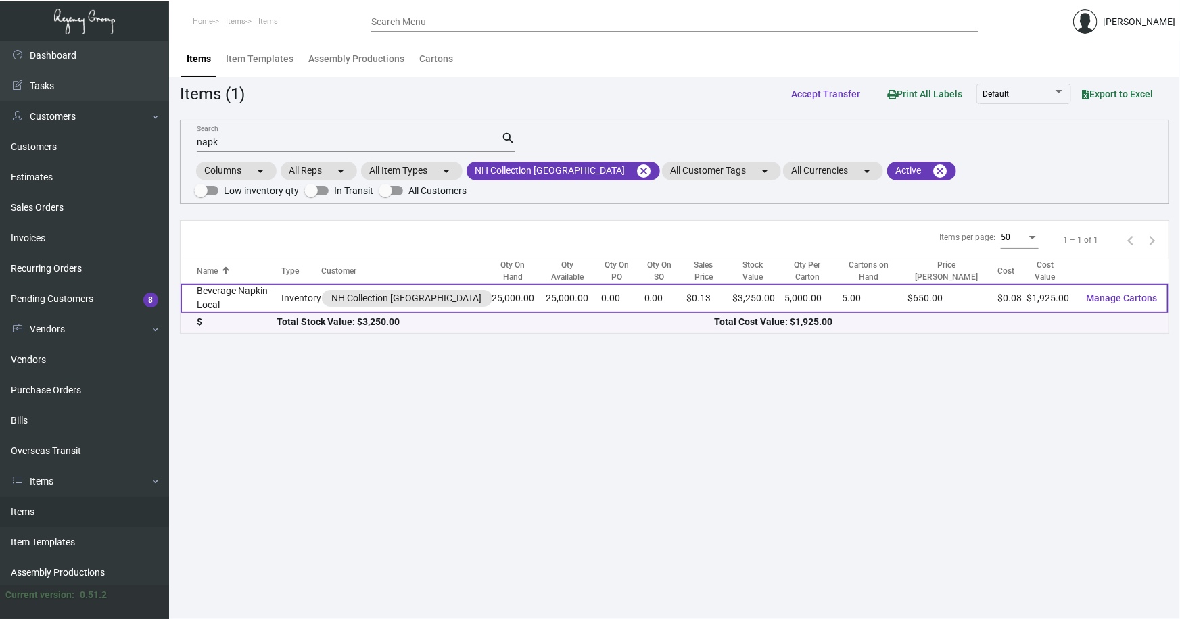
click at [241, 301] on td "Beverage Napkin - Local" at bounding box center [230, 298] width 101 height 29
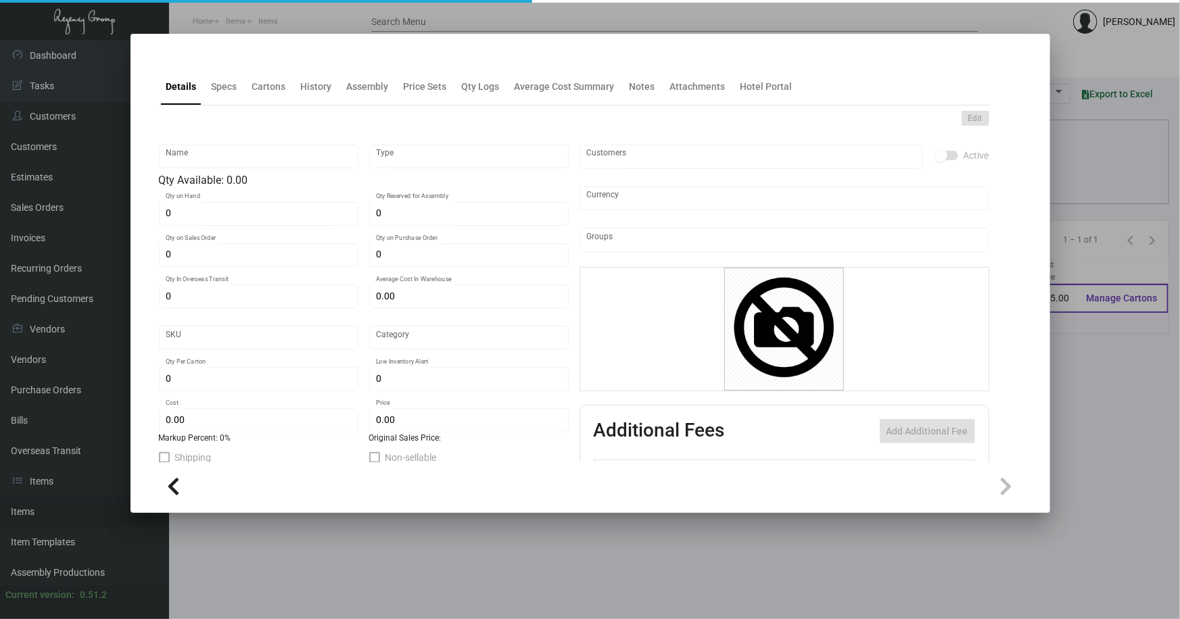
type input "Beverage Napkin - Local"
type input "Inventory"
type input "25,000"
type input "$ 0.0779"
type input "NHCMA-Napkin-16"
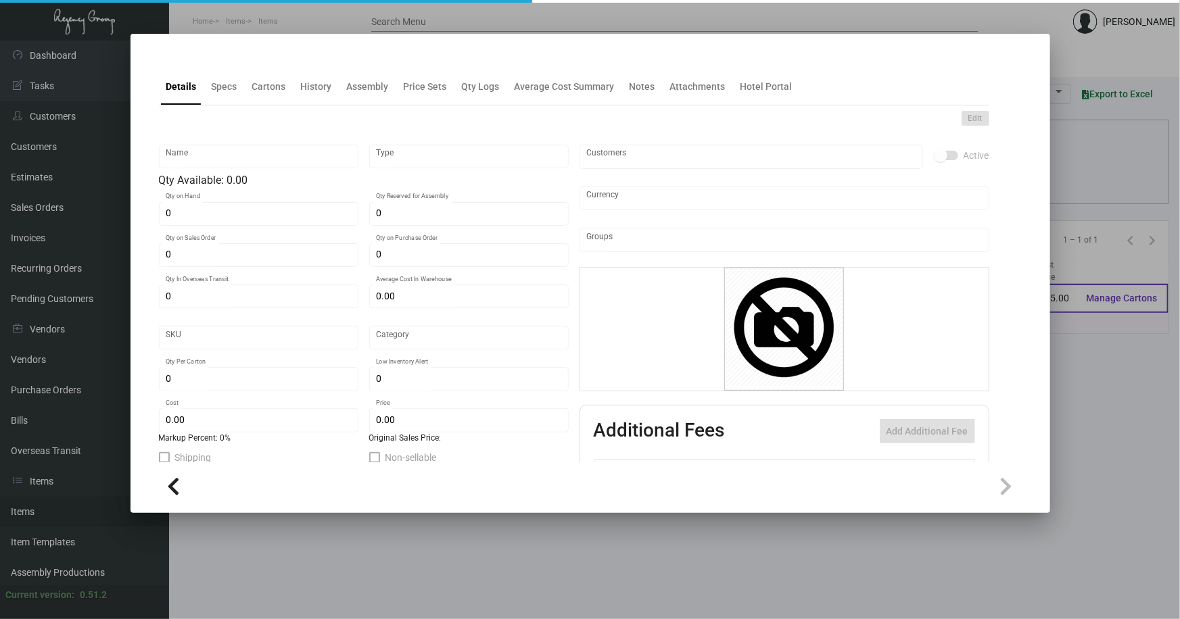
type input "Standard"
type input "5,000"
type input "$ 0.077"
type input "$ 0.13"
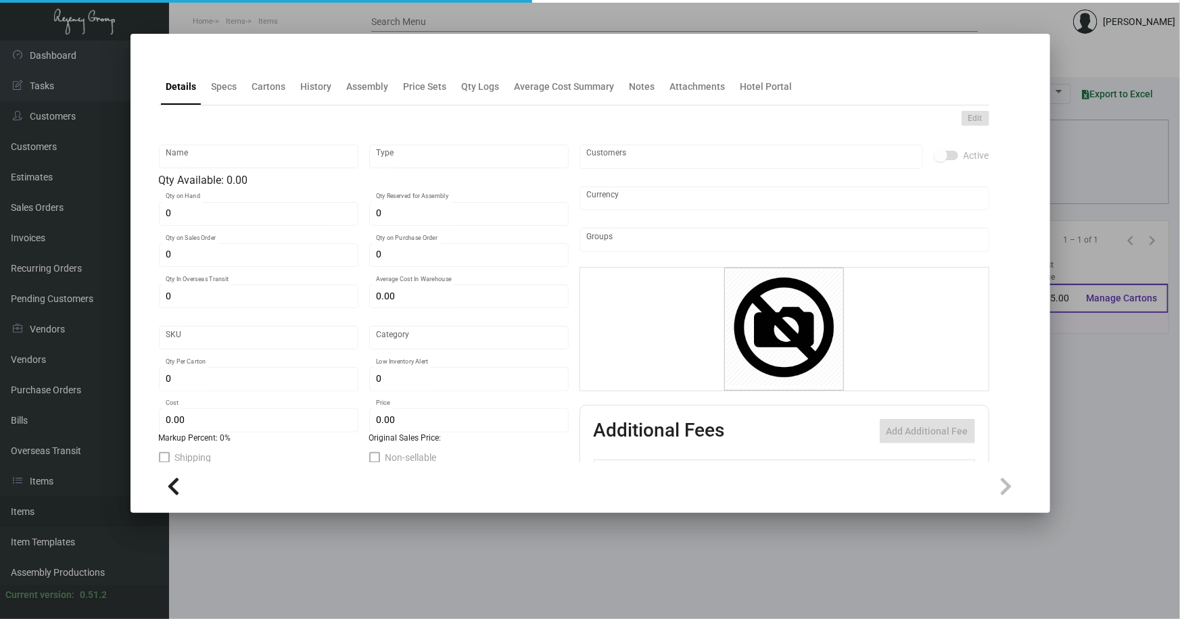
checkbox input "true"
type input "United States Dollar $"
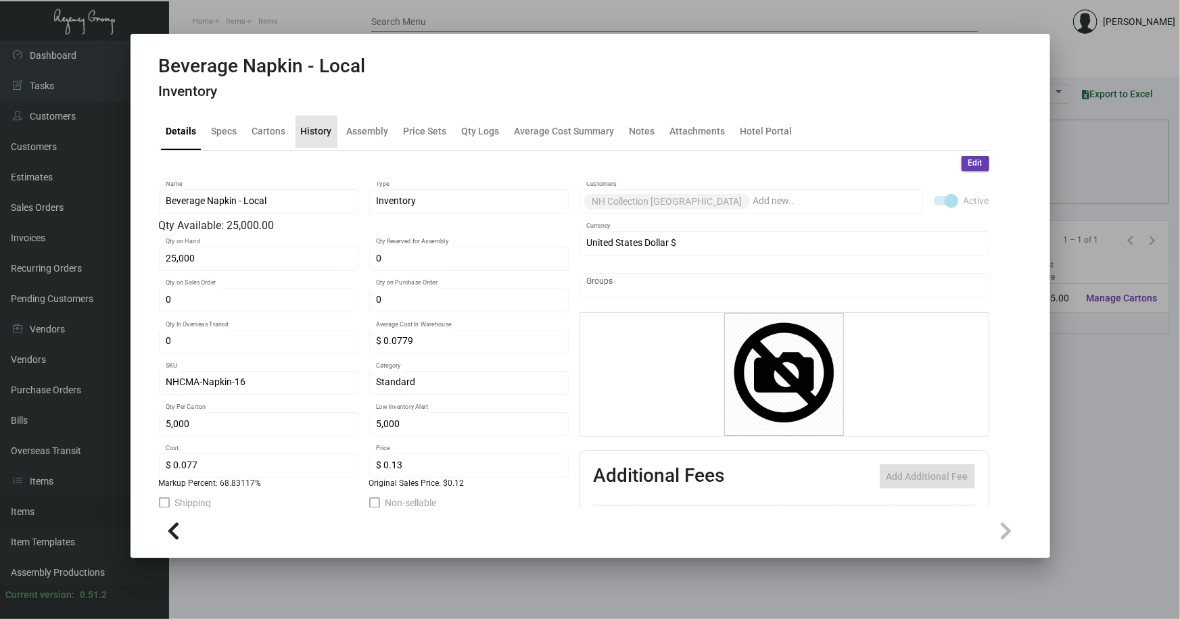
click at [310, 131] on div "History" at bounding box center [316, 131] width 31 height 14
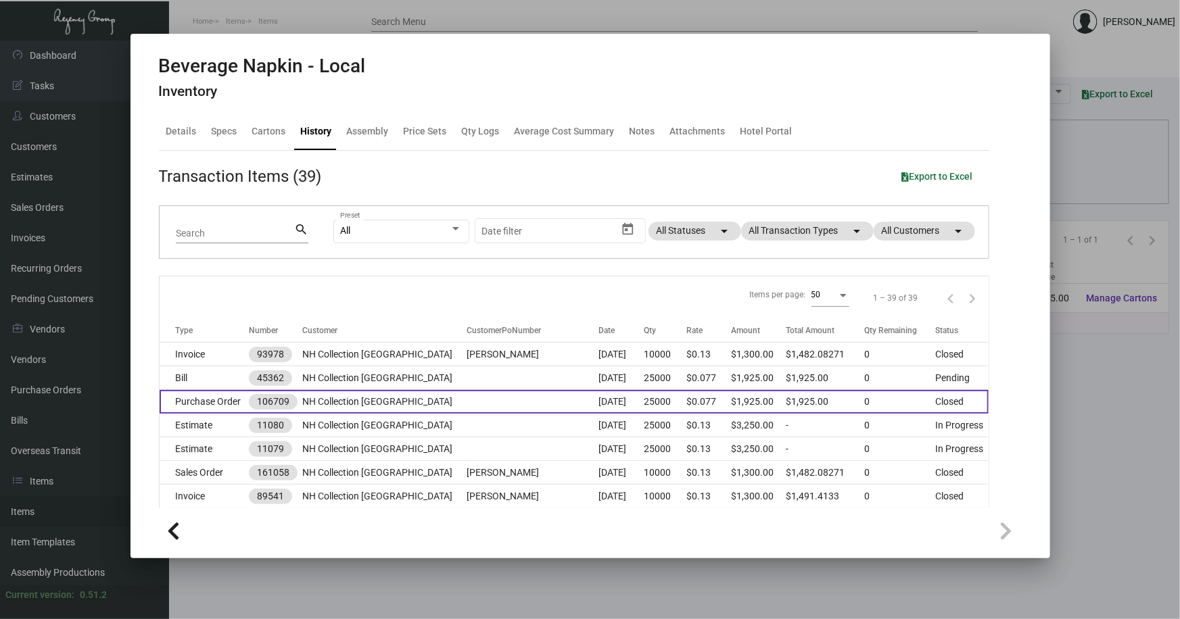
click at [487, 402] on td at bounding box center [532, 402] width 132 height 24
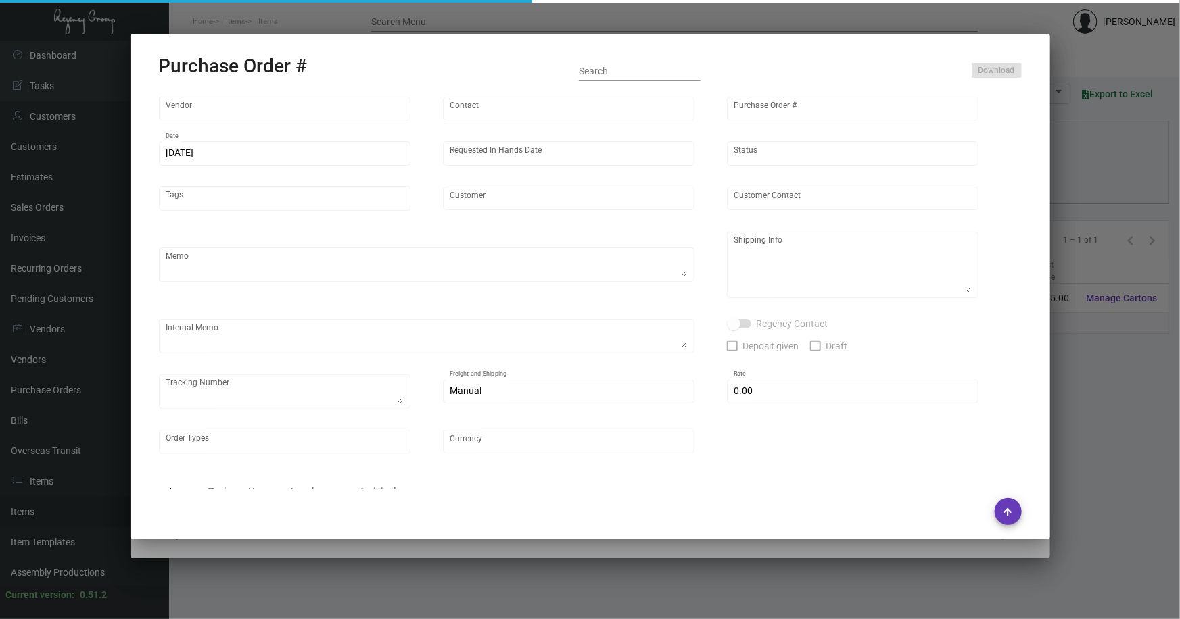
type input "TRANTER GRAPHICS, INC."
type input "SUSY WALKER"
type input "106709"
type input "8/5/2024"
type input "9/6/2024"
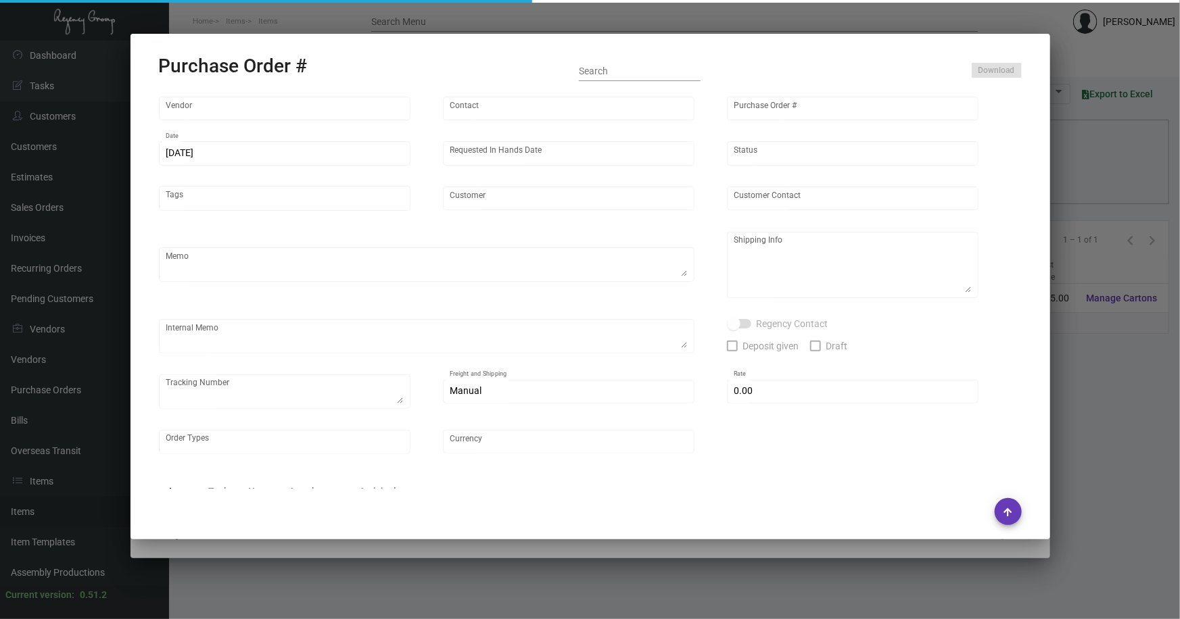
type input "NH Collection Madison Avenue"
type textarea "Ship via UPS Ground Acct# 1AY276."
type textarea "Regency Group NJ - Alex Penate 22 Belgrove Dr. Kearny, NJ, 07032 US"
type textarea "YR ACH 8/9"
checkbox input "true"
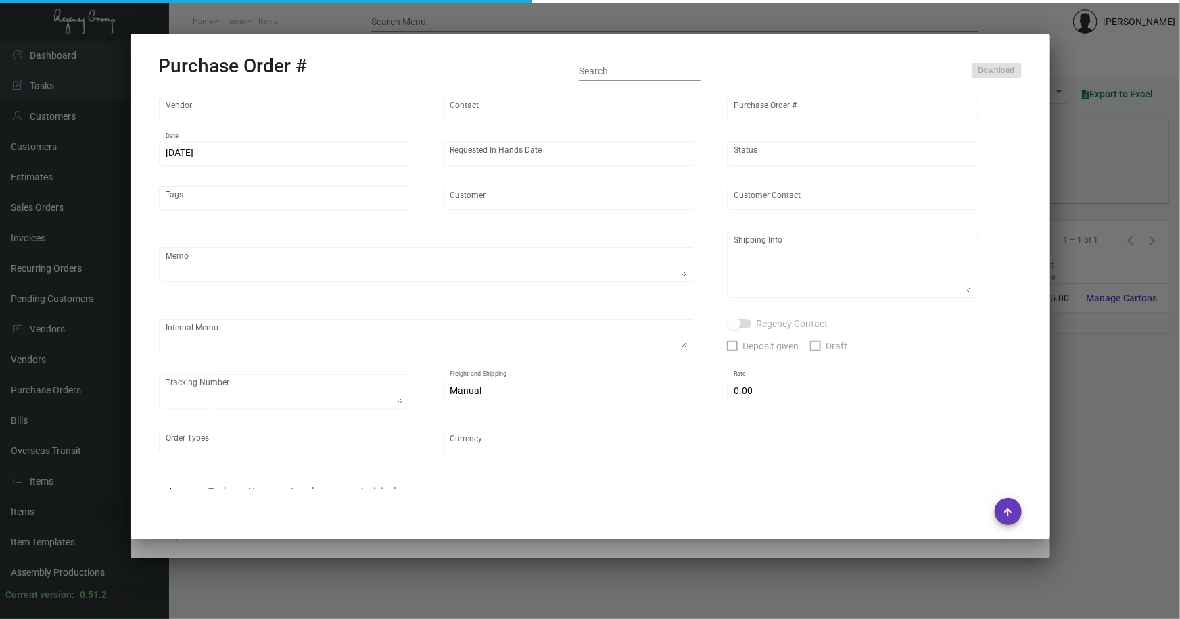
checkbox input "true"
type input "$ 0.00"
type input "United States Dollar $"
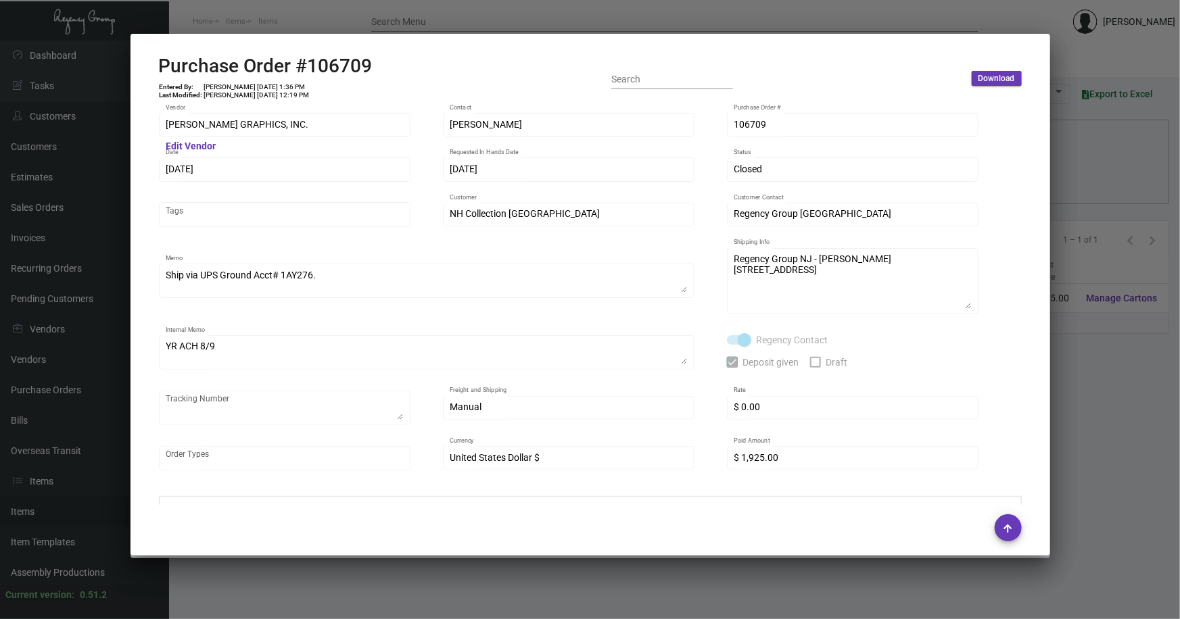
click at [1082, 392] on div at bounding box center [590, 309] width 1180 height 619
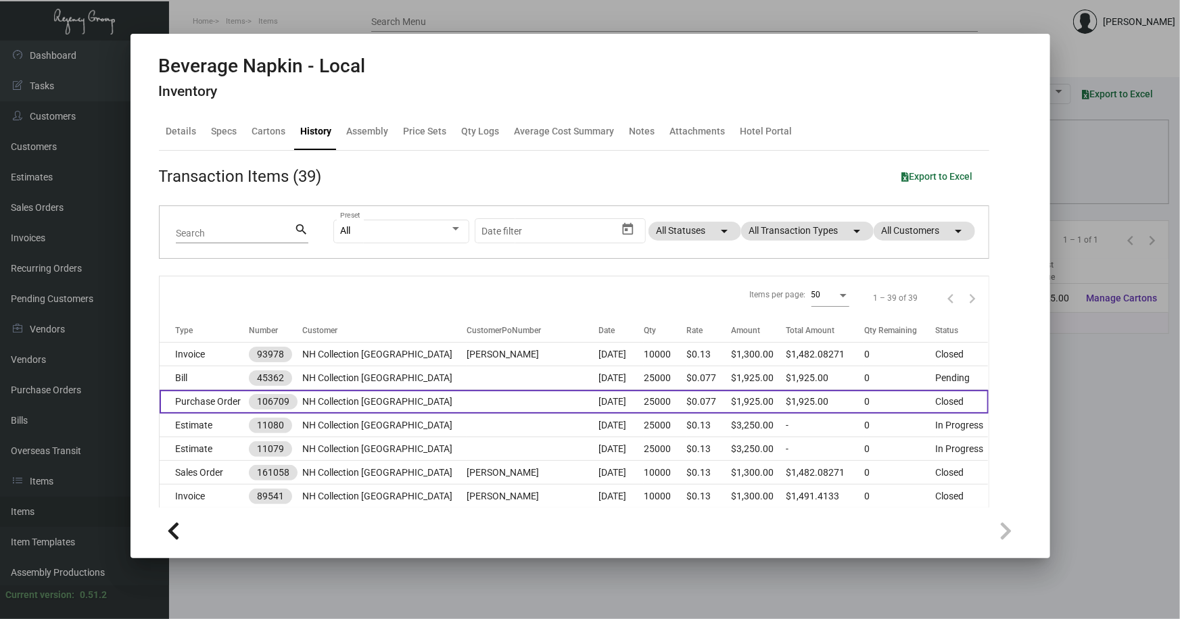
click at [221, 403] on td "Purchase Order" at bounding box center [205, 402] width 90 height 24
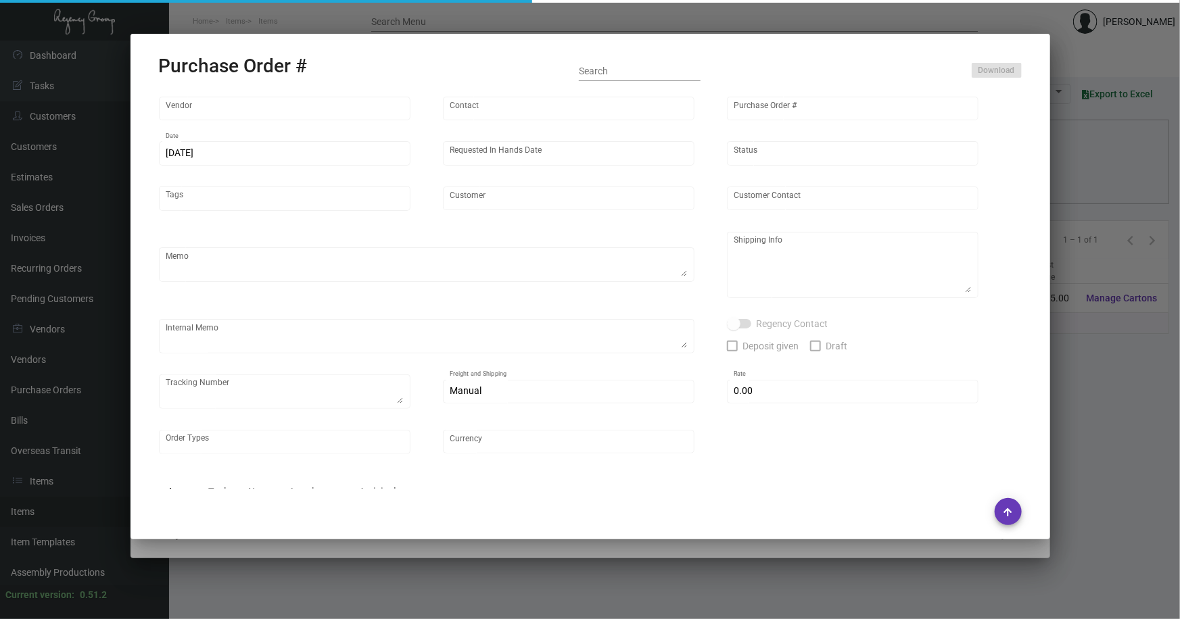
type input "TRANTER GRAPHICS, INC."
type input "SUSY WALKER"
type input "106709"
type input "8/5/2024"
type input "9/6/2024"
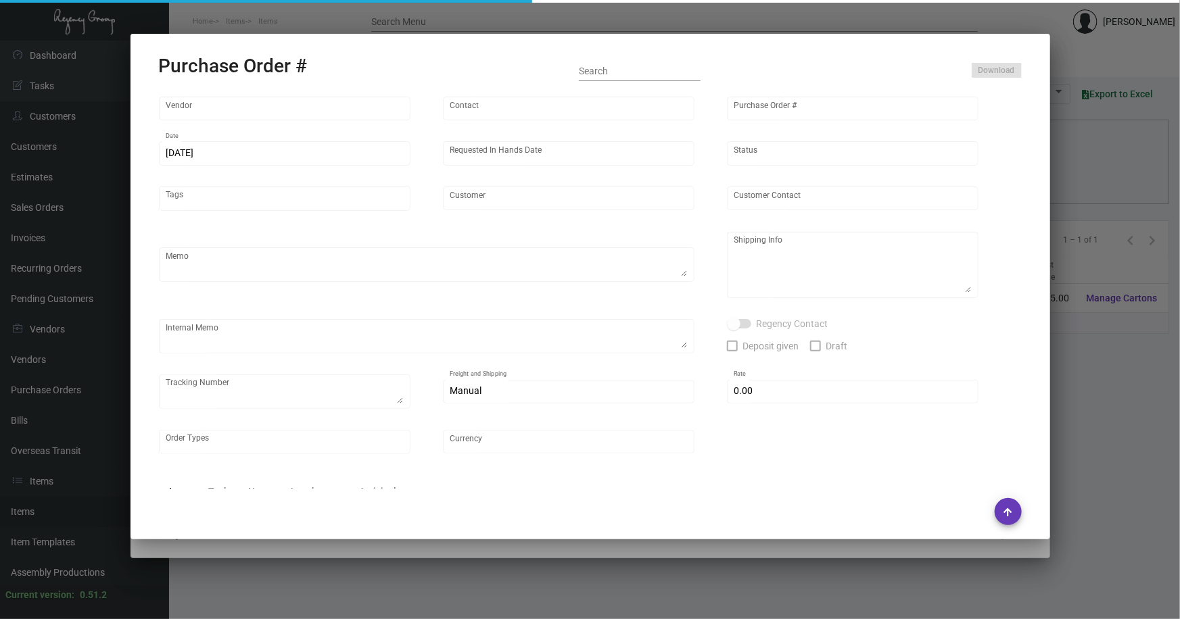
type input "NH Collection Madison Avenue"
type textarea "Ship via UPS Ground Acct# 1AY276."
type textarea "Regency Group NJ - Alex Penate 22 Belgrove Dr. Kearny, NJ, 07032 US"
type textarea "YR ACH 8/9"
checkbox input "true"
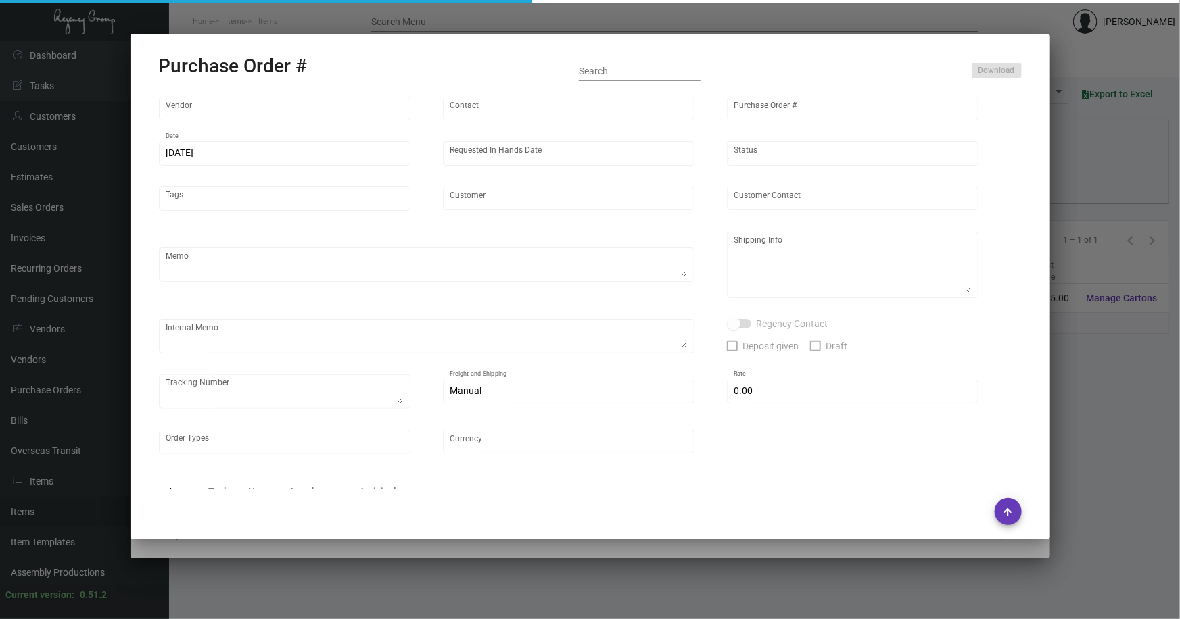
checkbox input "true"
type input "$ 0.00"
type input "United States Dollar $"
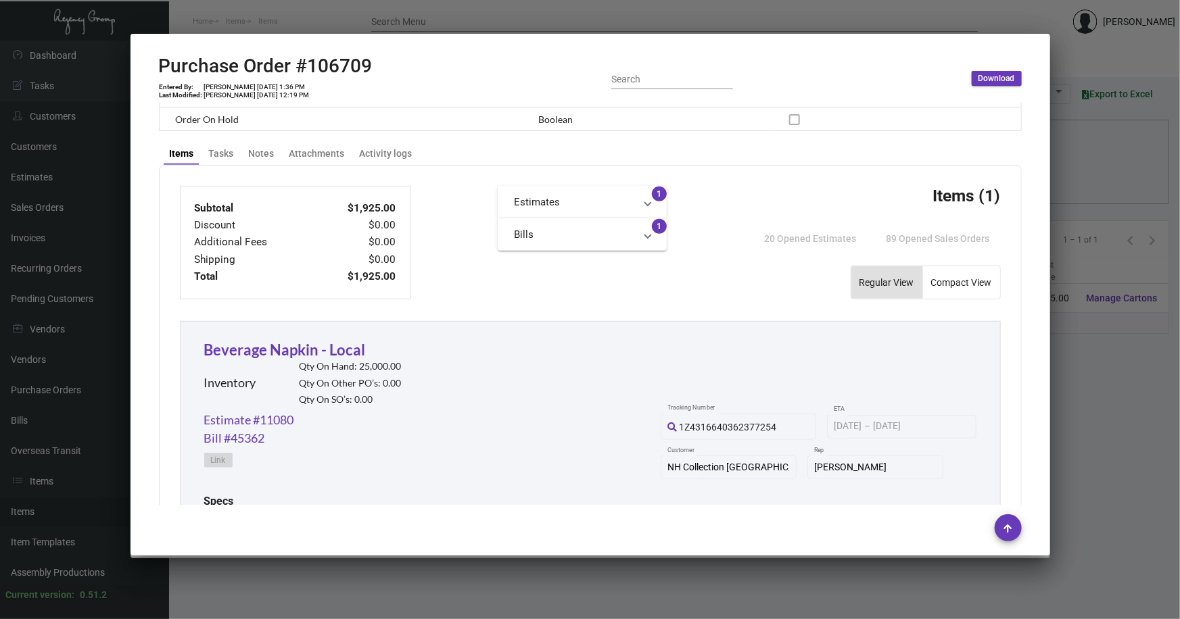
scroll to position [430, 0]
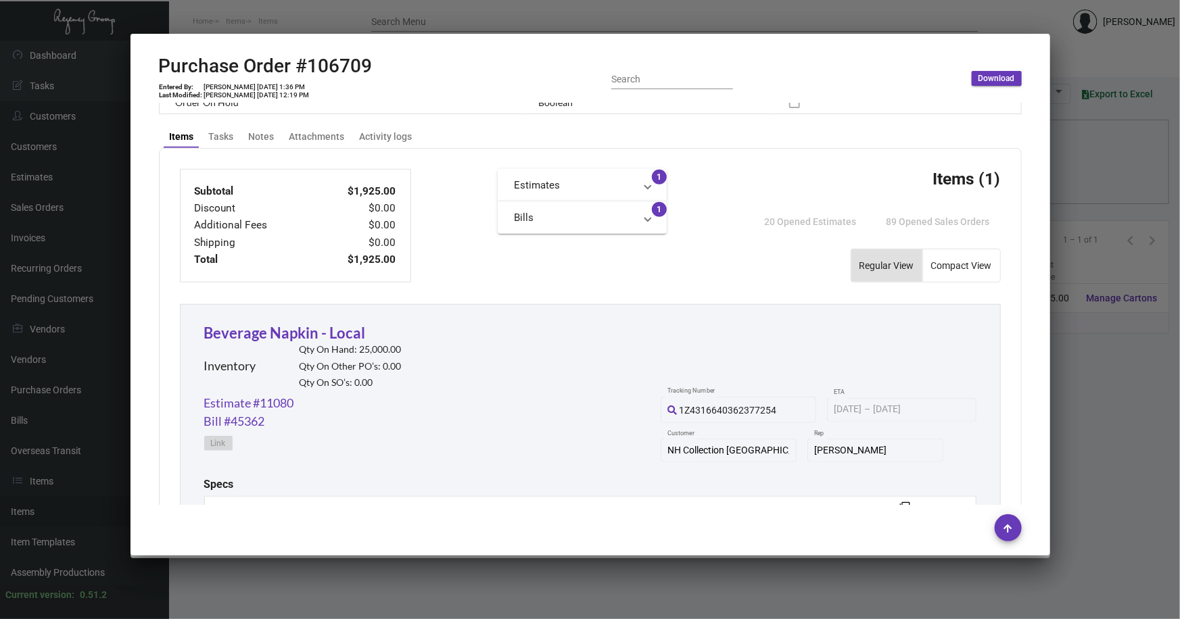
click at [1100, 397] on div at bounding box center [590, 309] width 1180 height 619
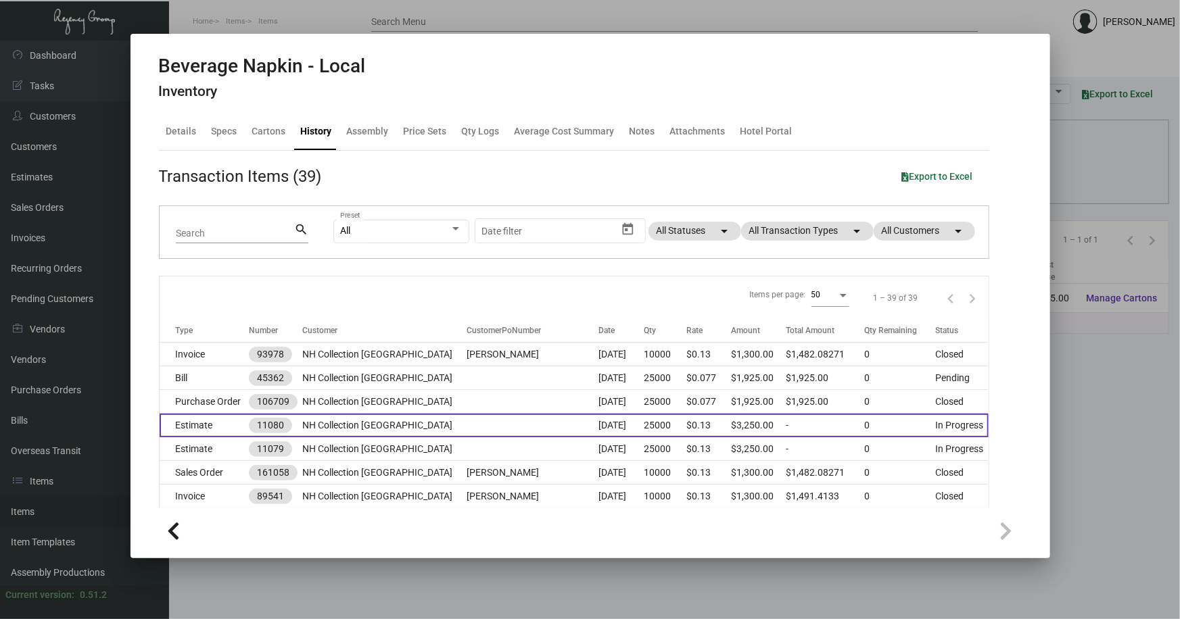
click at [219, 426] on td "Estimate" at bounding box center [205, 426] width 90 height 24
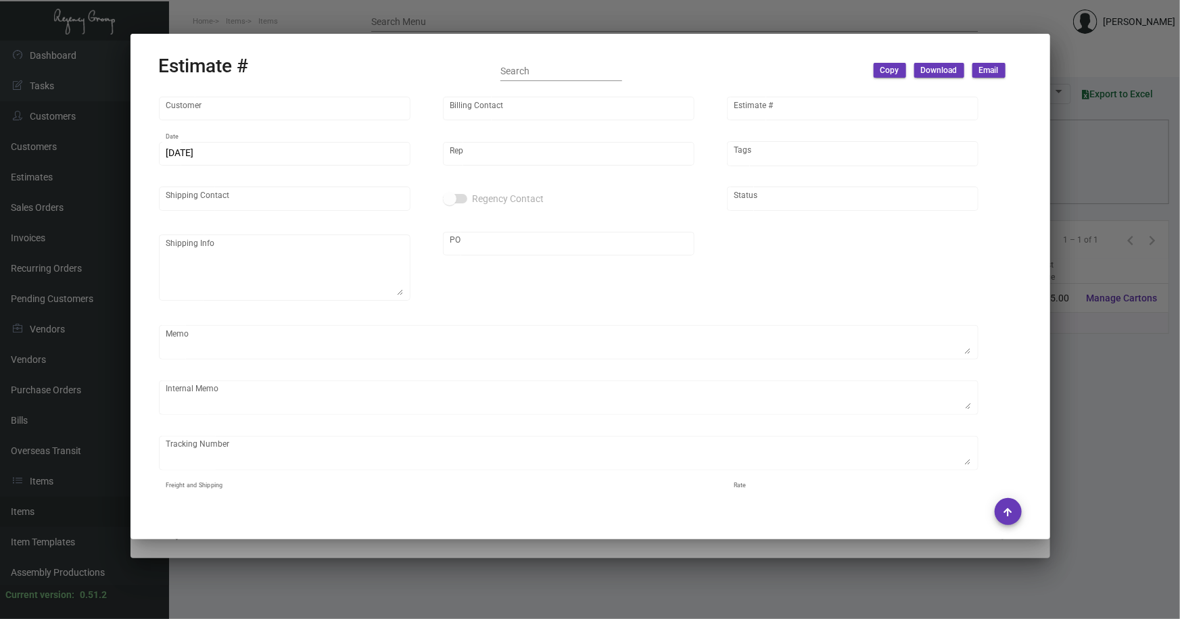
type input "NH Collection Madison Avenue"
type input "Carlo Di Giulio"
type input "11080"
type input "7/29/2024"
type input "Kyle Kliebhan"
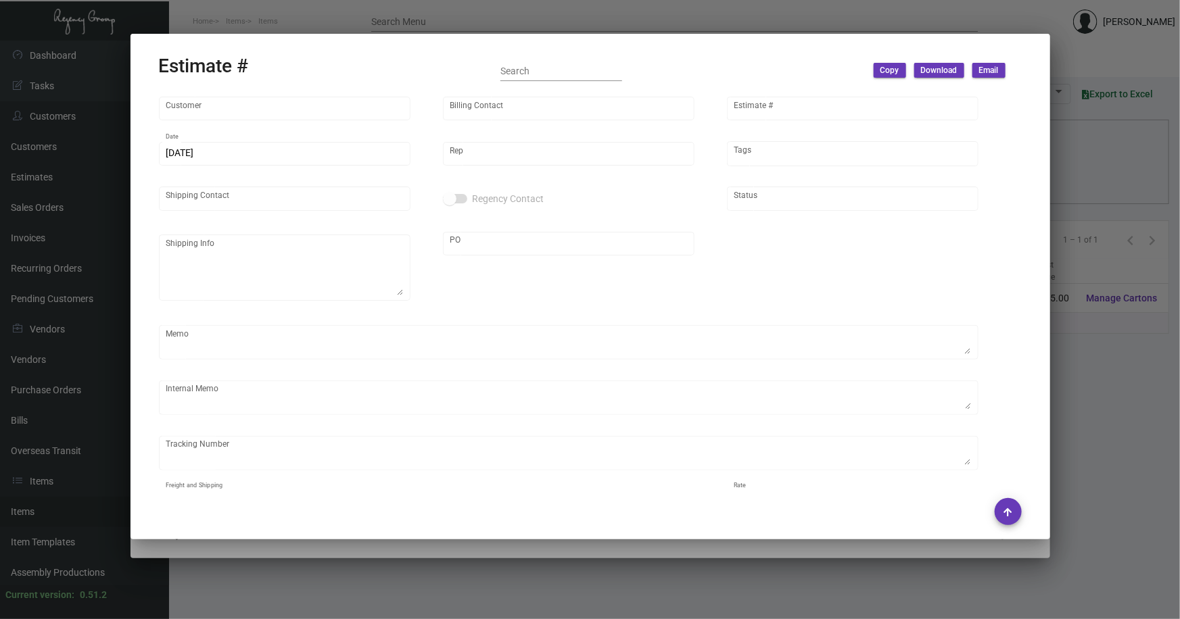
type input "Carlo Di Giulio"
type input "United States Dollar $"
type input "$ 0.00"
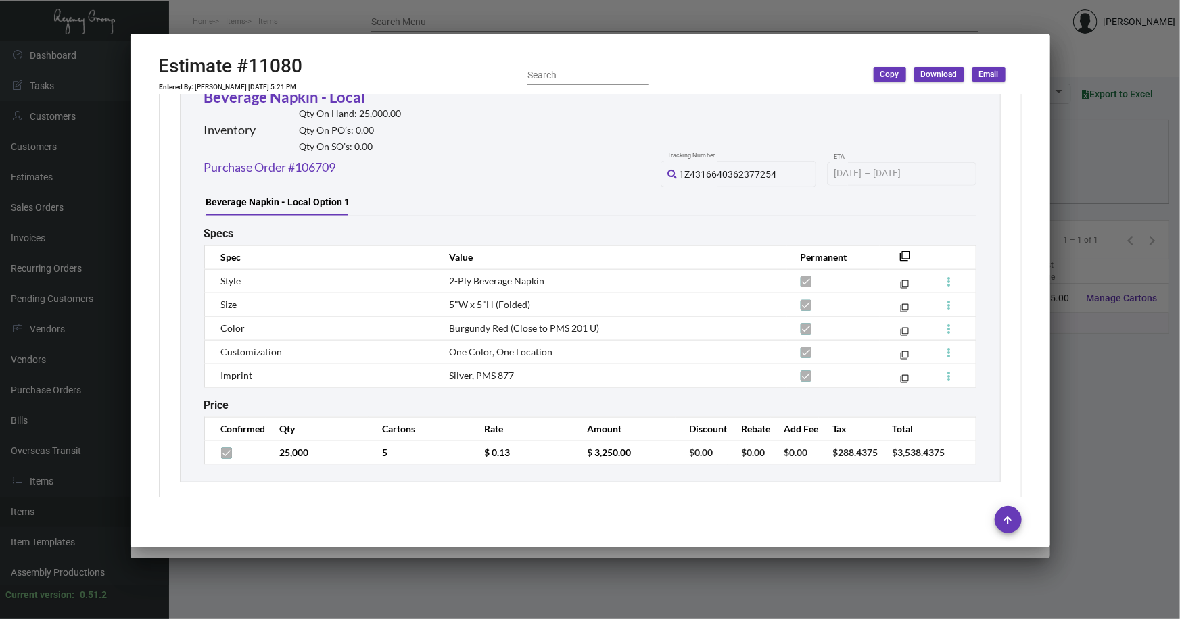
scroll to position [769, 0]
click at [1103, 387] on div at bounding box center [590, 309] width 1180 height 619
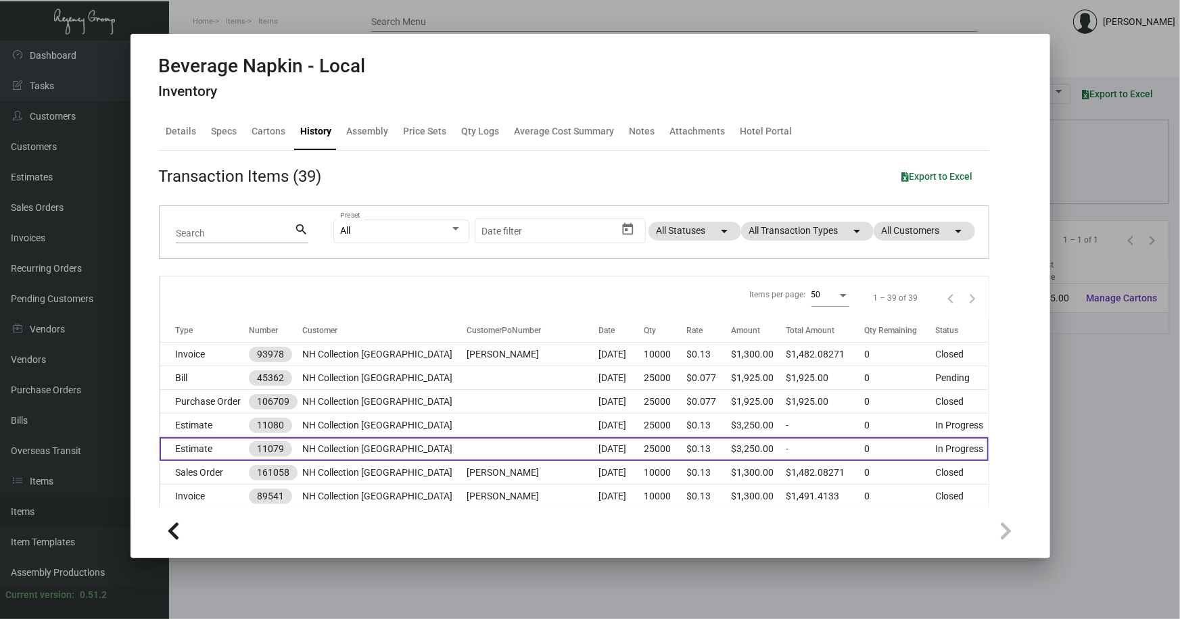
click at [214, 451] on td "Estimate" at bounding box center [205, 449] width 90 height 24
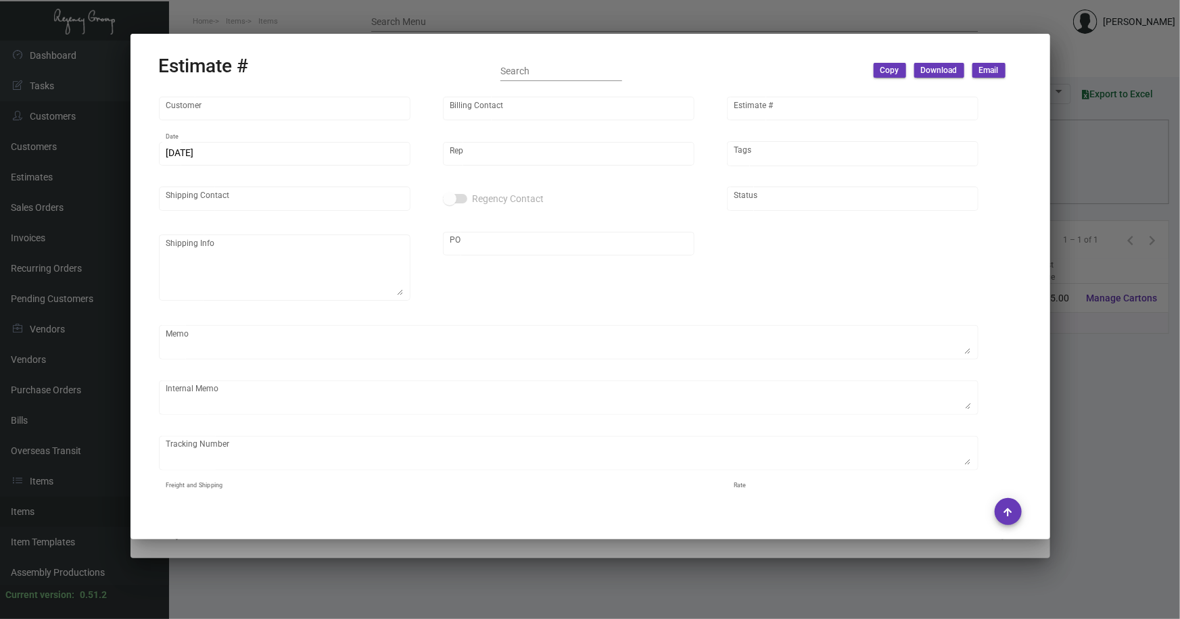
type input "NH Collection Madison Avenue"
type input "Carlo Di Giulio"
type input "11079"
type input "7/29/2024"
type input "Kyle Kliebhan"
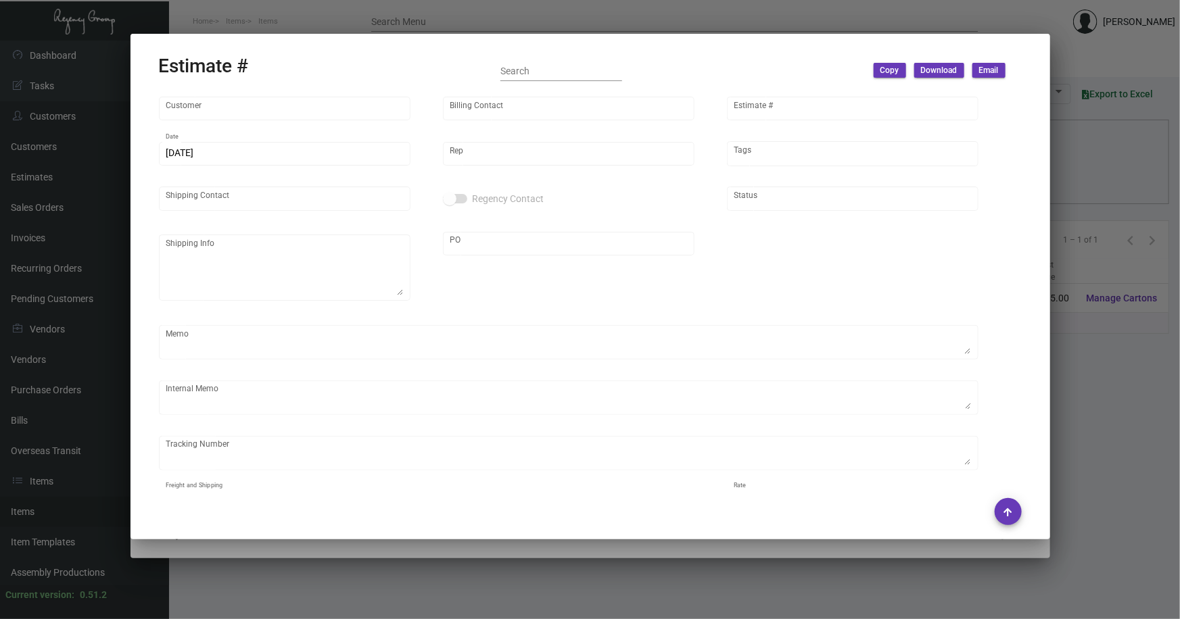
type input "Carlo Di Giulio"
type input "United States Dollar $"
type input "$ 0.00"
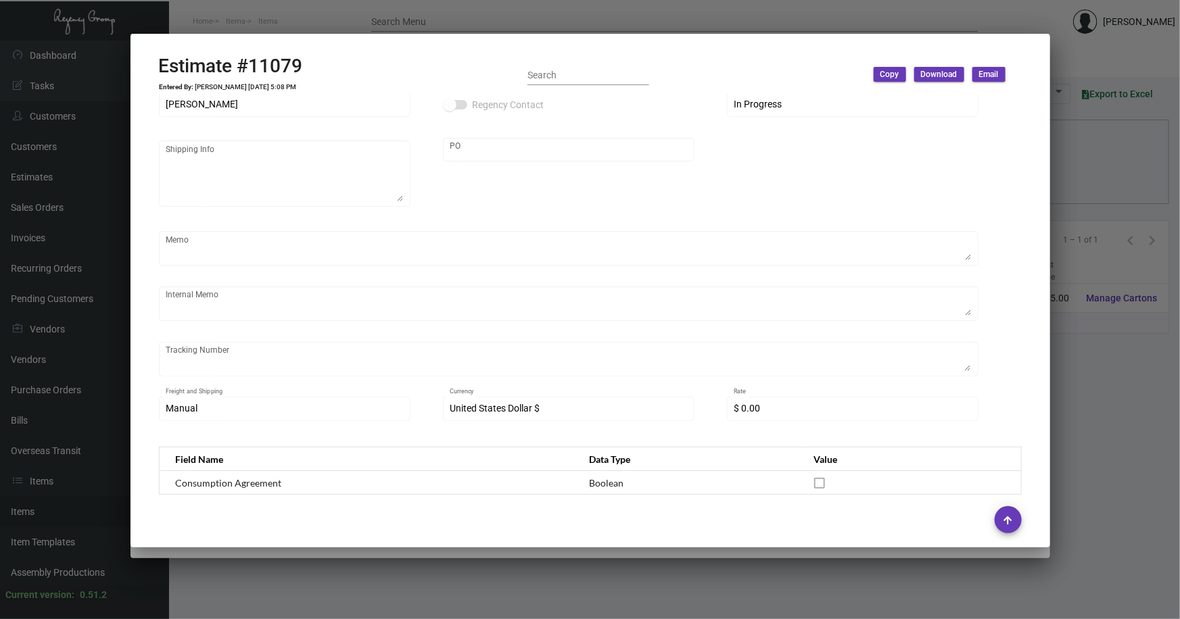
scroll to position [122, 0]
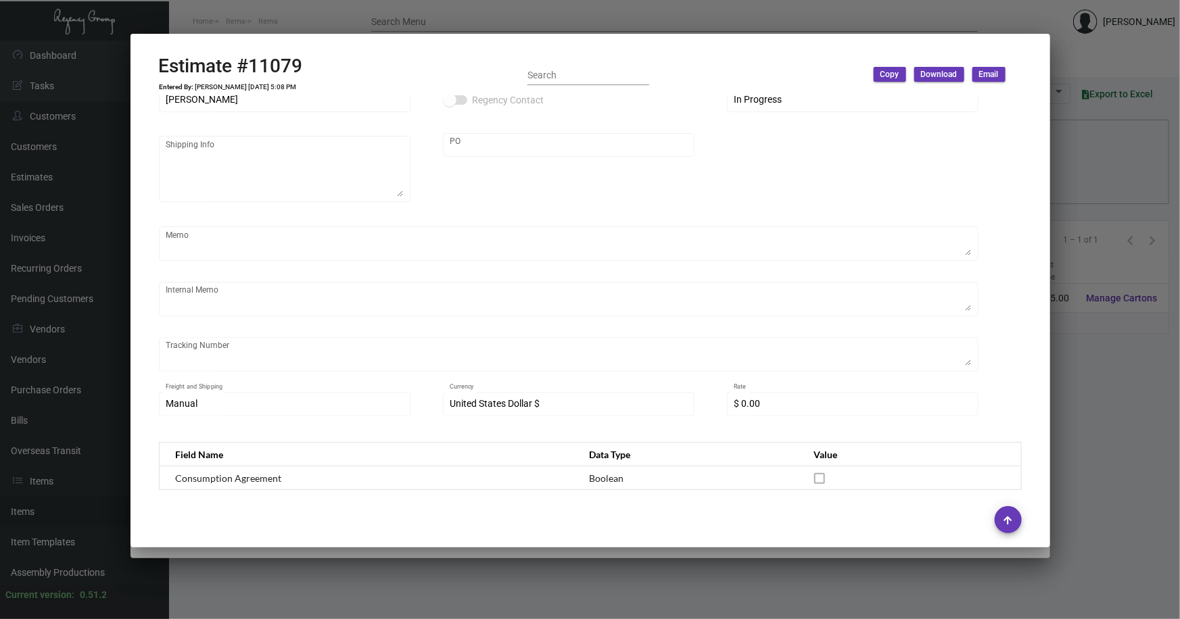
click at [1059, 464] on div at bounding box center [590, 309] width 1180 height 619
